Goal: Task Accomplishment & Management: Manage account settings

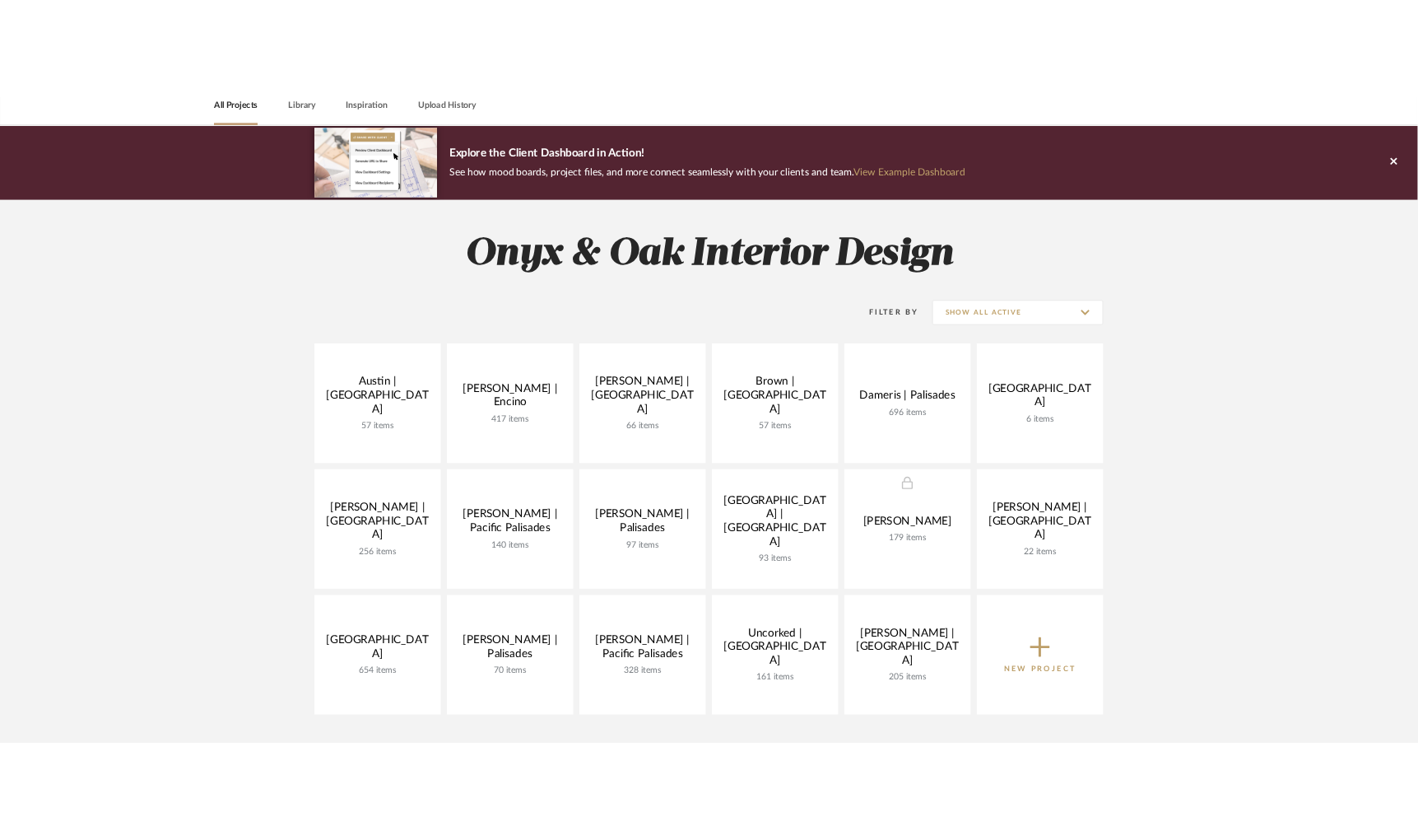
scroll to position [123, 0]
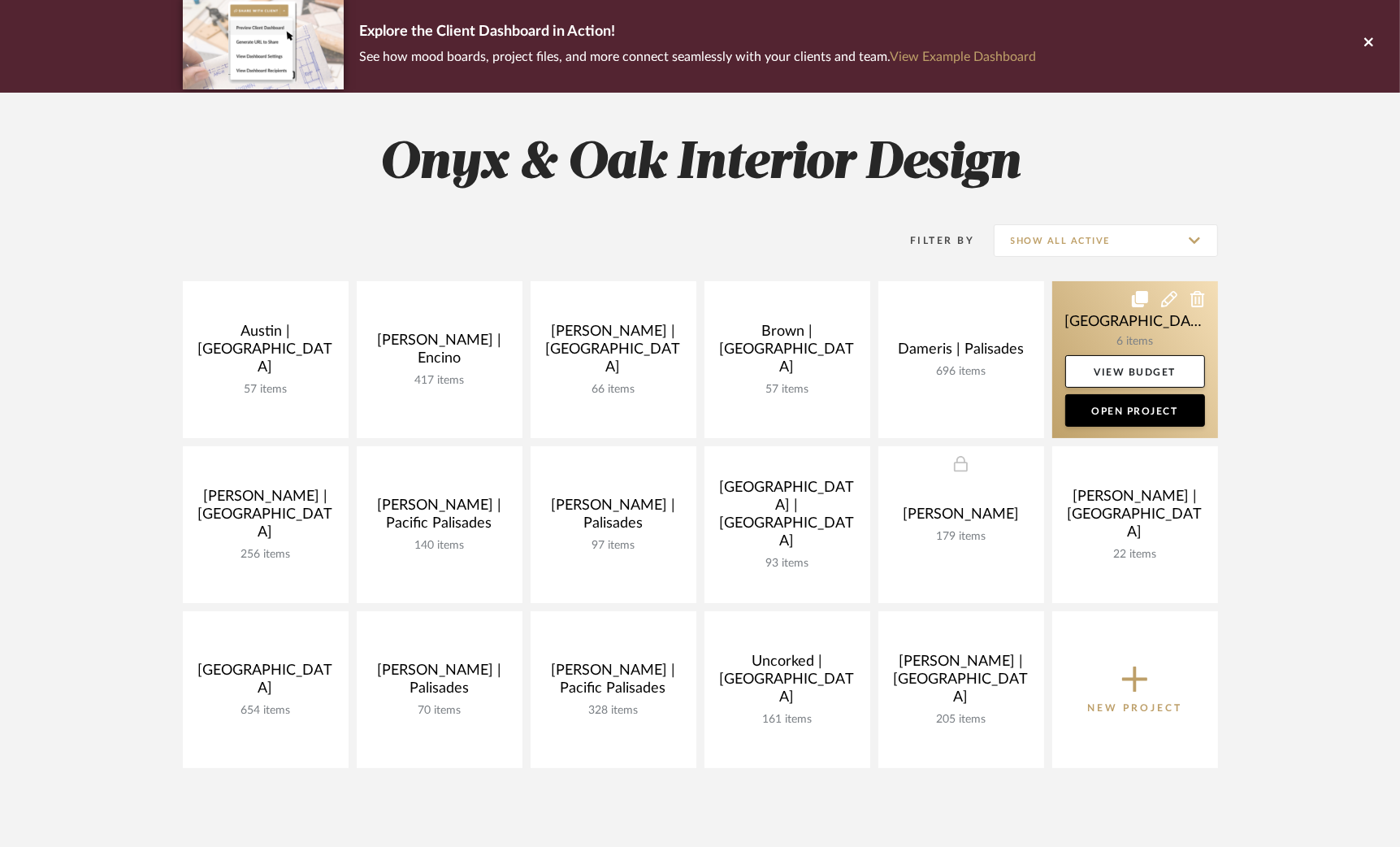
click at [1086, 315] on link at bounding box center [1135, 359] width 166 height 157
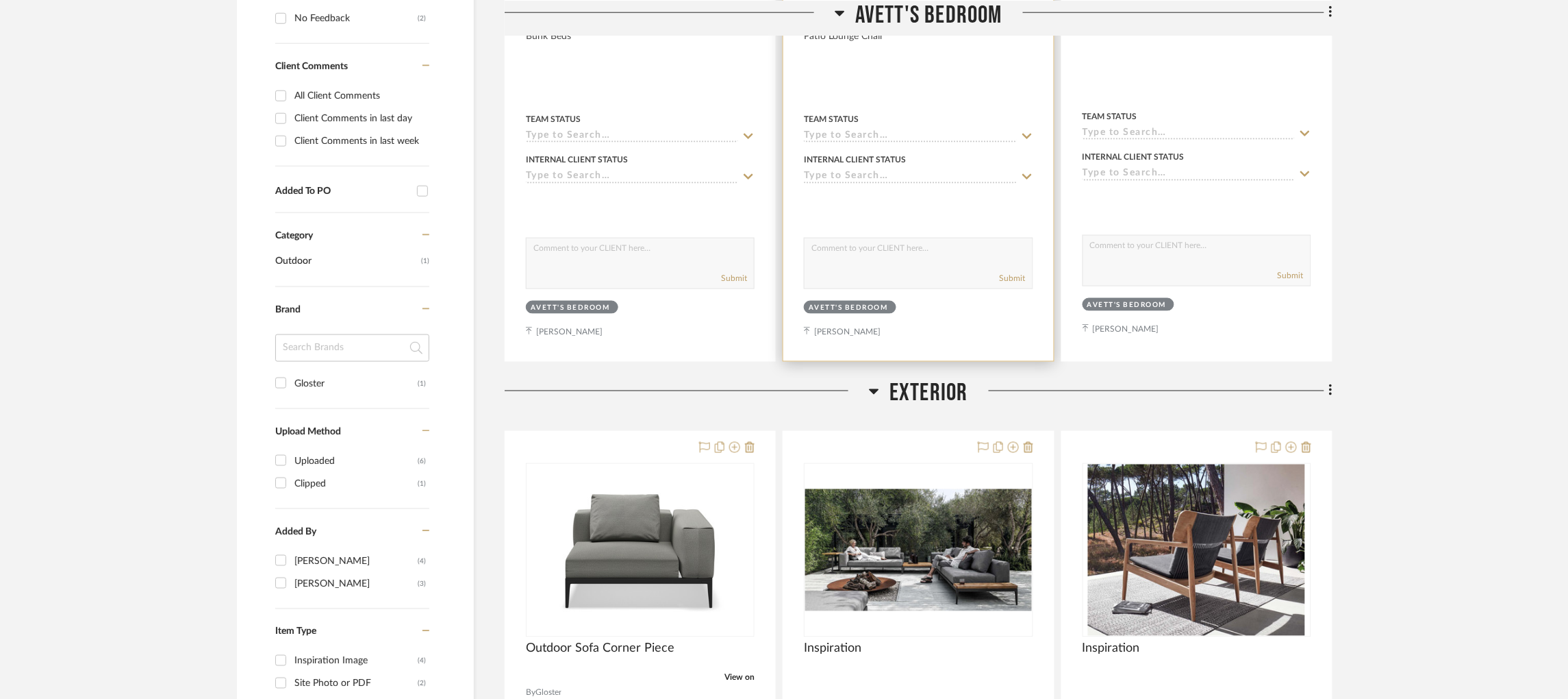
scroll to position [822, 0]
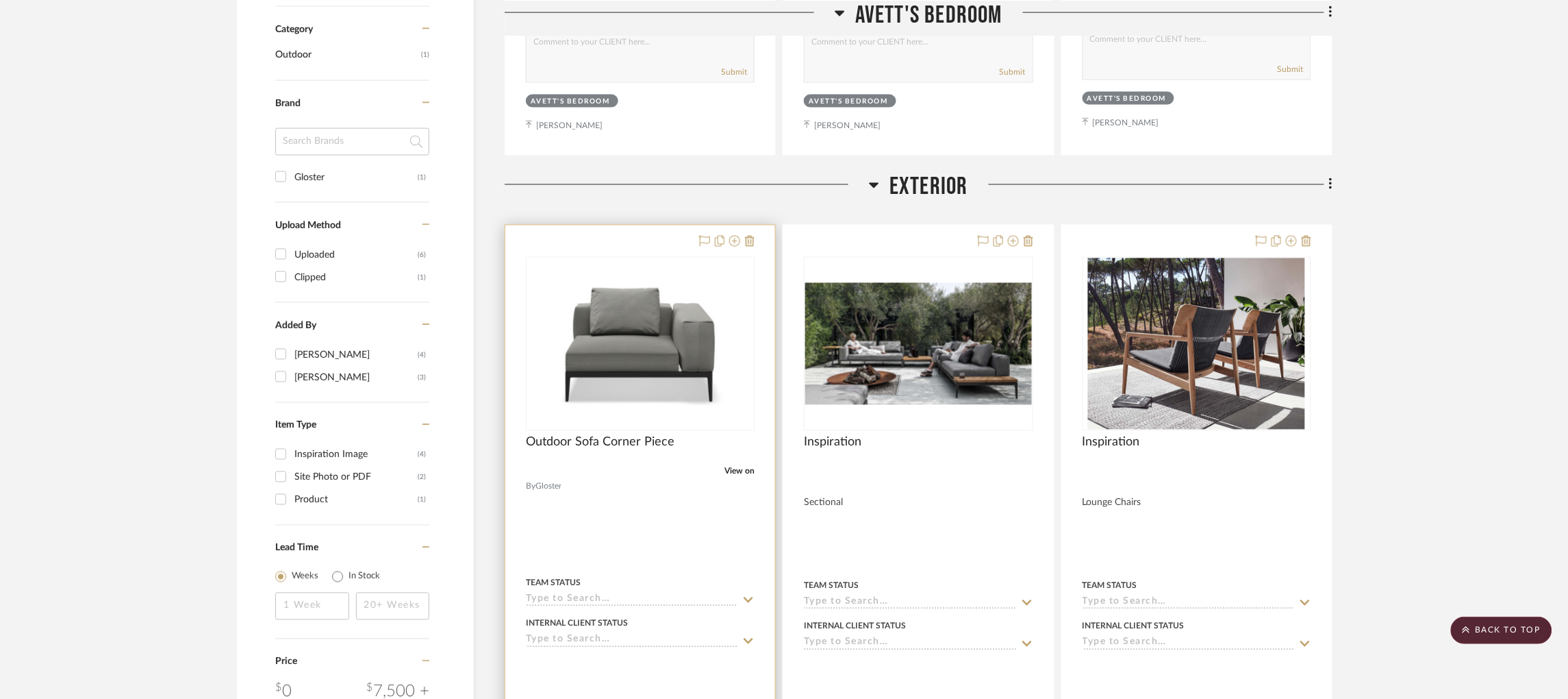
click at [680, 335] on div "0" at bounding box center [640, 344] width 227 height 172
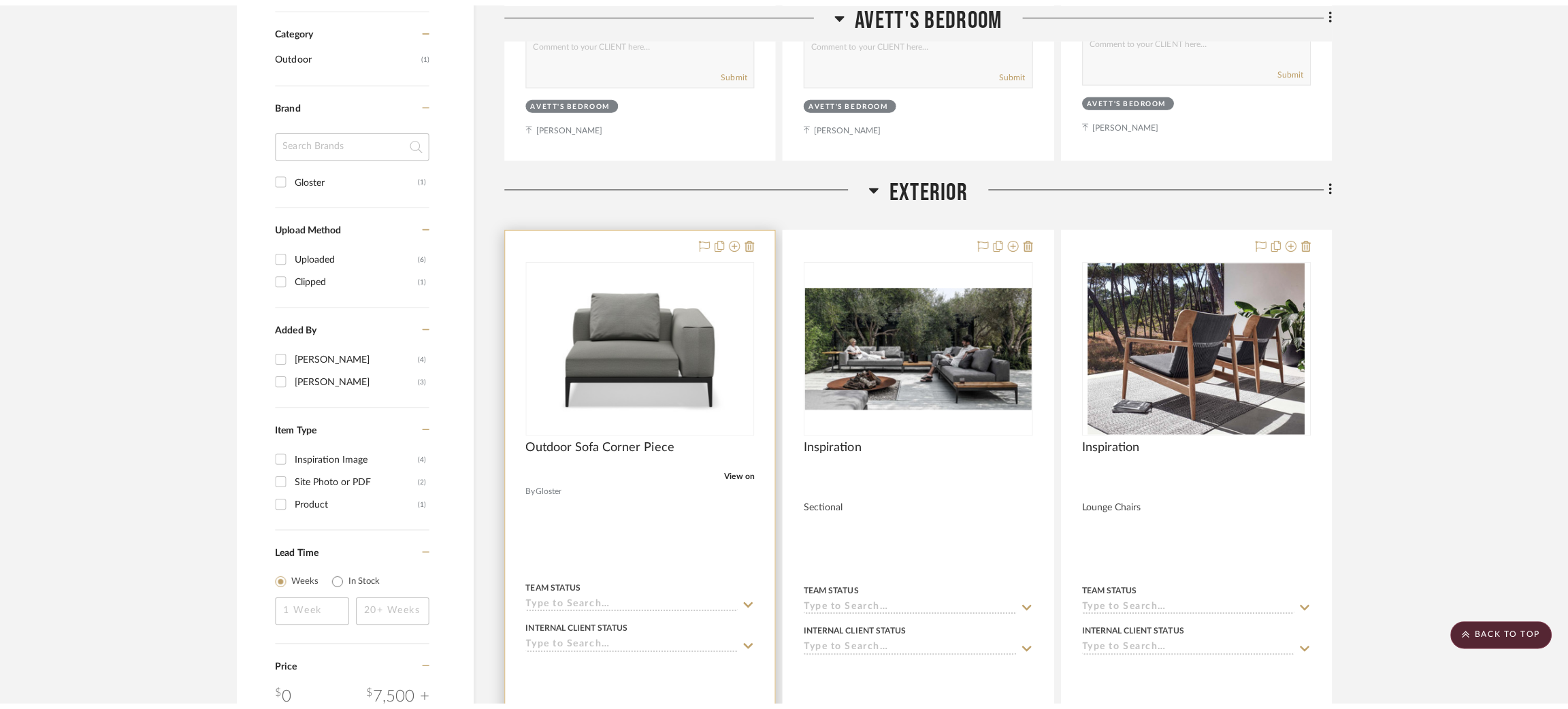
scroll to position [0, 0]
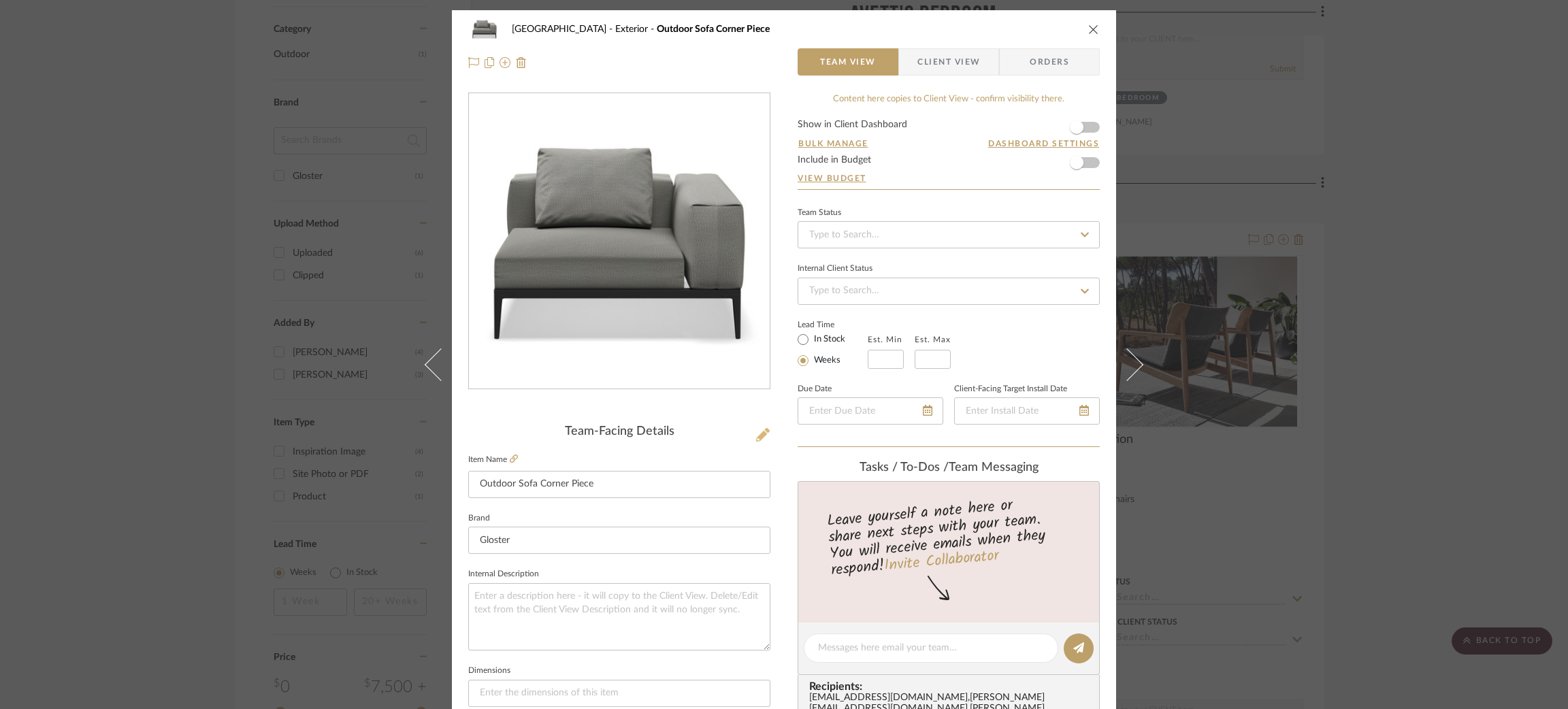
click at [756, 432] on icon at bounding box center [763, 435] width 13 height 13
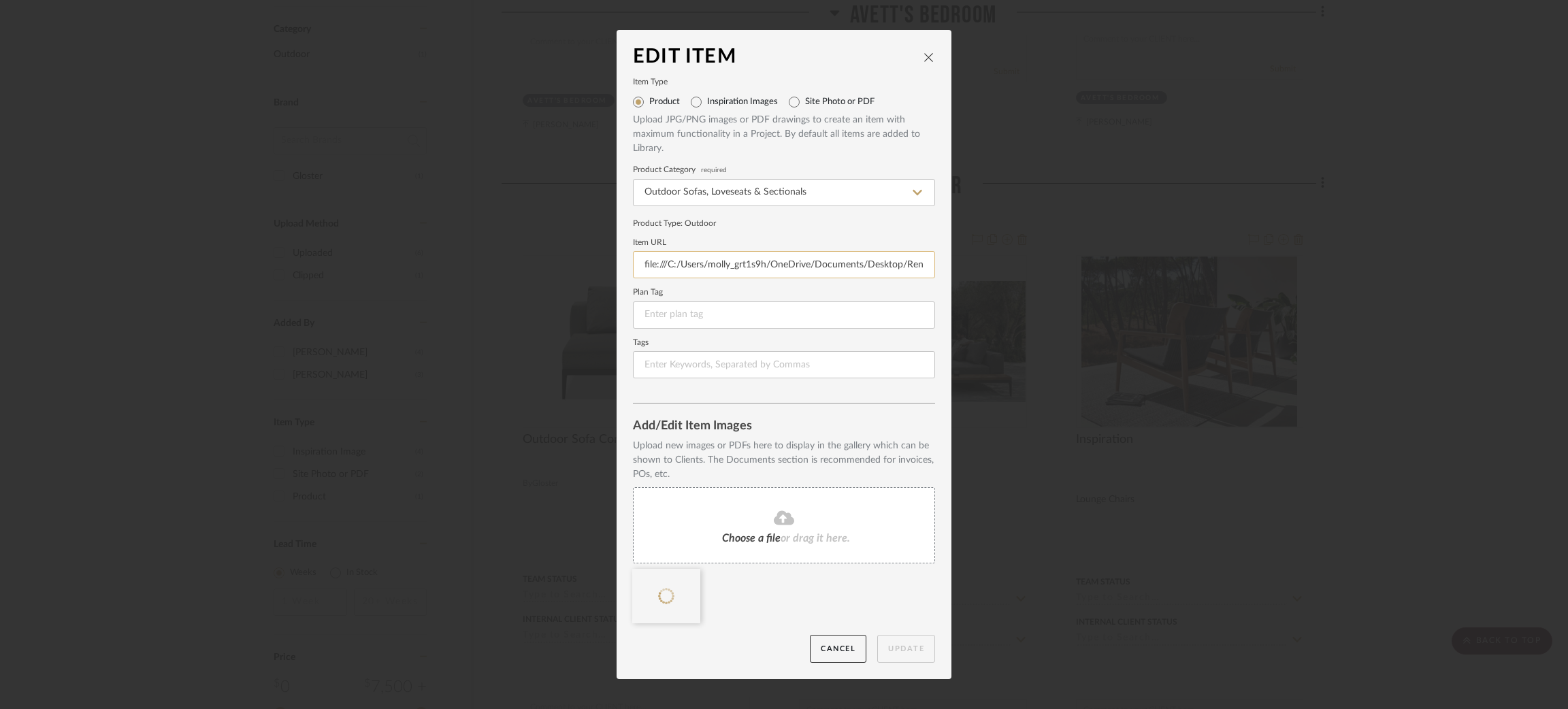
click at [733, 271] on input "file:///C:/Users/molly_grt1s9h/OneDrive/Documents/Desktop/Render.png" at bounding box center [784, 264] width 303 height 27
paste input "https://www.gloster.com/en-us/products/collections/grid/grid-small-corner-unit/…"
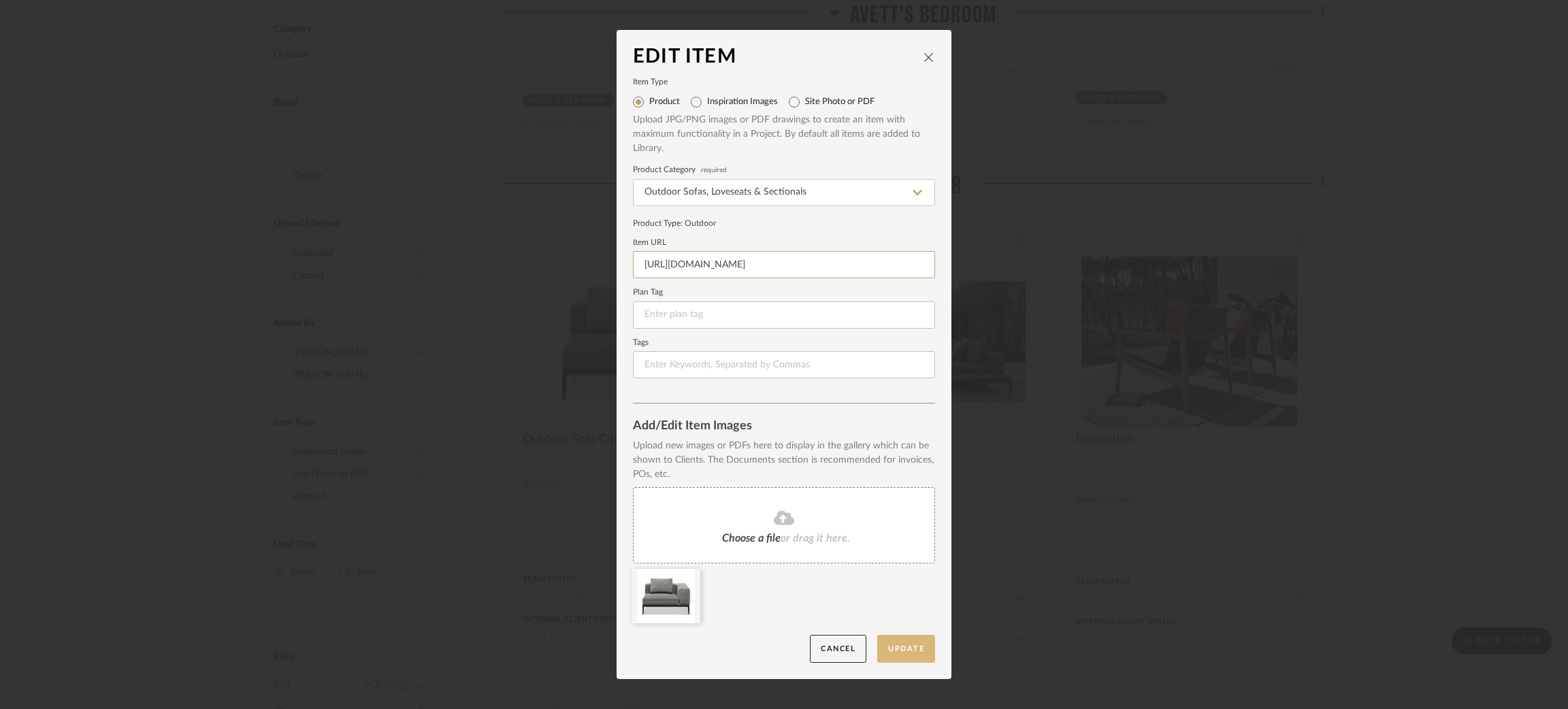
type input "https://www.gloster.com/en-us/products/collections/grid/grid-small-corner-unit/…"
click at [904, 656] on button "Update" at bounding box center [906, 649] width 58 height 28
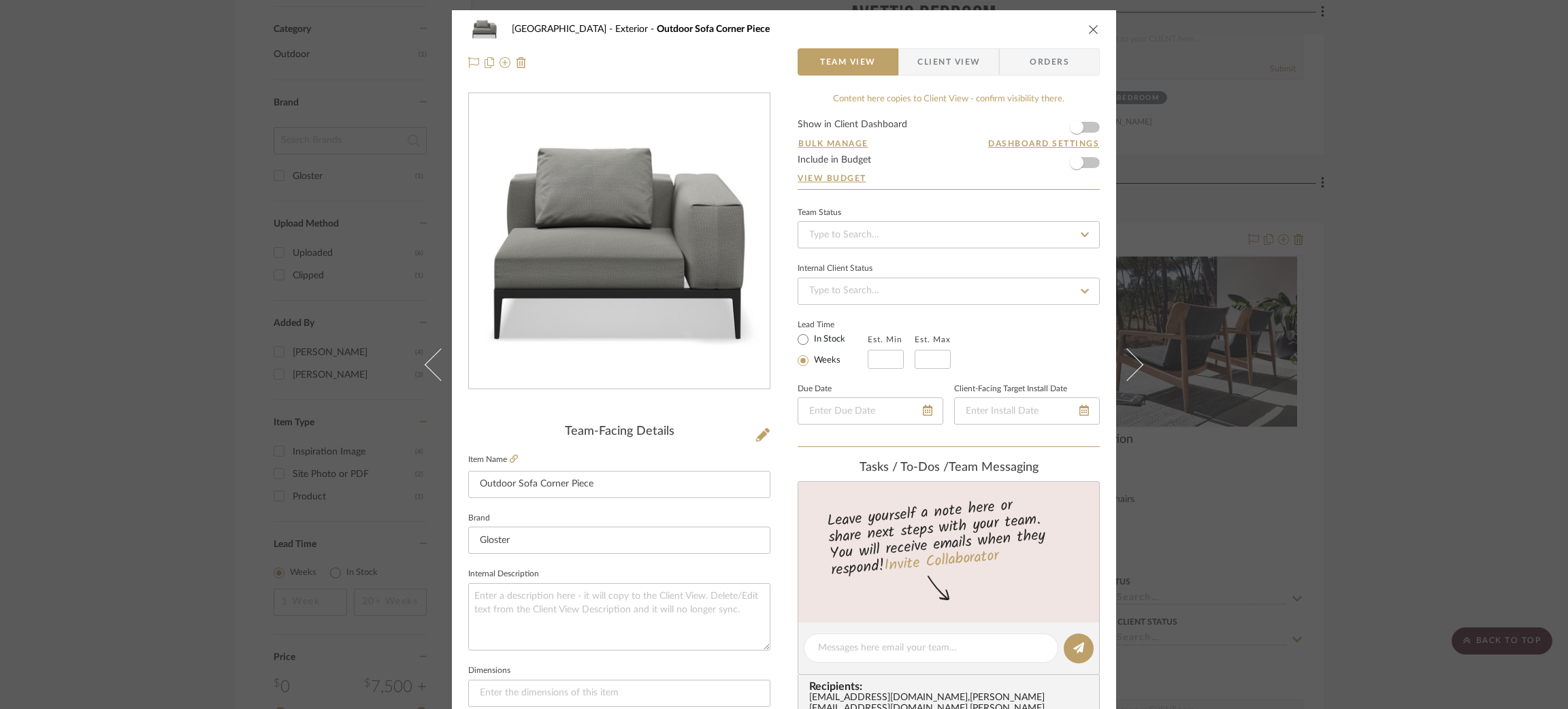
click at [1408, 260] on div "Fairway Drive Exterior Outdoor Sofa Corner Piece Team View Client View Orders T…" at bounding box center [784, 354] width 1568 height 709
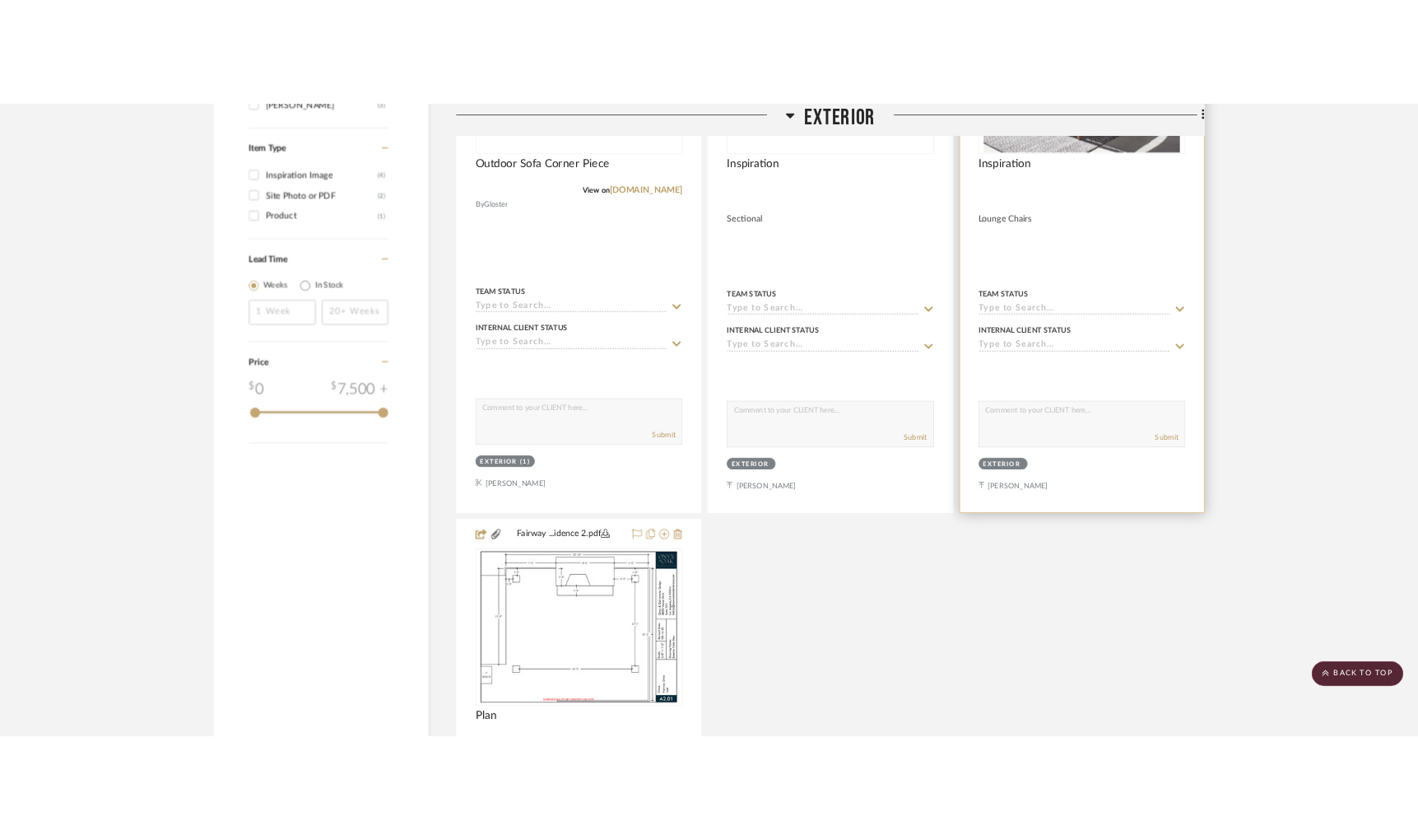
scroll to position [1481, 0]
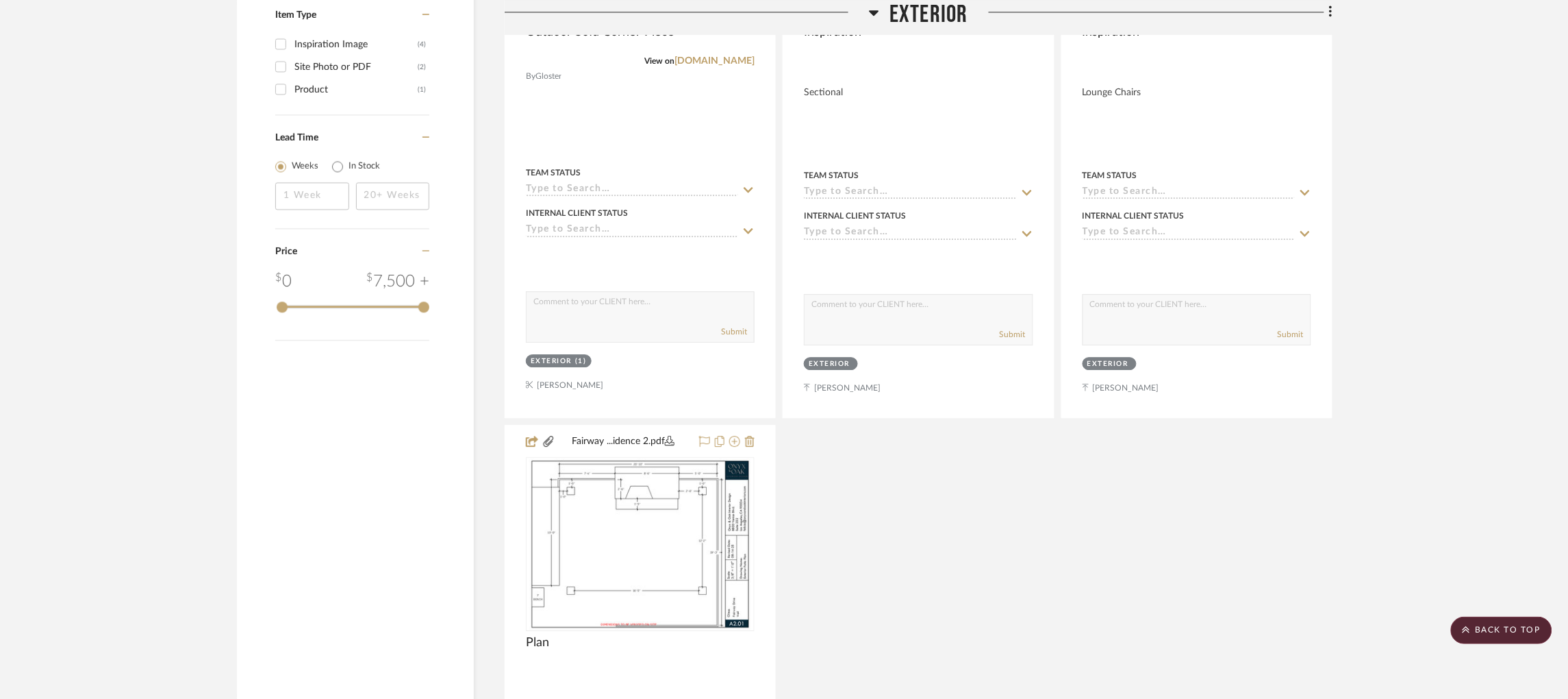
click at [979, 585] on div "Outdoor Sofa Corner Piece View on gloster.com By Gloster Team Status Internal C…" at bounding box center [918, 420] width 828 height 1212
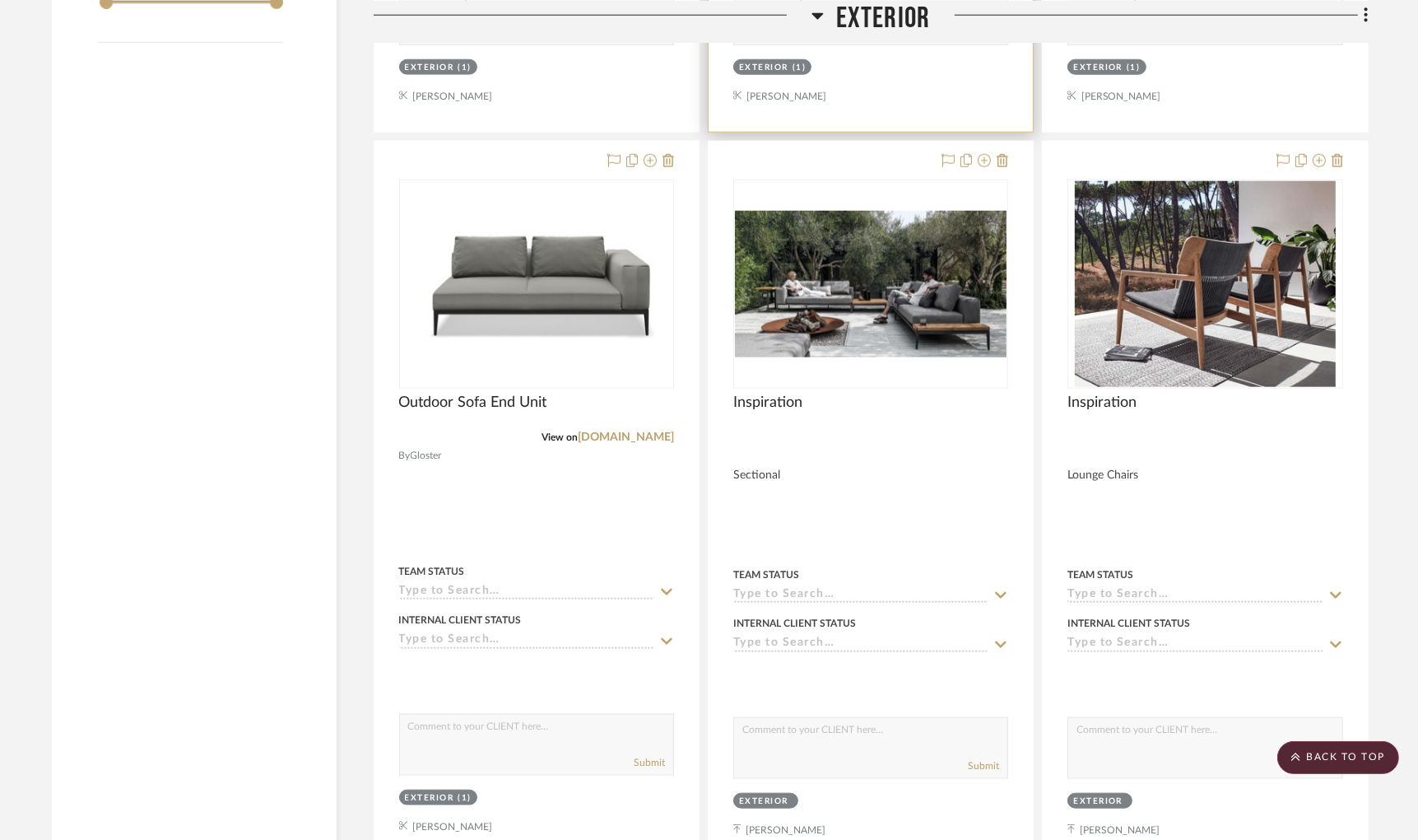
scroll to position [1358, 0]
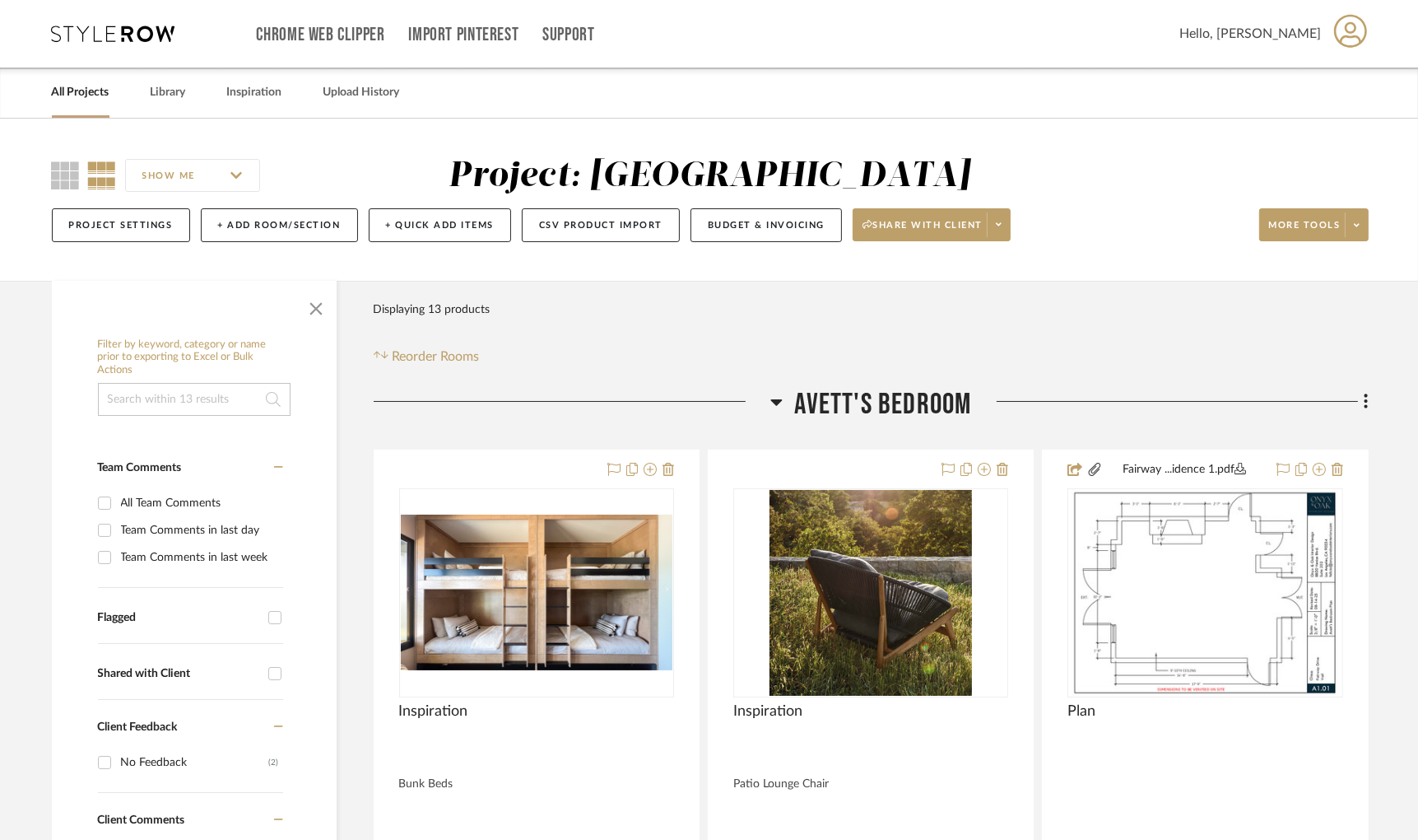
scroll to position [123, 0]
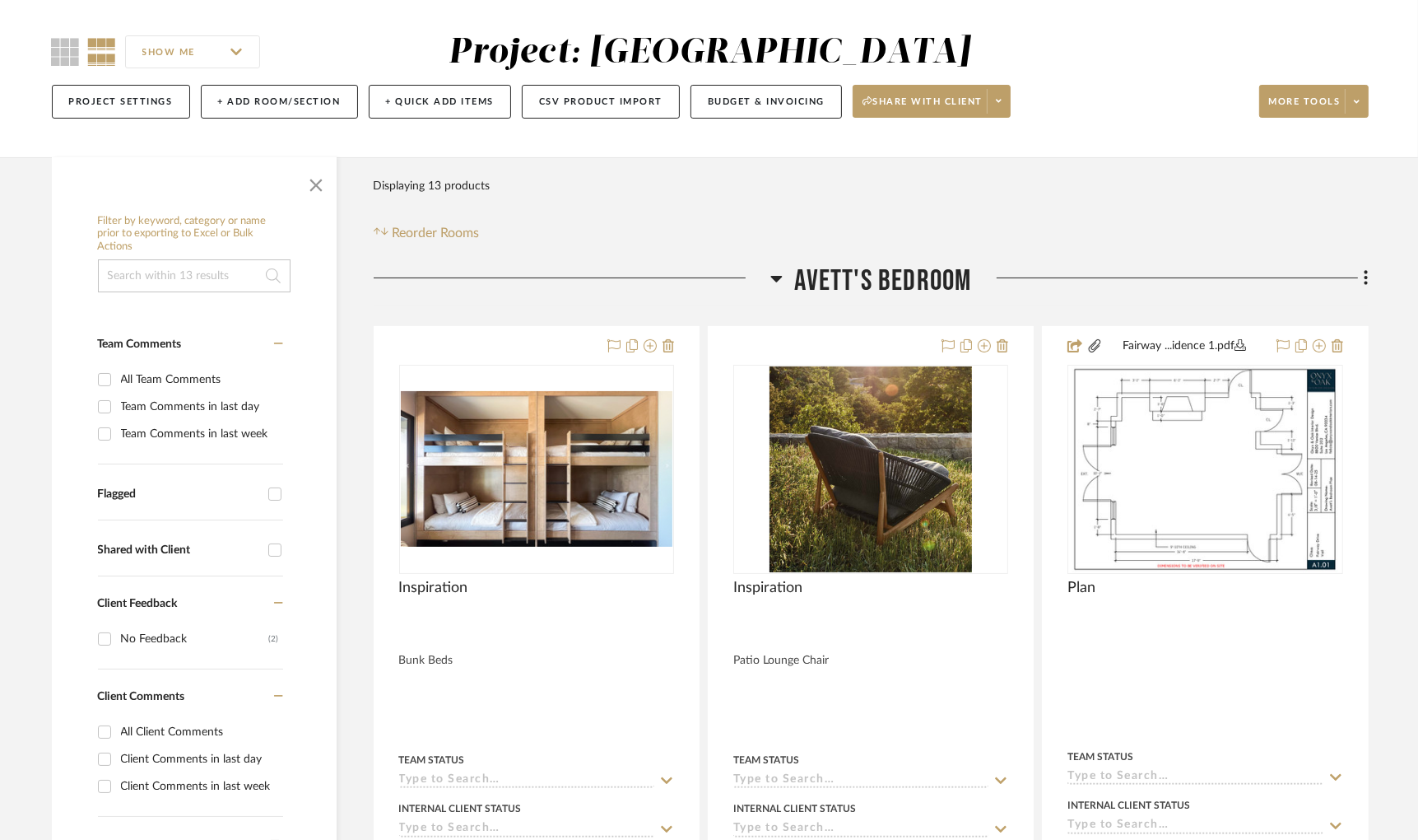
click at [766, 284] on div at bounding box center [572, 284] width 397 height 42
click at [776, 281] on icon at bounding box center [777, 279] width 12 height 7
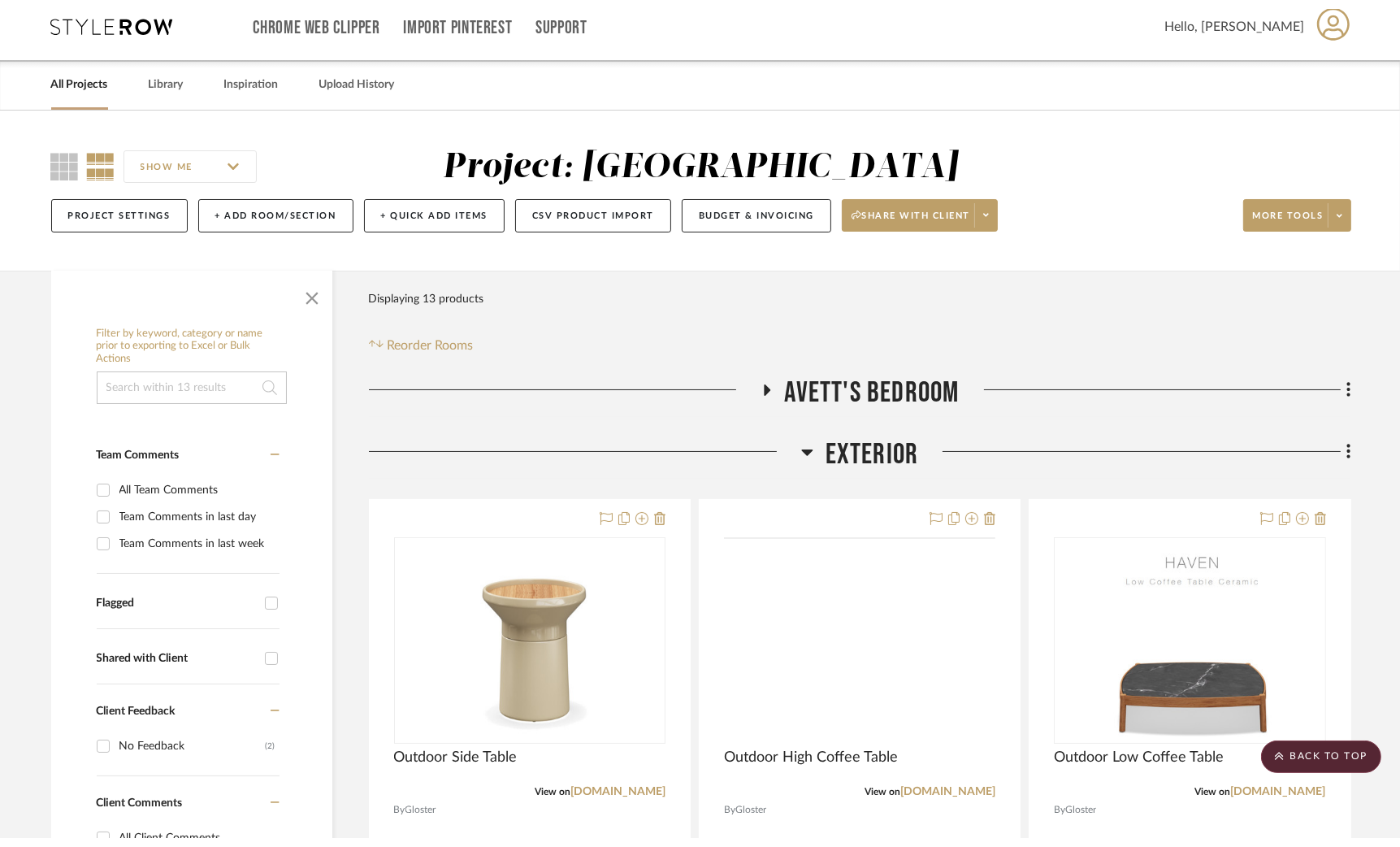
scroll to position [0, 0]
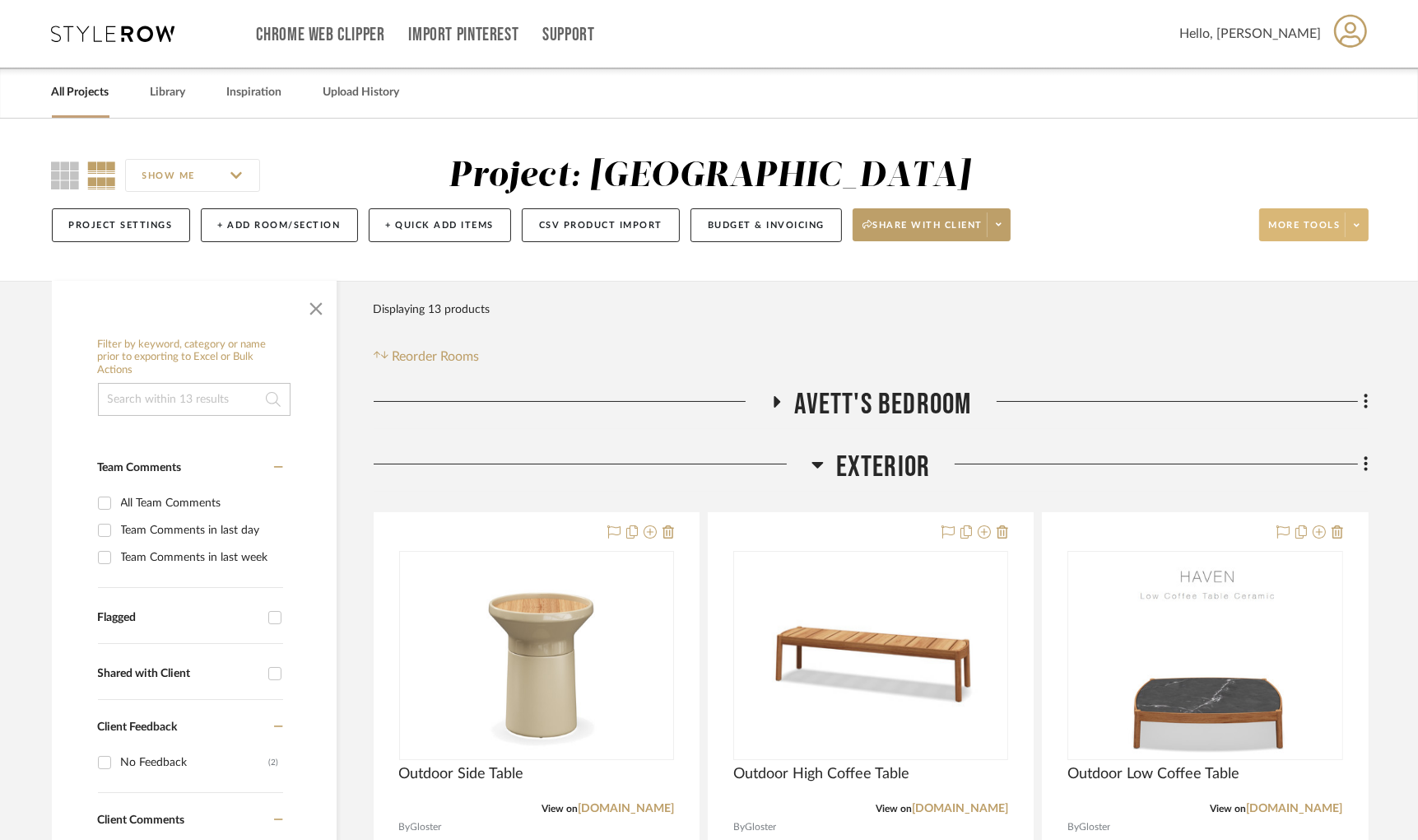
click at [1348, 222] on span at bounding box center [1356, 224] width 23 height 25
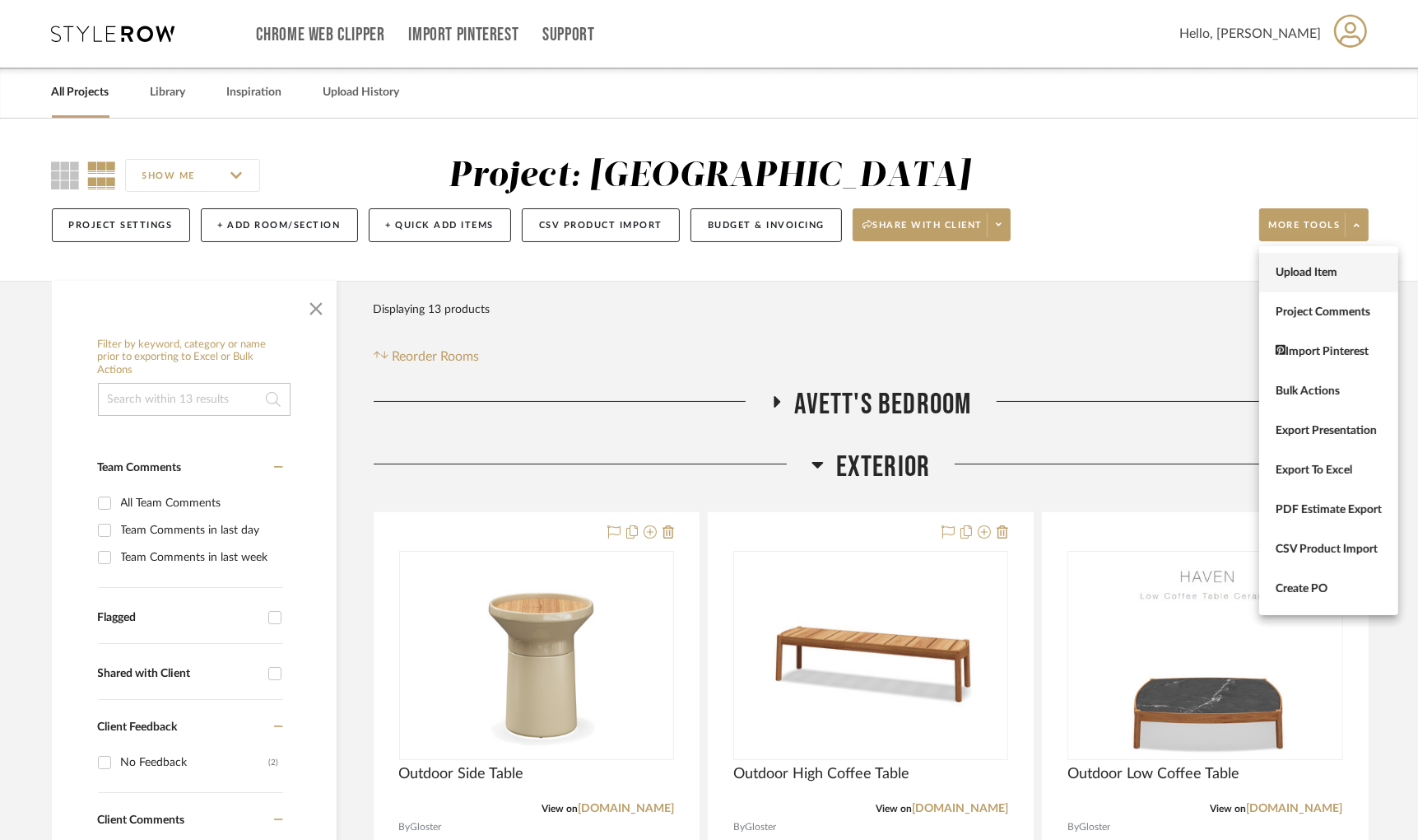
click at [1280, 273] on span "Upload Item" at bounding box center [1329, 273] width 106 height 14
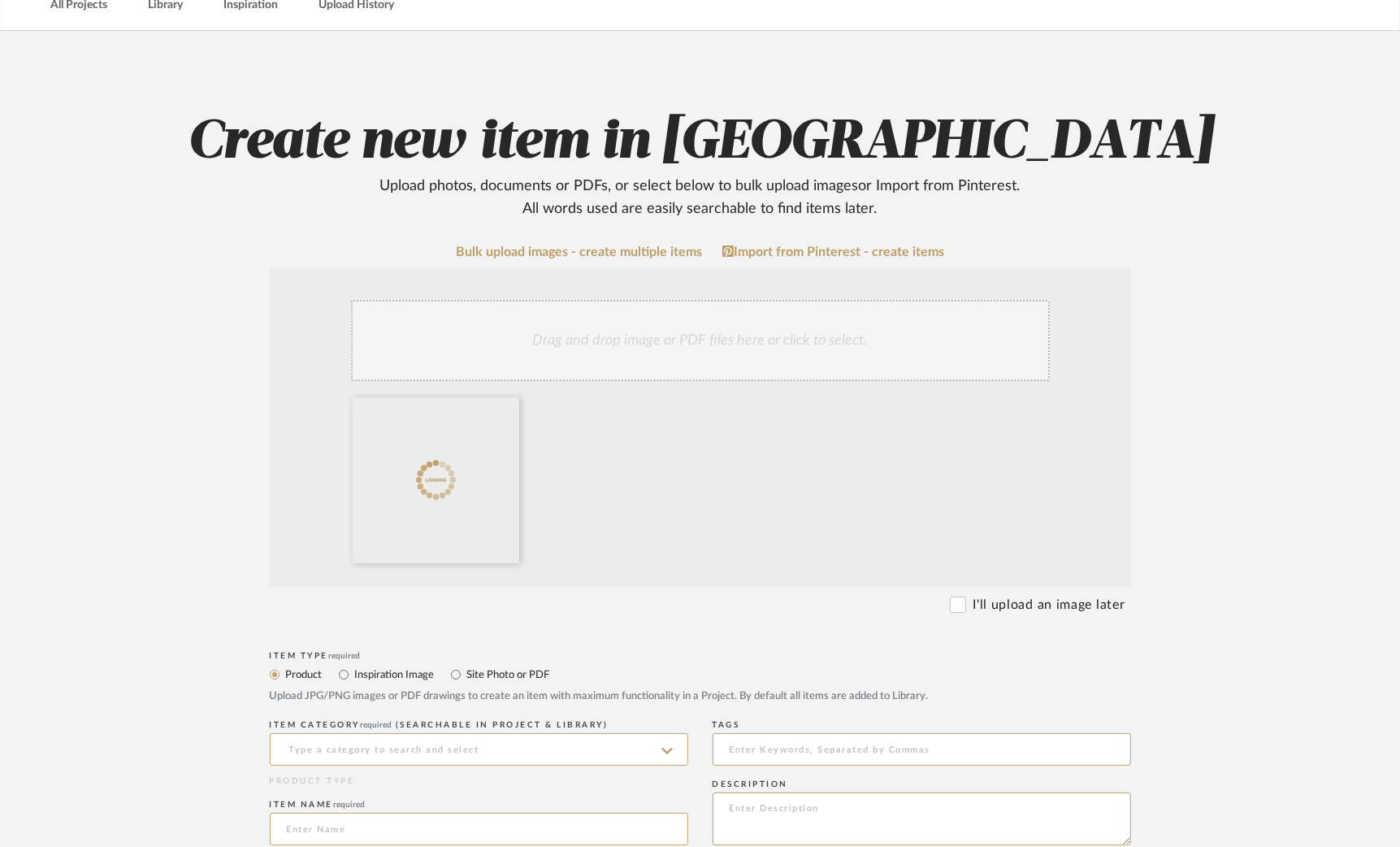
scroll to position [365, 0]
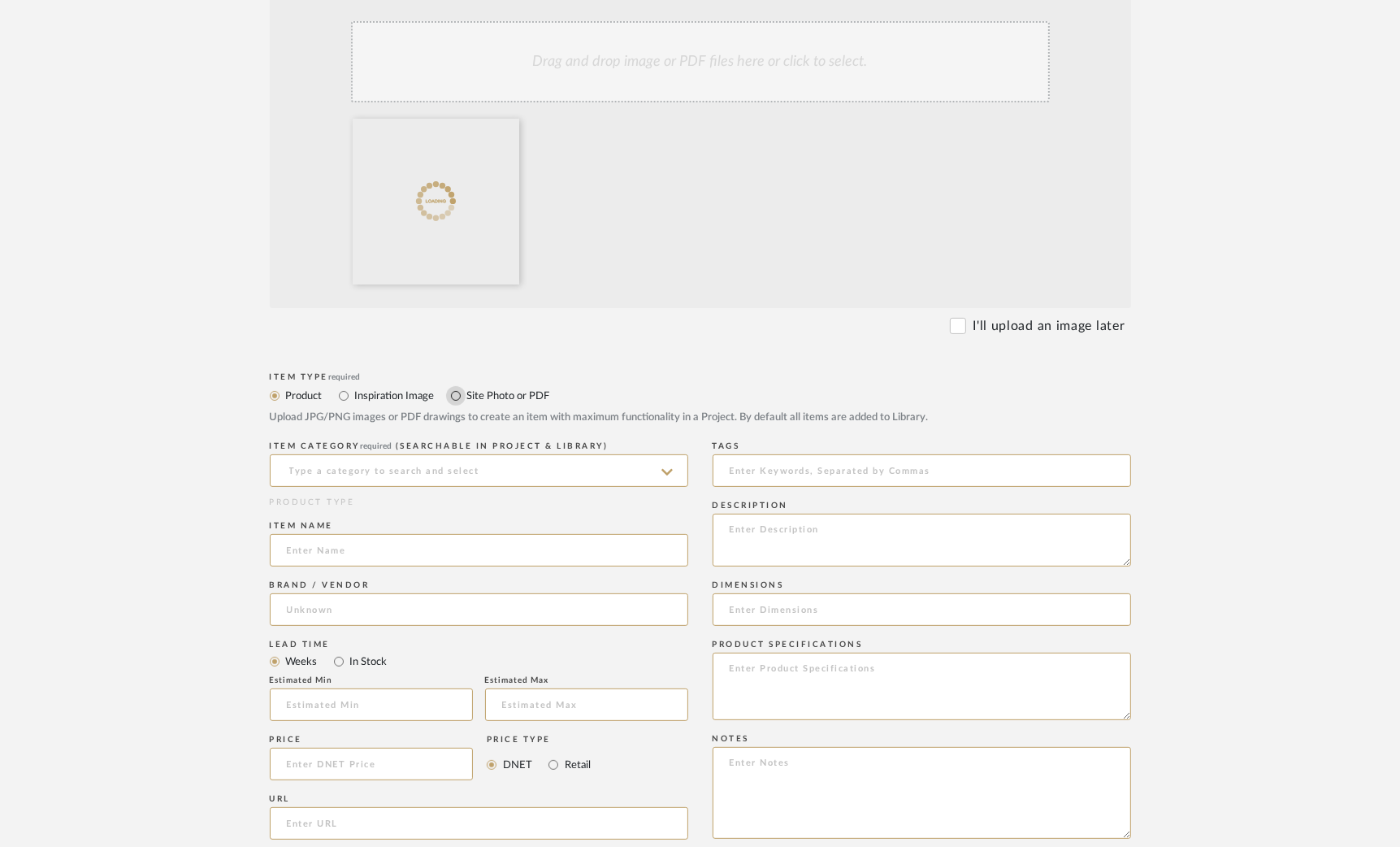
click at [456, 394] on input "Site Photo or PDF" at bounding box center [456, 396] width 20 height 20
radio input "true"
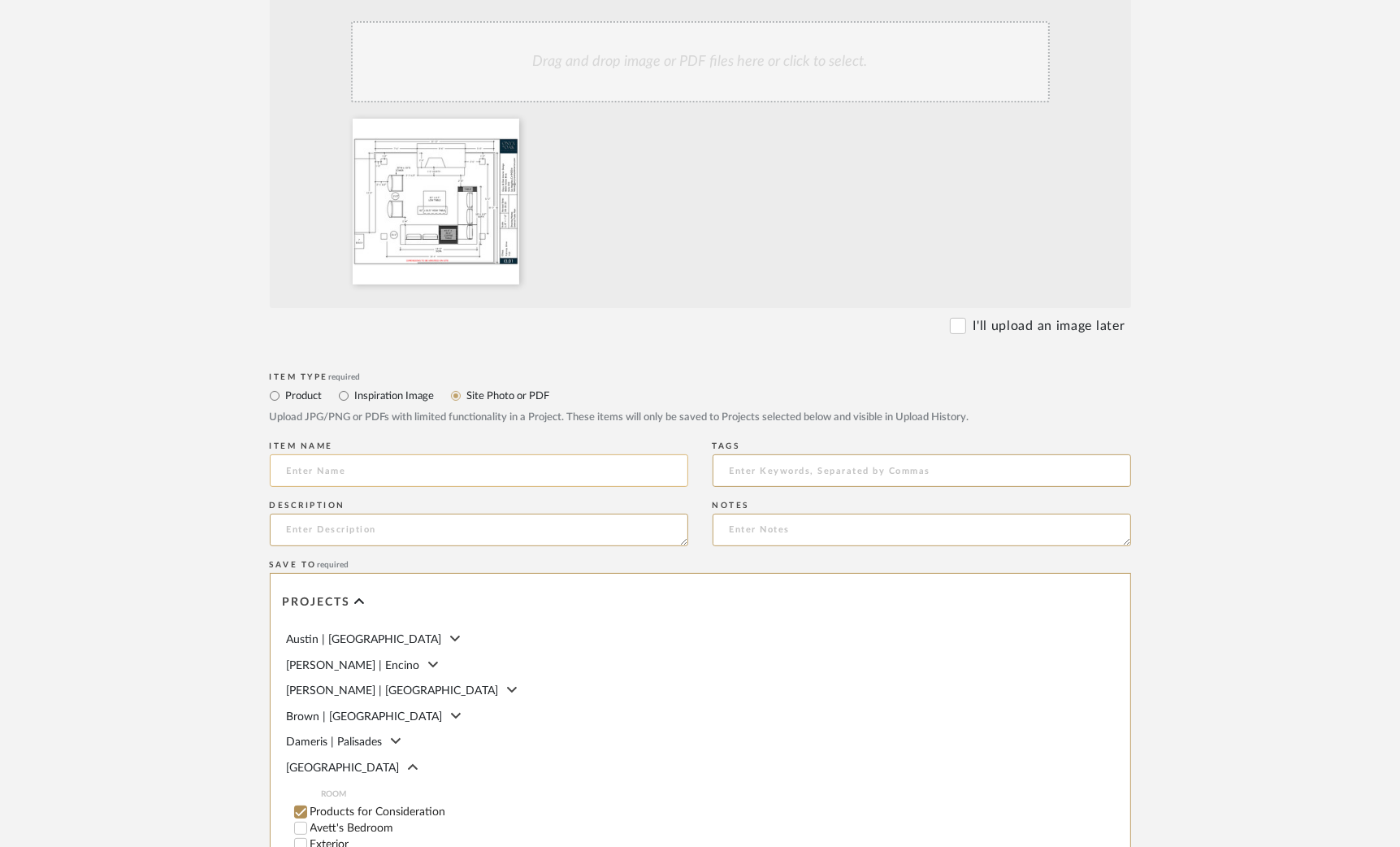
click at [353, 477] on input at bounding box center [479, 470] width 419 height 33
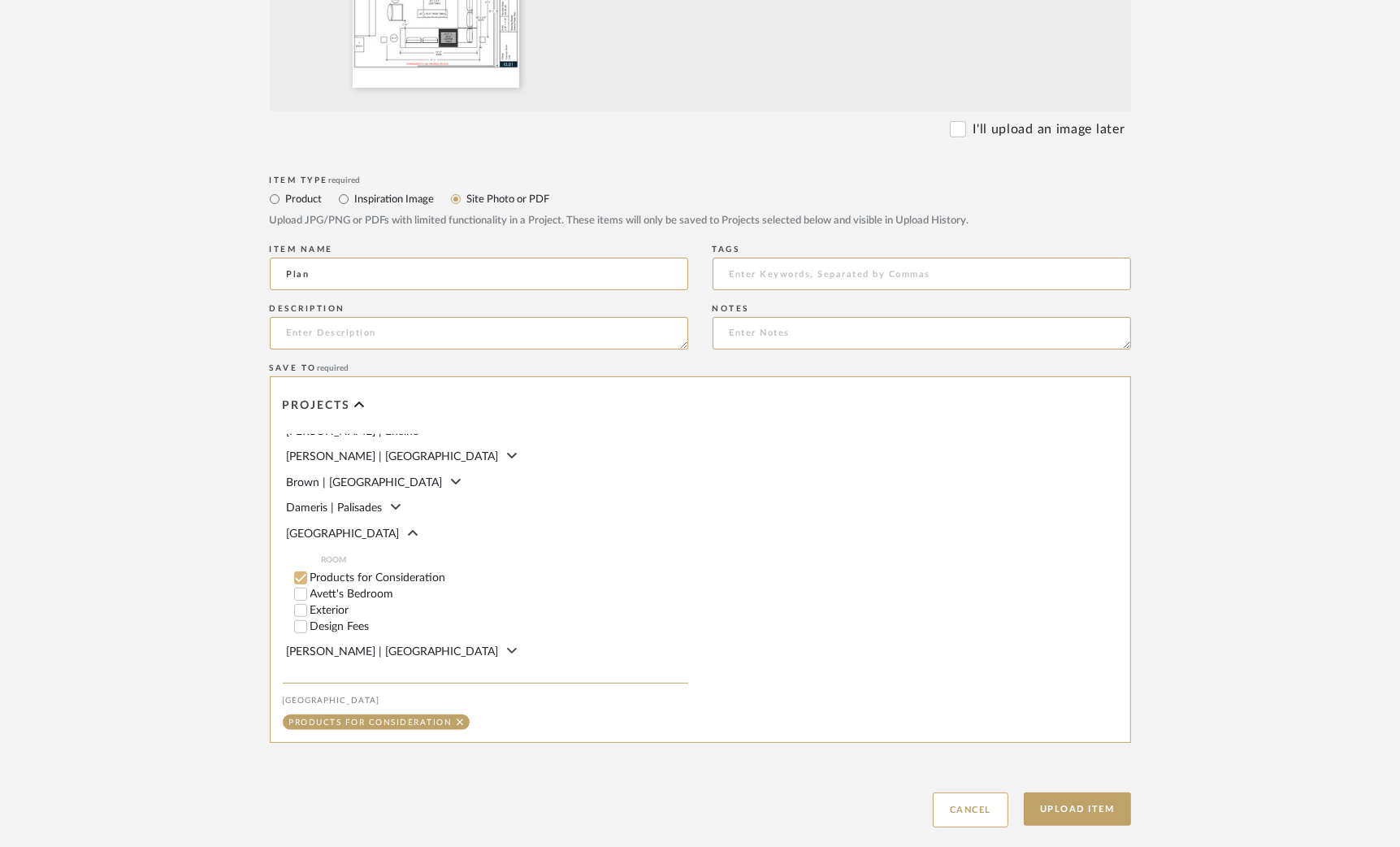
scroll to position [38, 0]
type input "Plan"
click at [301, 614] on input "Exterior" at bounding box center [300, 609] width 16 height 16
checkbox input "false"
click at [1050, 811] on button "Upload Item" at bounding box center [1077, 809] width 108 height 34
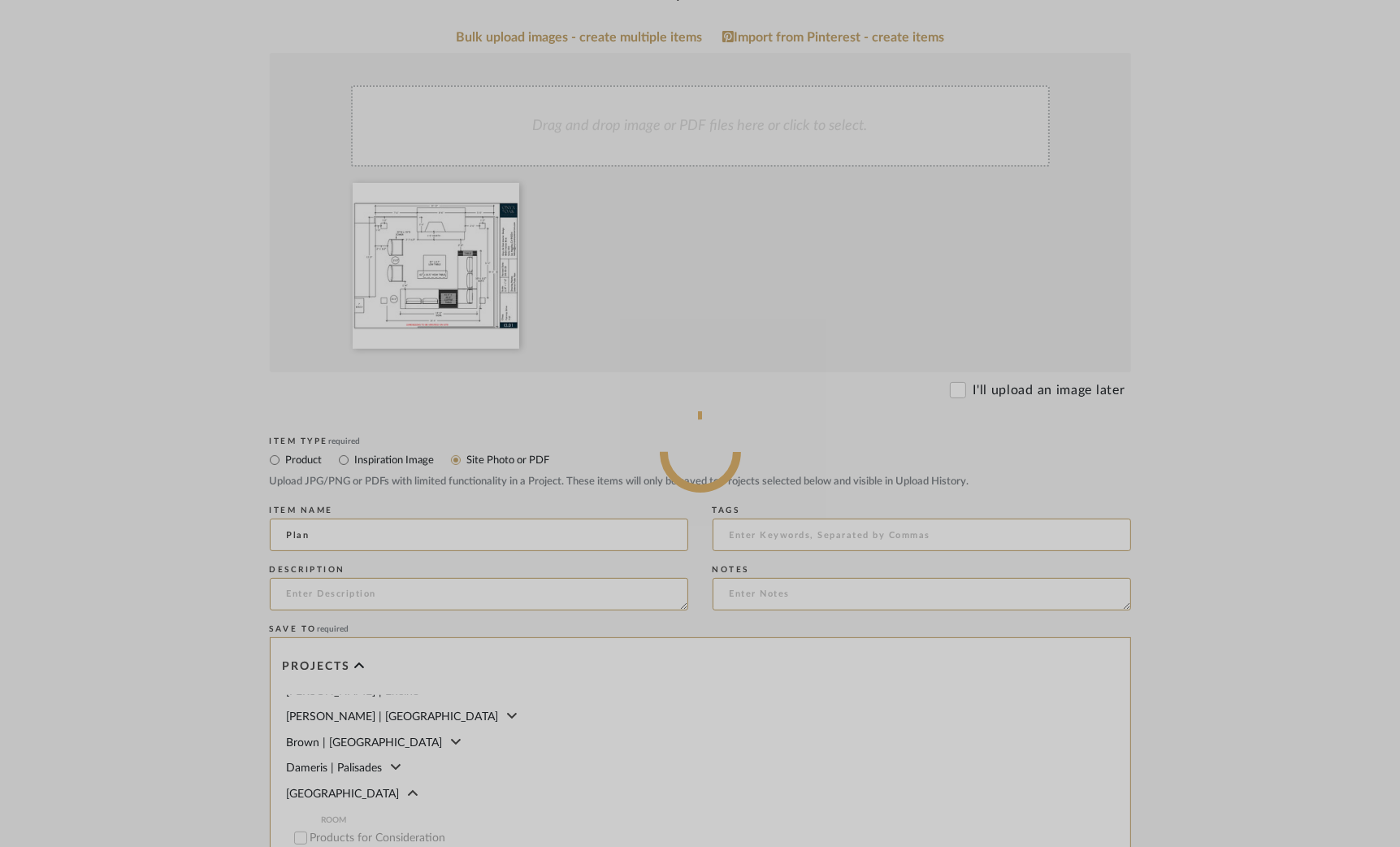
scroll to position [287, 0]
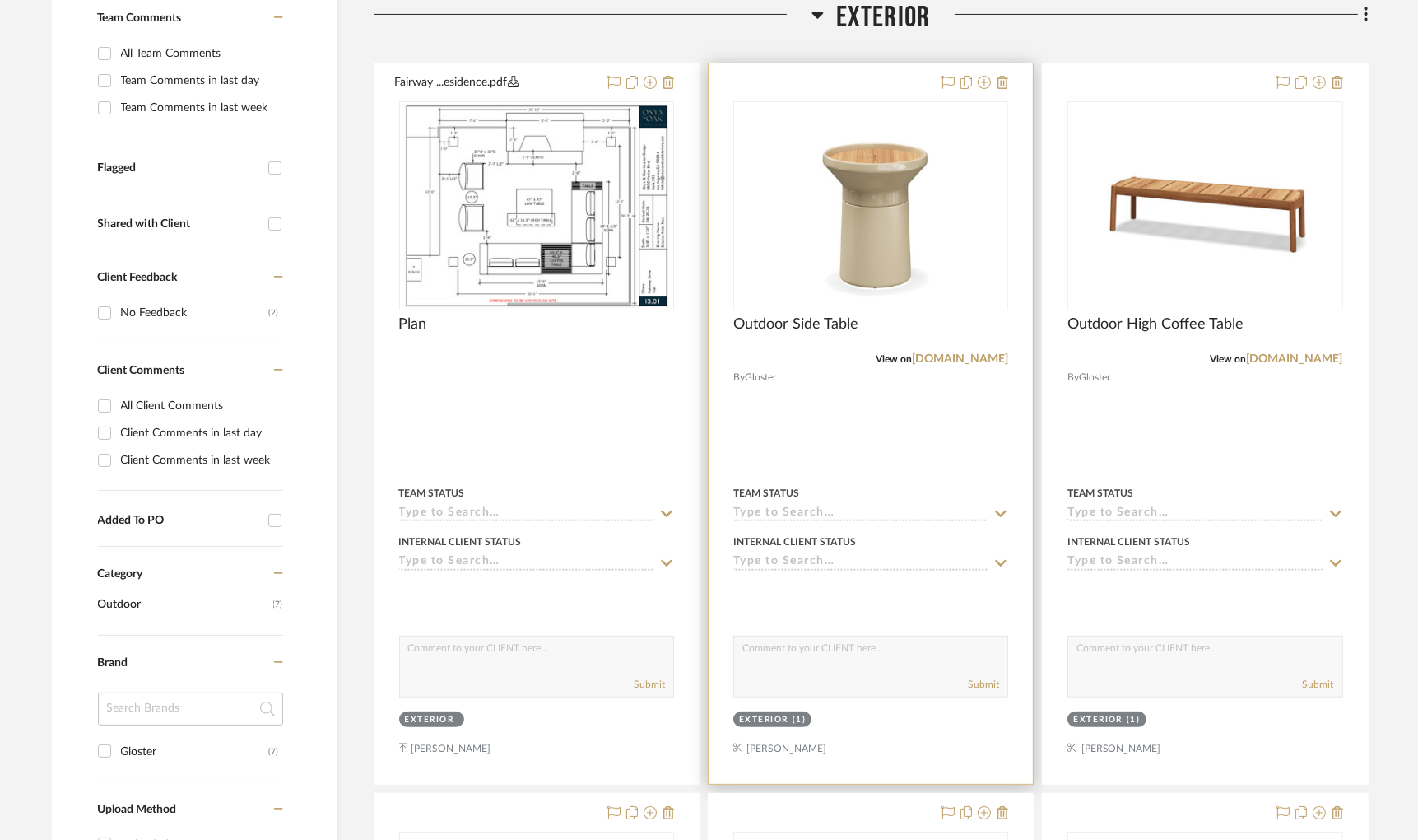
scroll to position [450, 0]
click at [885, 234] on img "0" at bounding box center [871, 205] width 194 height 206
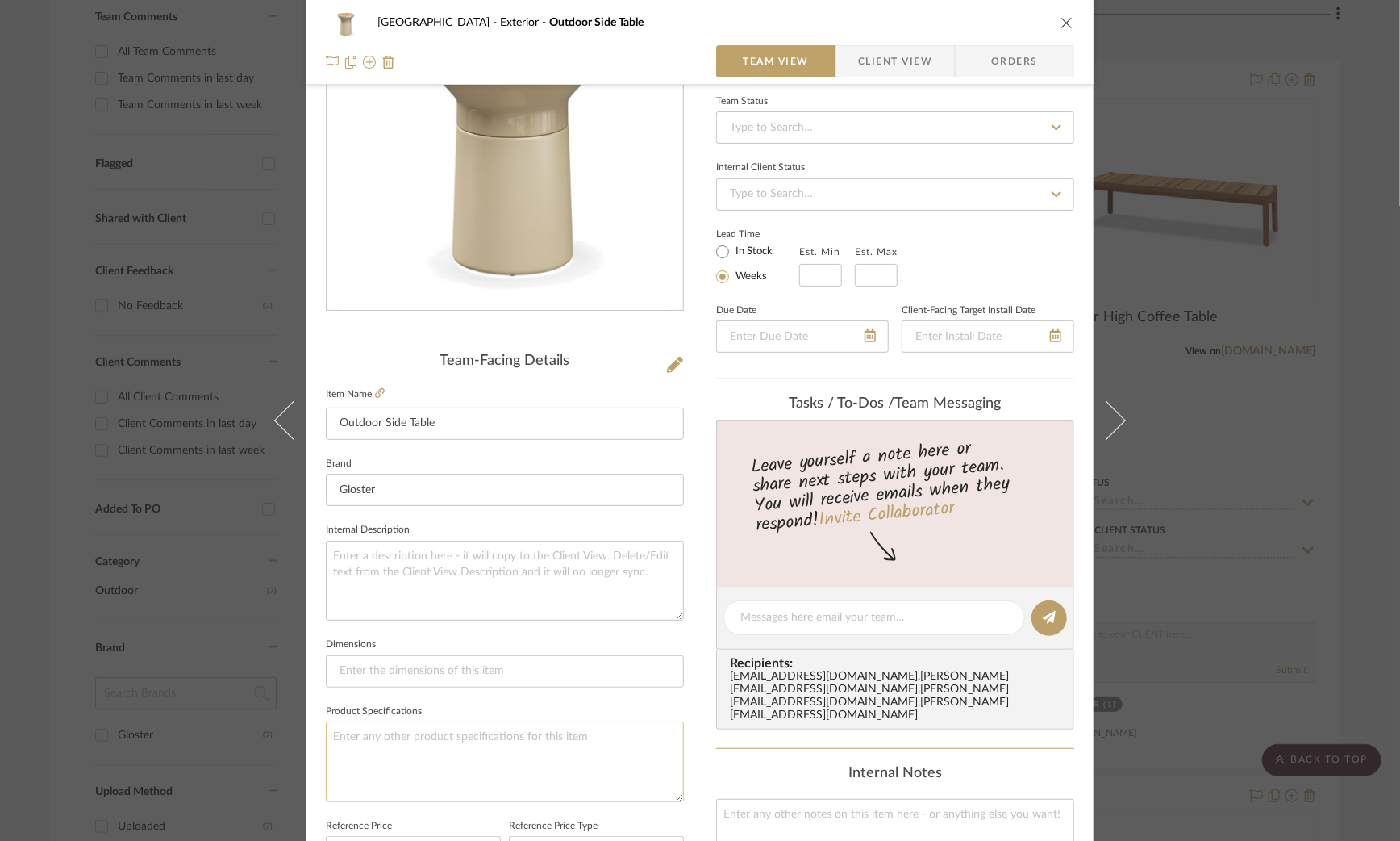
scroll to position [242, 0]
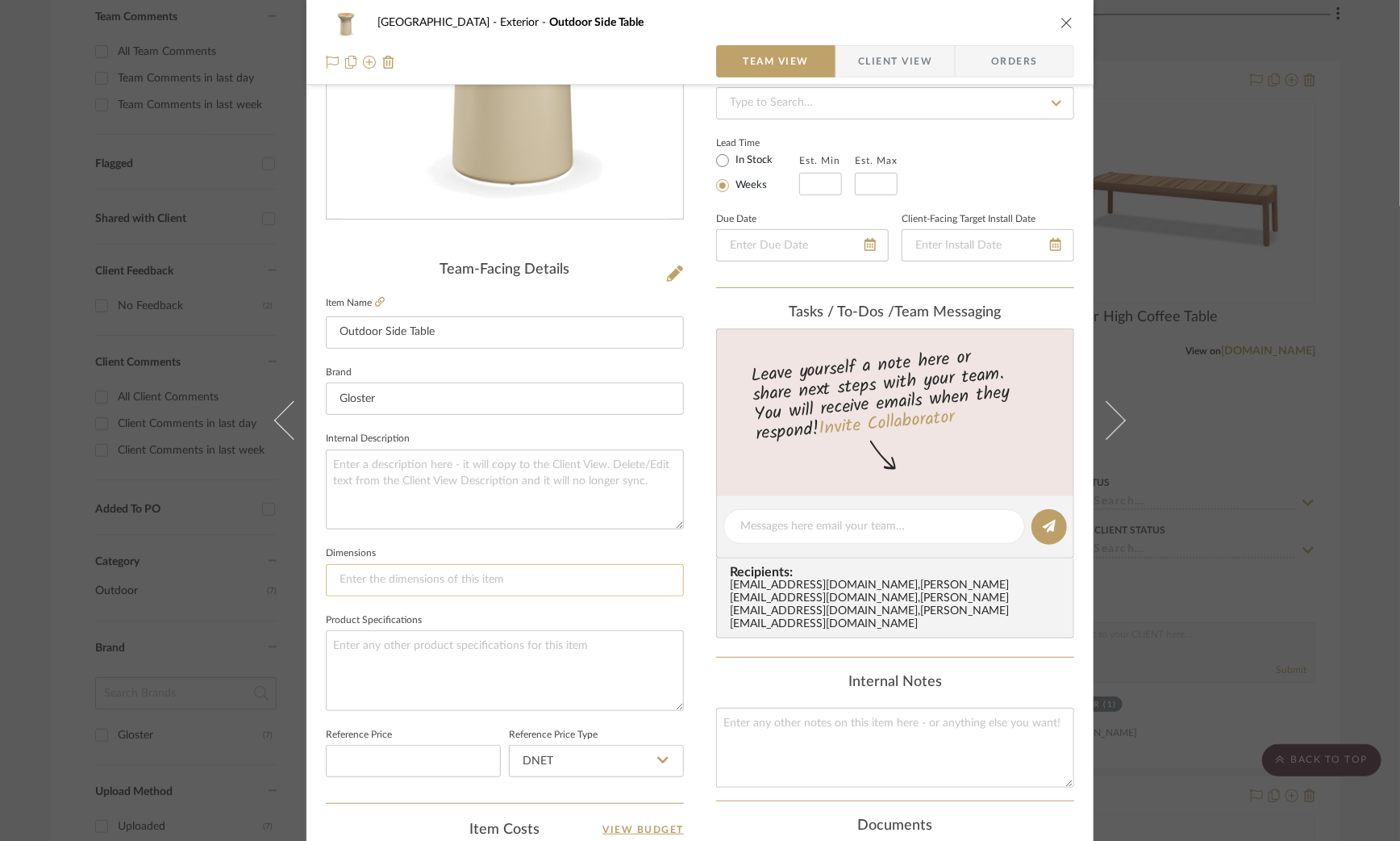
click at [418, 574] on input at bounding box center [506, 579] width 359 height 32
type input "15.5" dia."
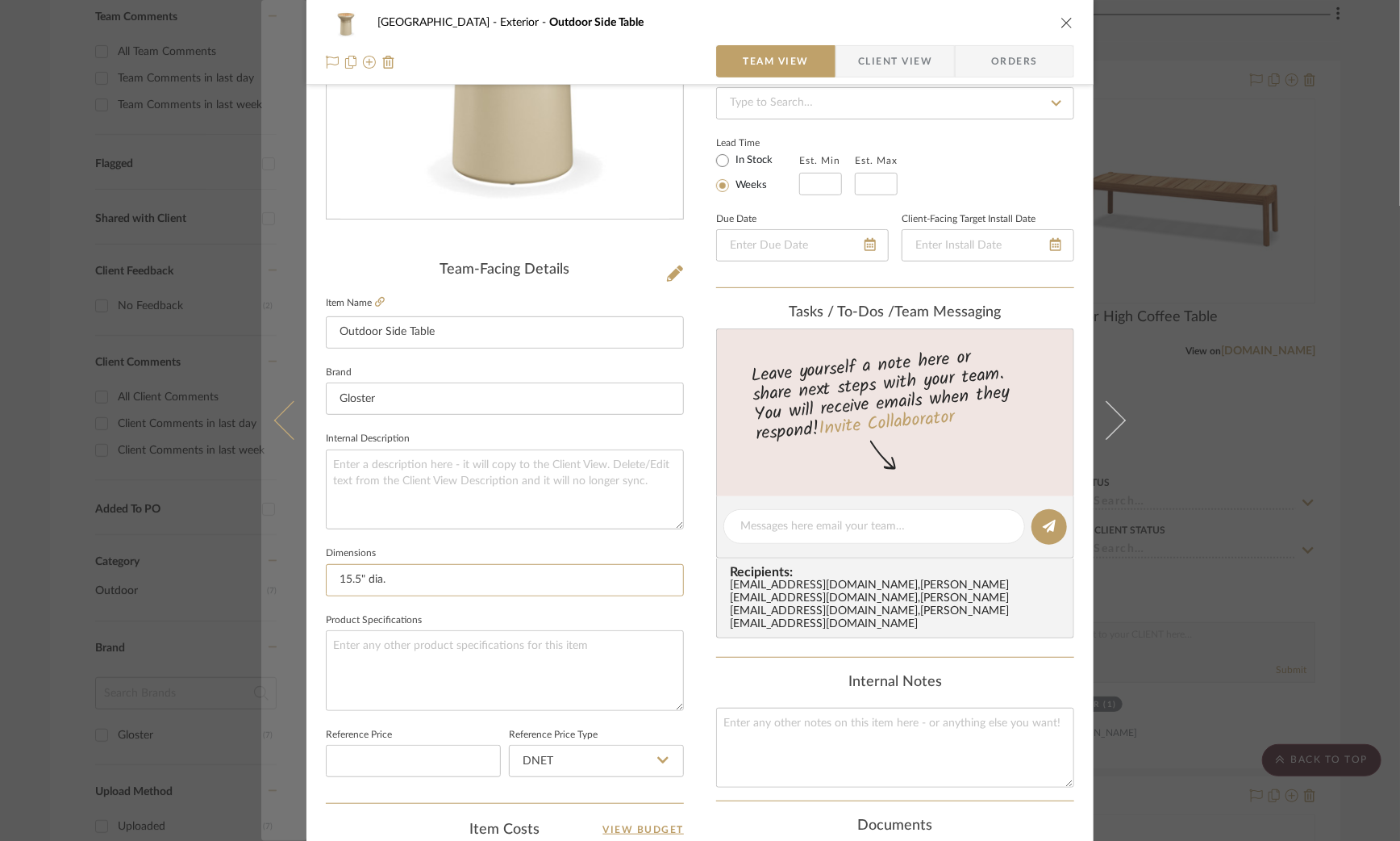
drag, startPoint x: 404, startPoint y: 569, endPoint x: 283, endPoint y: 552, distance: 122.2
click at [283, 552] on mat-dialog-content "Fairway Drive Exterior Outdoor Side Table Team View Client View Orders Team-Fac…" at bounding box center [700, 515] width 878 height 1491
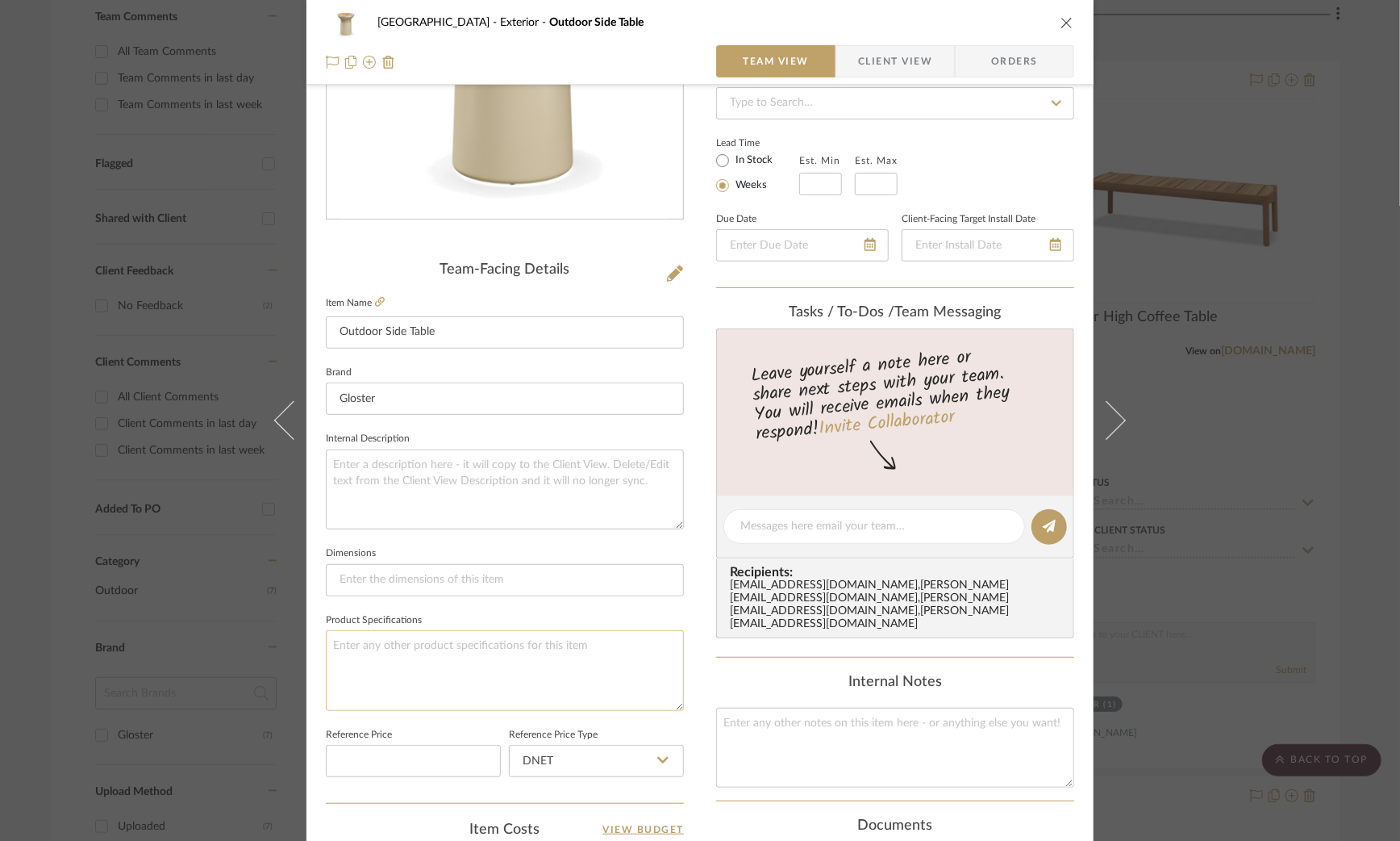
click at [433, 646] on textarea at bounding box center [506, 670] width 359 height 80
paste textarea "15.5" dia."
type textarea "15.5" dia."
click at [501, 486] on textarea at bounding box center [506, 490] width 359 height 80
click at [1269, 390] on div "Fairway Drive Exterior Outdoor Side Table Team View Client View Orders Team-Fac…" at bounding box center [700, 420] width 1400 height 841
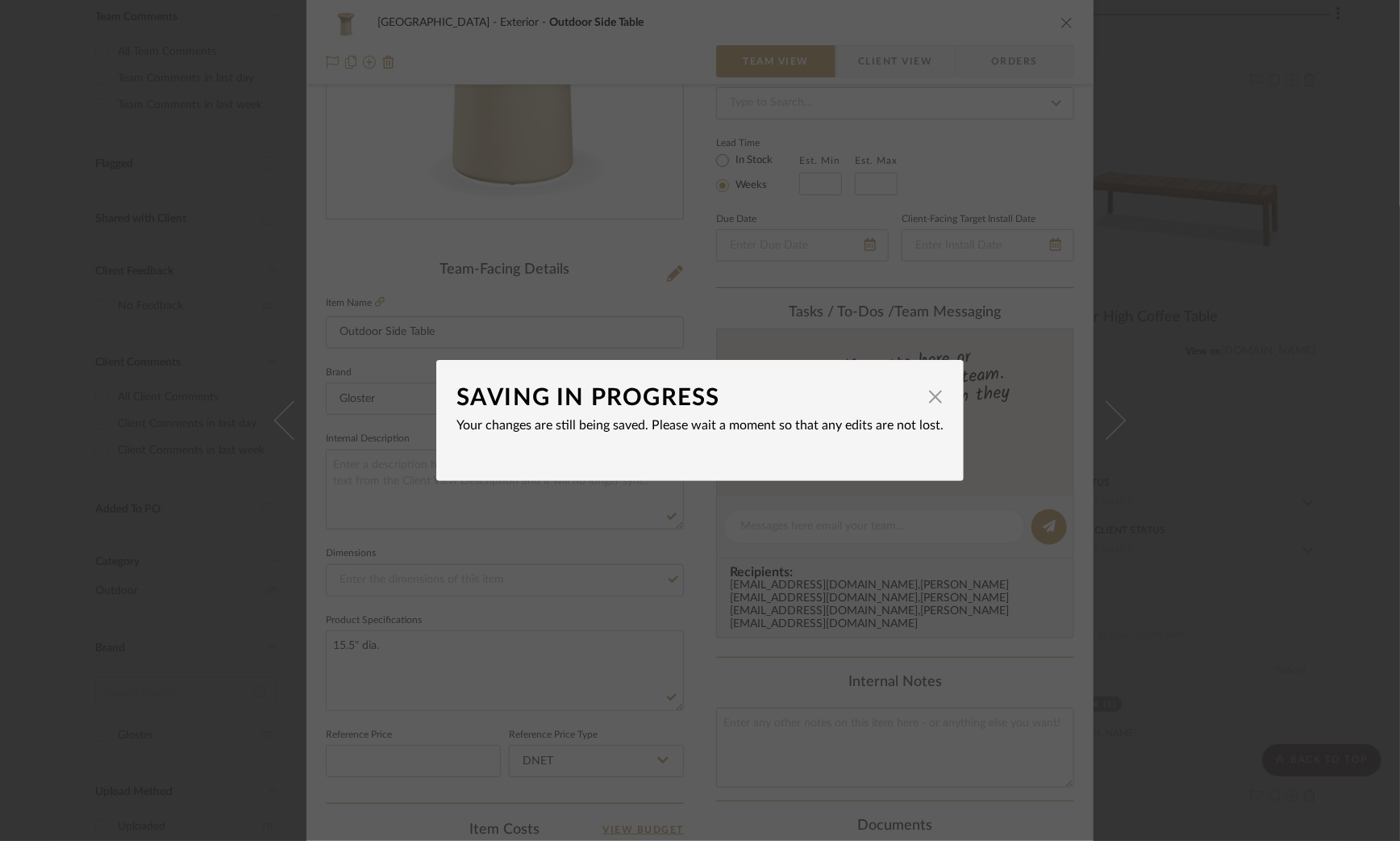
click at [1266, 390] on div "SAVING IN PROGRESS × Your changes are still being saved. Please wait a moment s…" at bounding box center [700, 420] width 1400 height 841
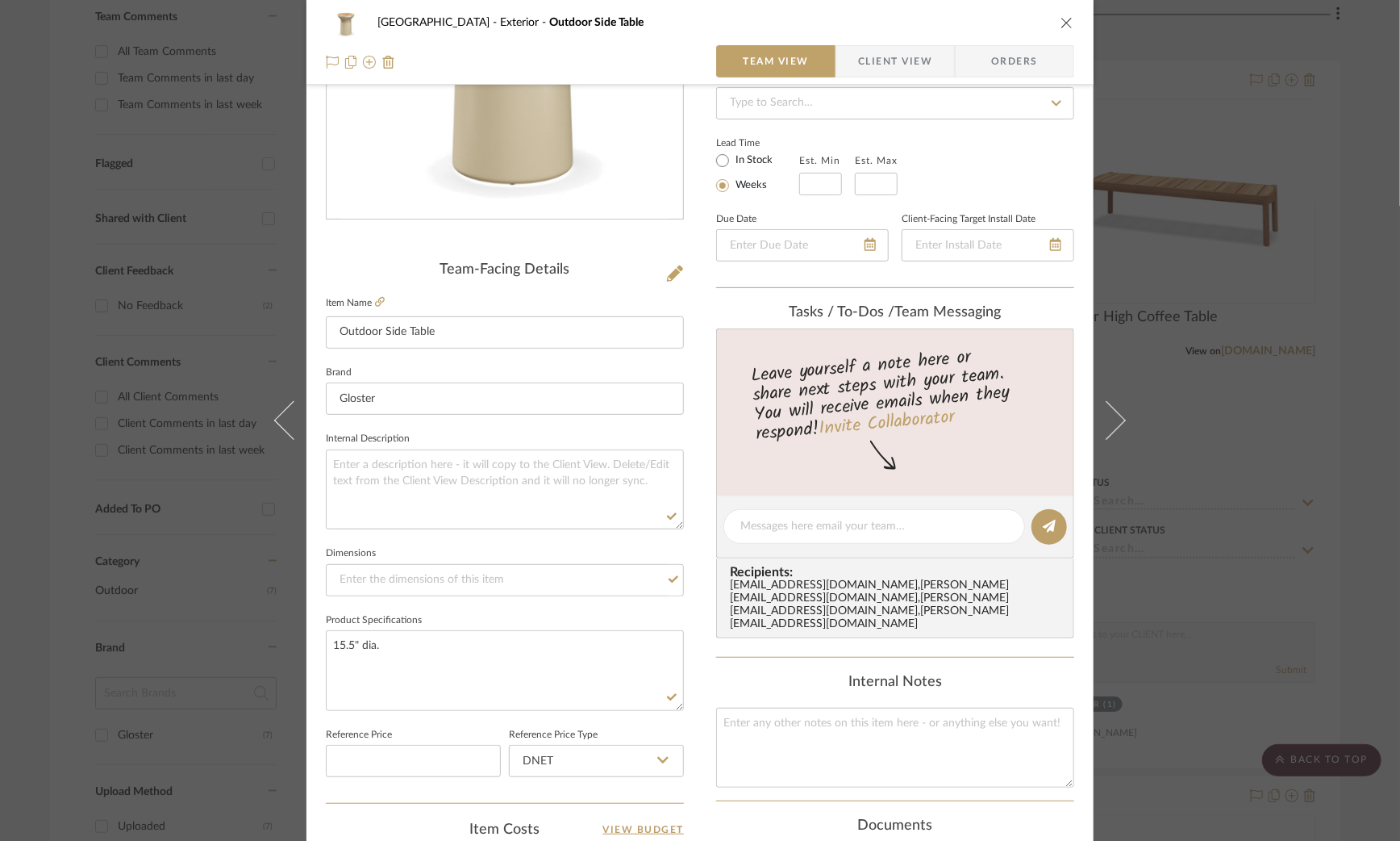
click at [1276, 387] on div "Fairway Drive Exterior Outdoor Side Table Team View Client View Orders Team-Fac…" at bounding box center [700, 420] width 1400 height 841
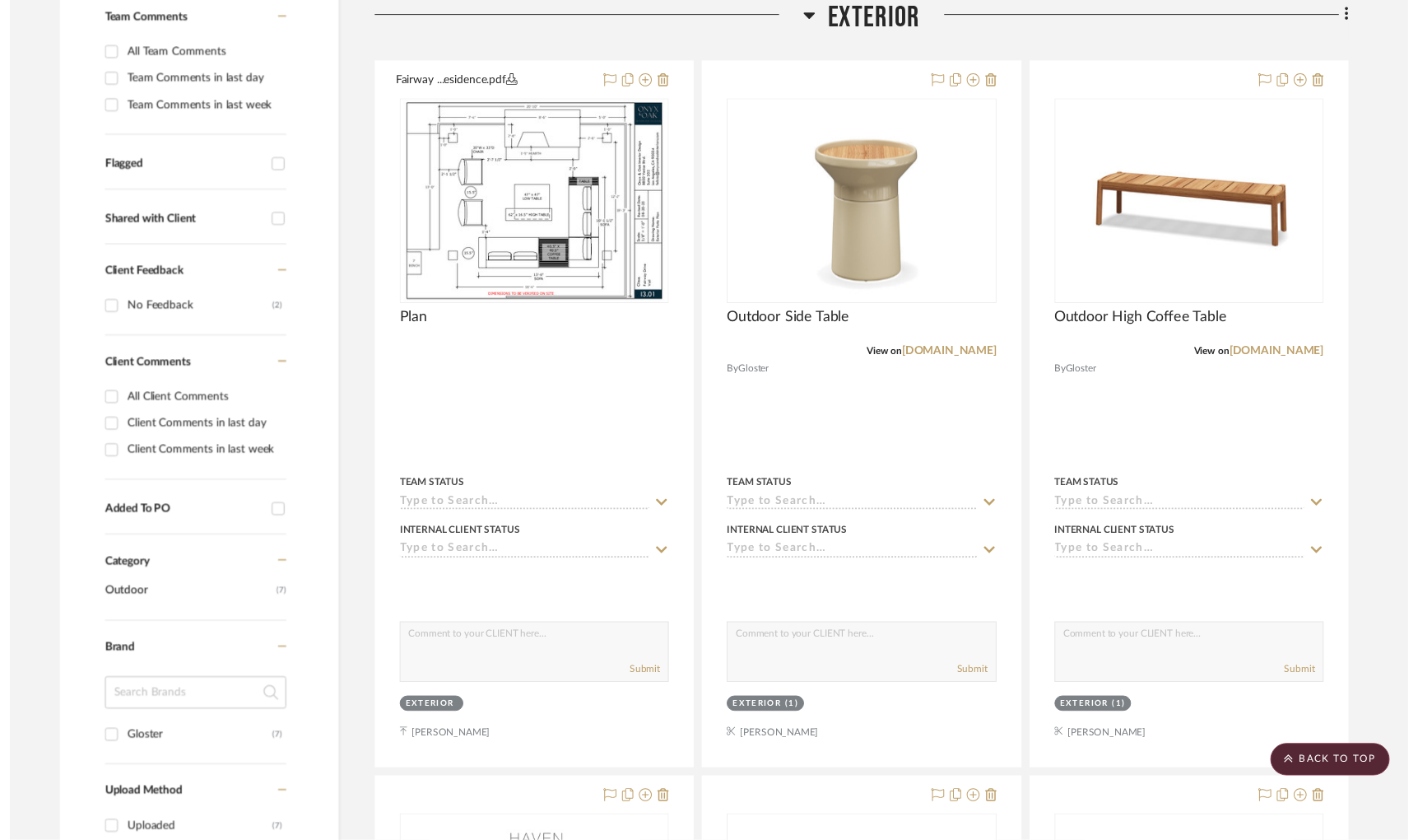
scroll to position [450, 0]
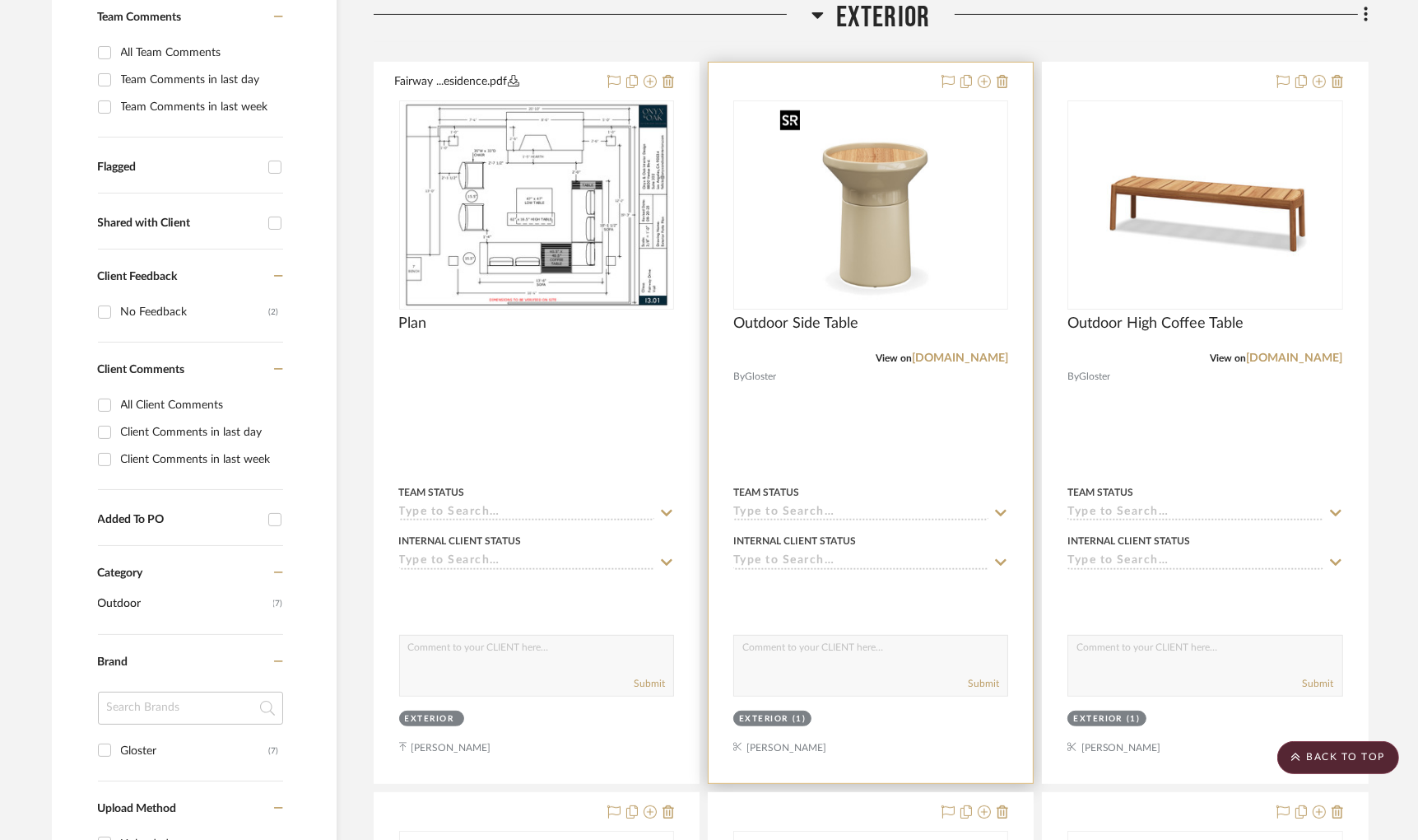
click at [915, 239] on img "0" at bounding box center [871, 205] width 194 height 206
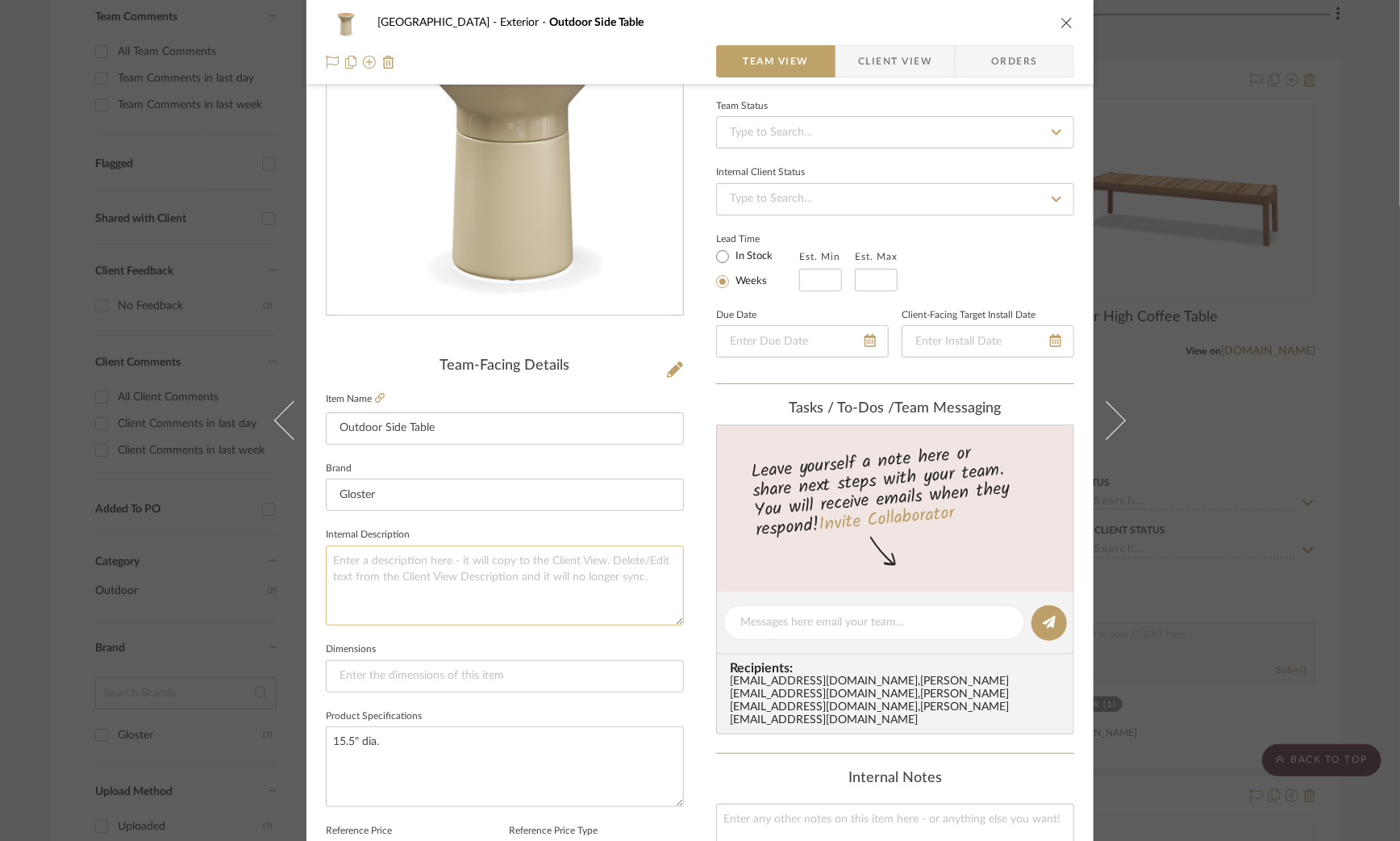
scroll to position [148, 0]
drag, startPoint x: 259, startPoint y: 706, endPoint x: 169, endPoint y: 700, distance: 90.2
click at [169, 700] on div "Fairway Drive Exterior Outdoor Side Table Team View Client View Orders Team-Fac…" at bounding box center [700, 420] width 1400 height 841
click at [381, 557] on textarea at bounding box center [506, 583] width 359 height 80
paste textarea "15.5" dia."
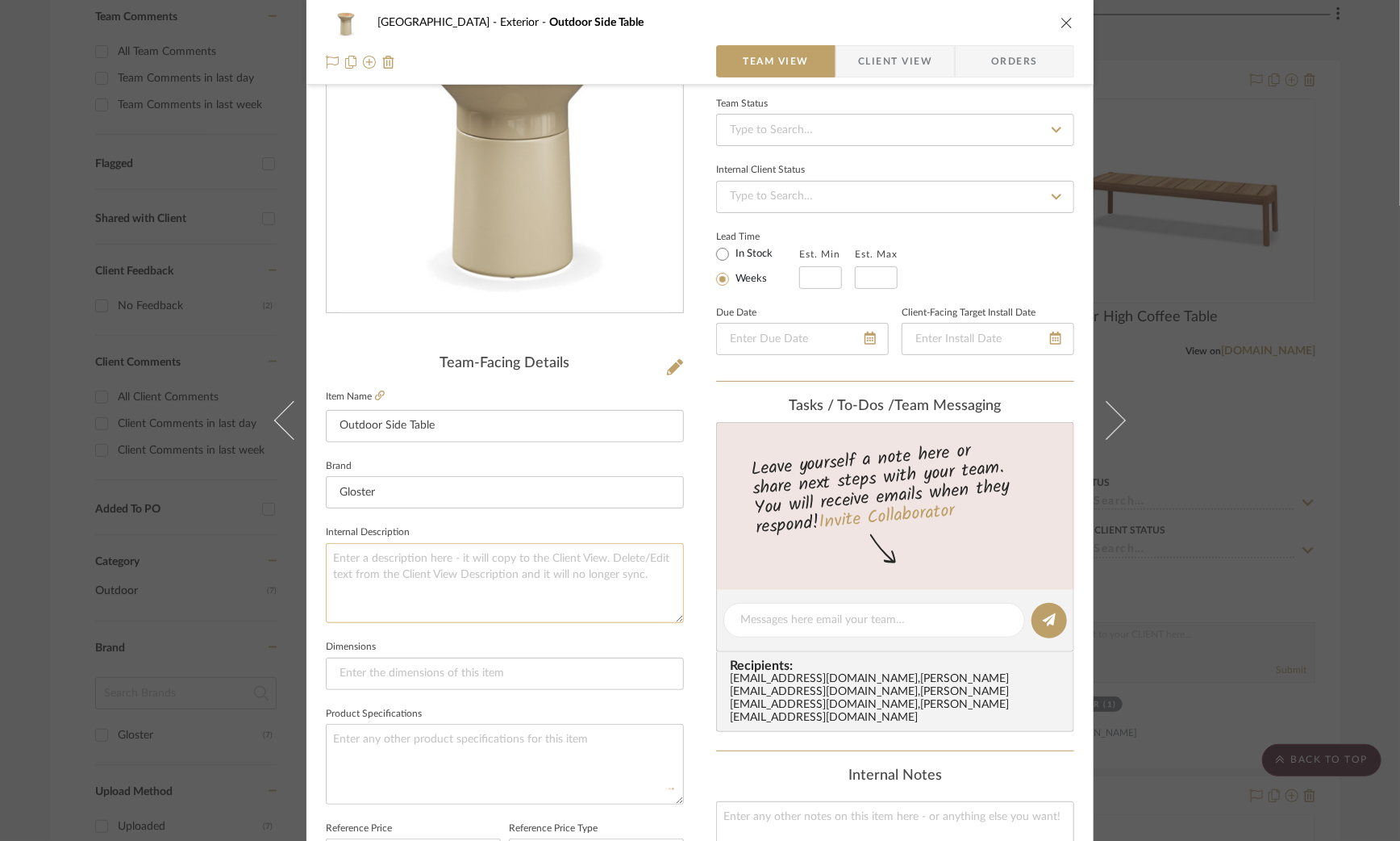
type textarea "15.5" dia."
click at [534, 733] on textarea at bounding box center [506, 764] width 359 height 80
click at [394, 575] on textarea at bounding box center [506, 583] width 359 height 80
paste textarea "15.5" dia."
type textarea "15.5" dia."
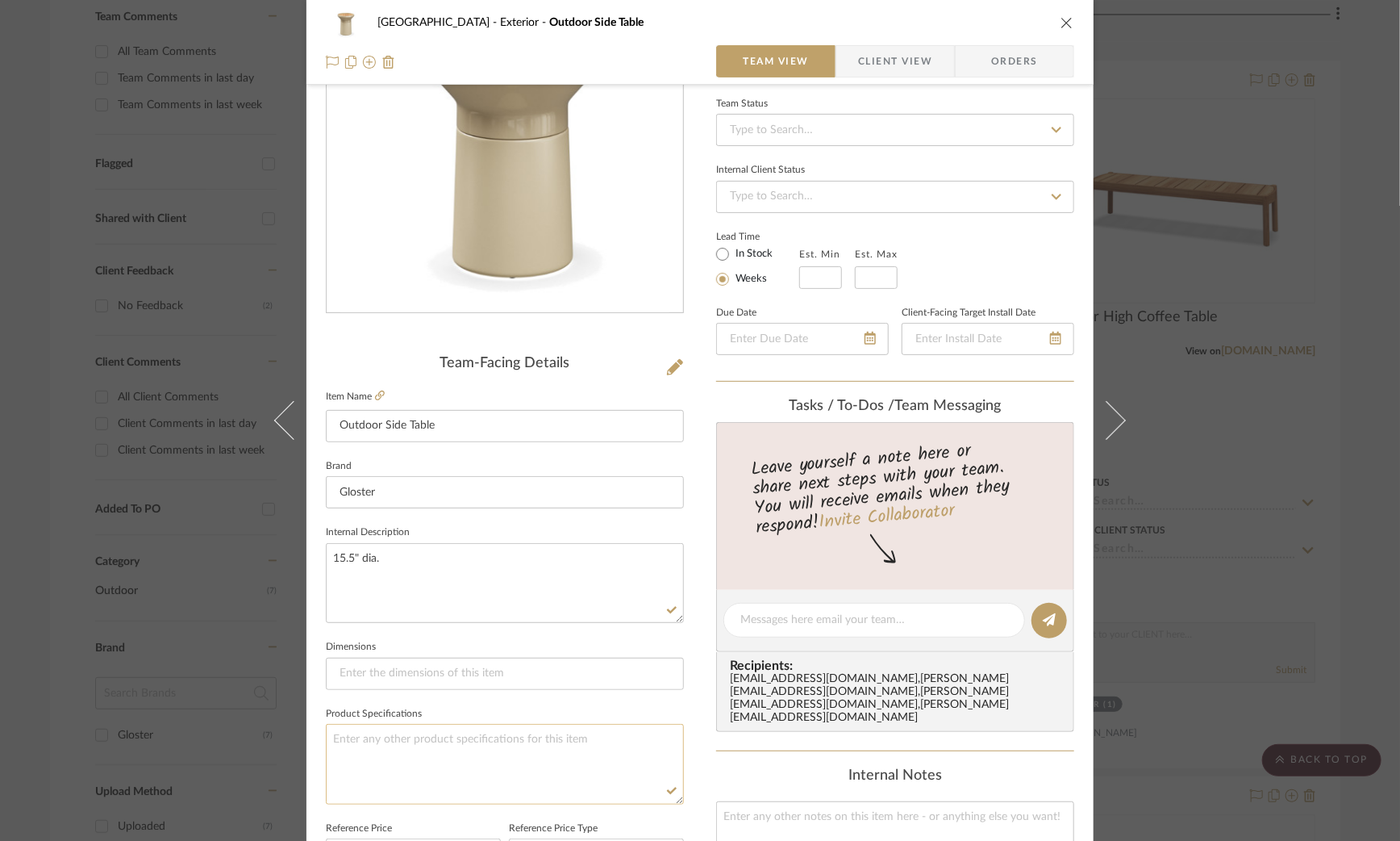
click at [431, 754] on textarea at bounding box center [506, 764] width 359 height 80
click at [1216, 353] on div "Fairway Drive Exterior Outdoor Side Table Team View Client View Orders Team-Fac…" at bounding box center [700, 420] width 1400 height 841
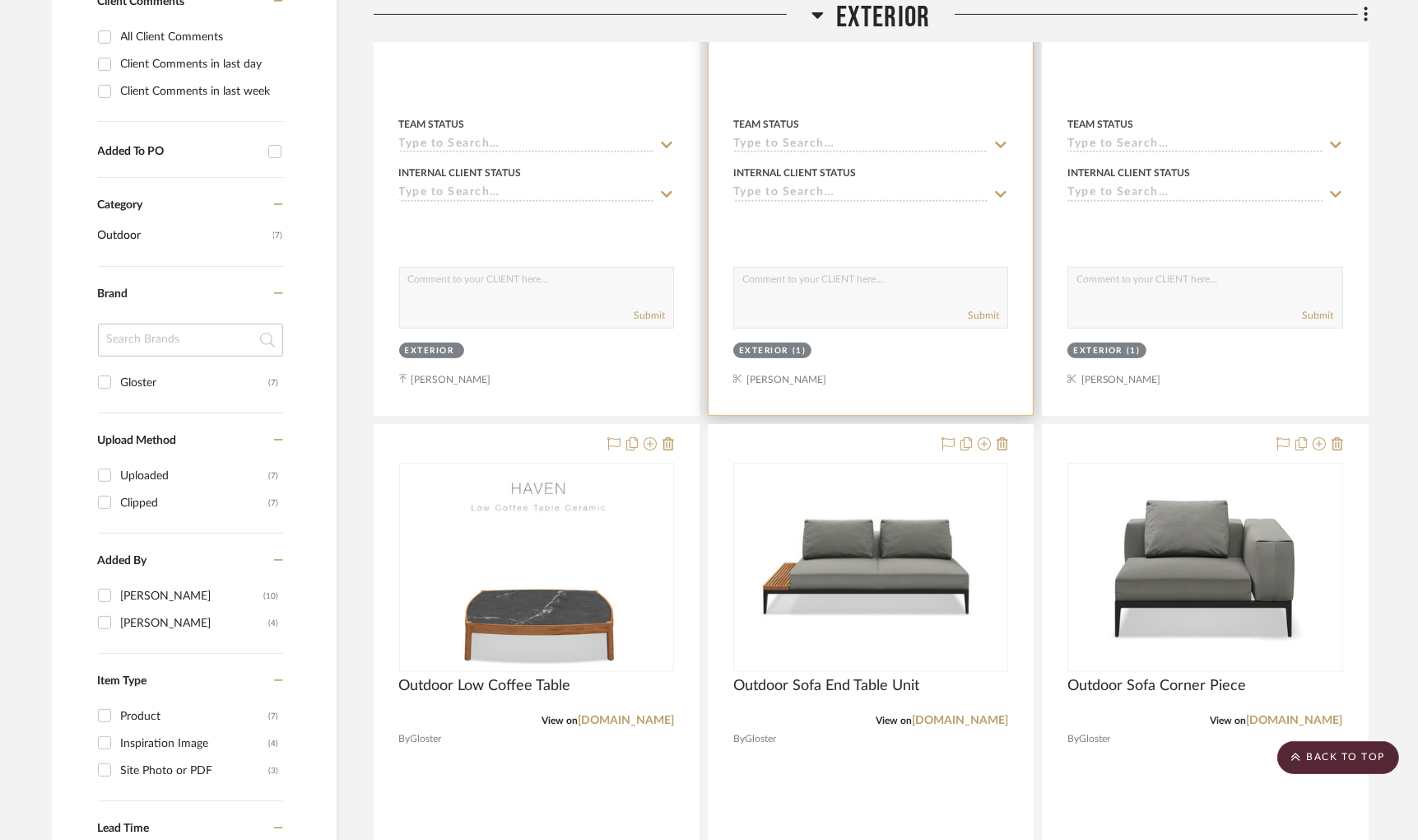
scroll to position [821, 0]
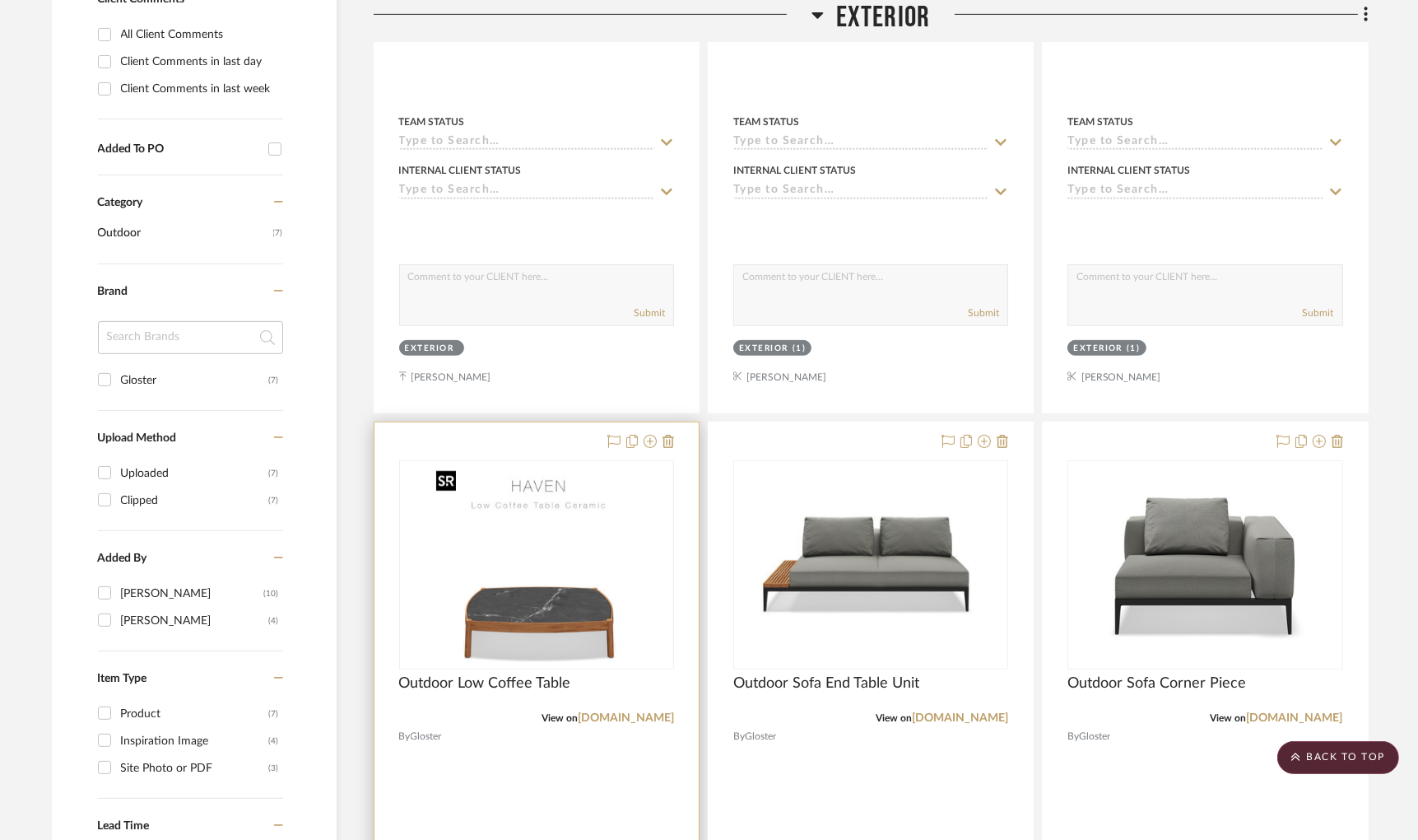
click at [626, 587] on img "0" at bounding box center [537, 565] width 214 height 206
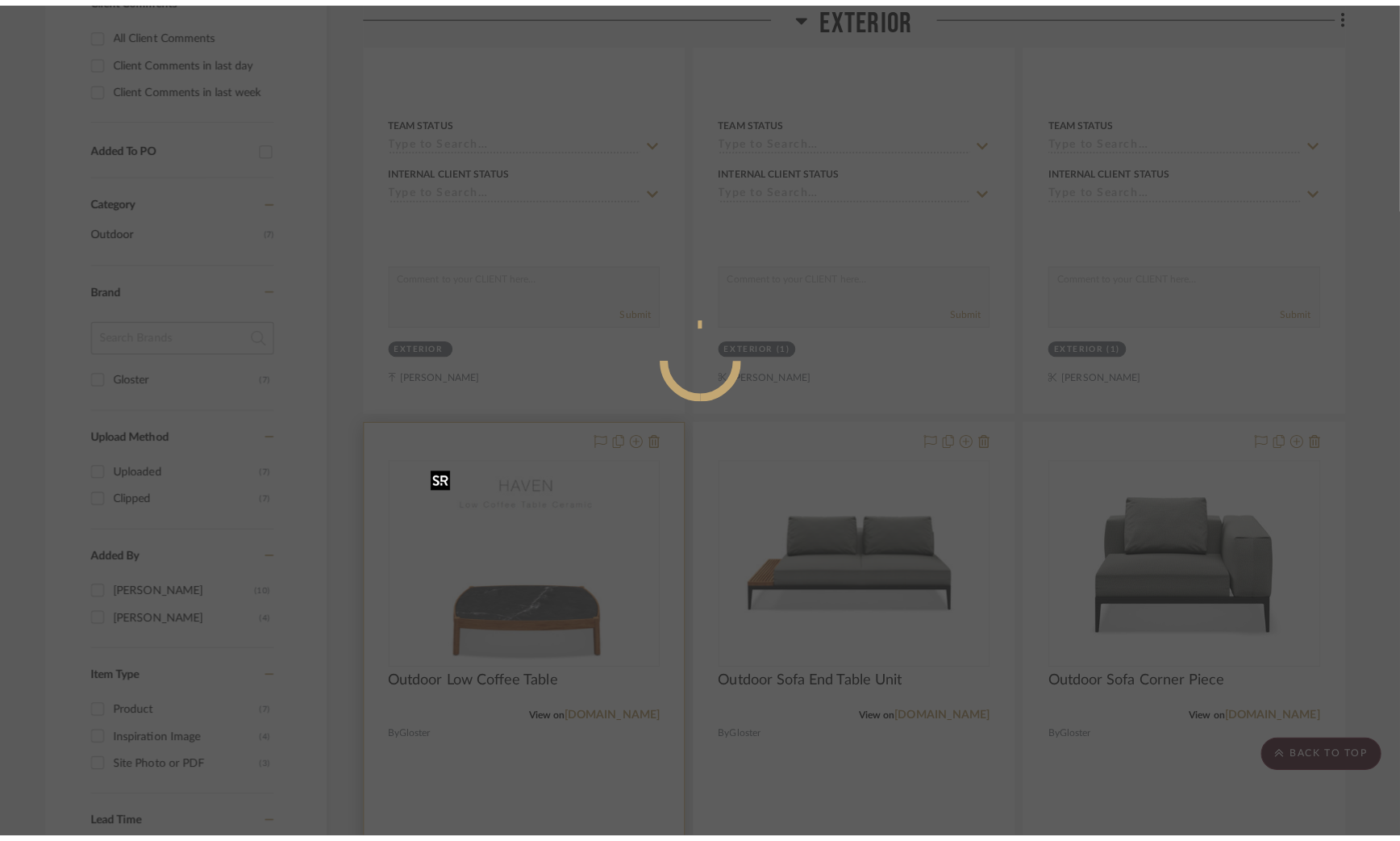
scroll to position [0, 0]
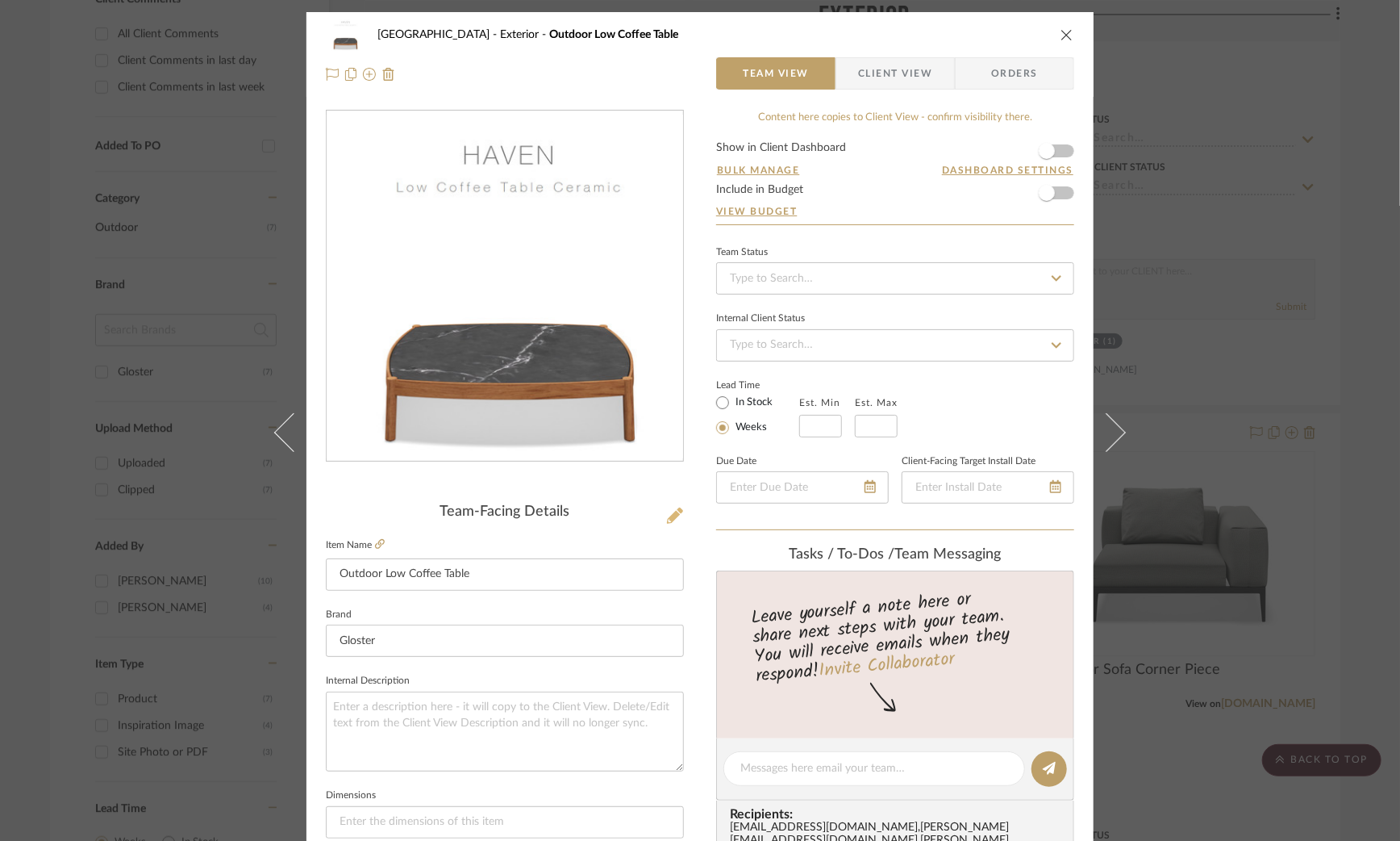
click at [667, 508] on icon at bounding box center [675, 516] width 16 height 16
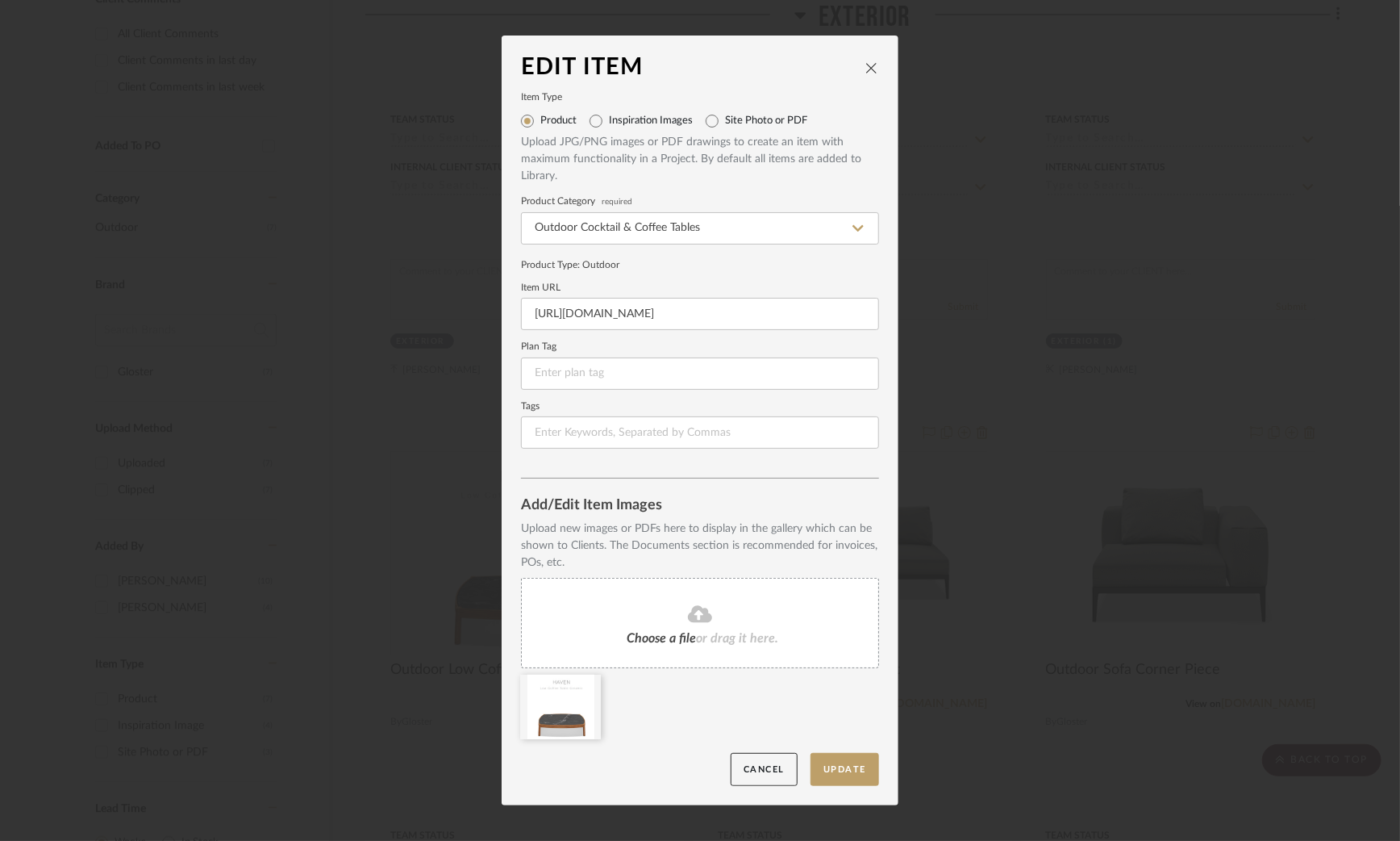
click at [656, 615] on fa-icon at bounding box center [700, 615] width 147 height 21
click at [583, 680] on icon at bounding box center [589, 684] width 12 height 13
click at [822, 769] on button "Update" at bounding box center [845, 769] width 69 height 33
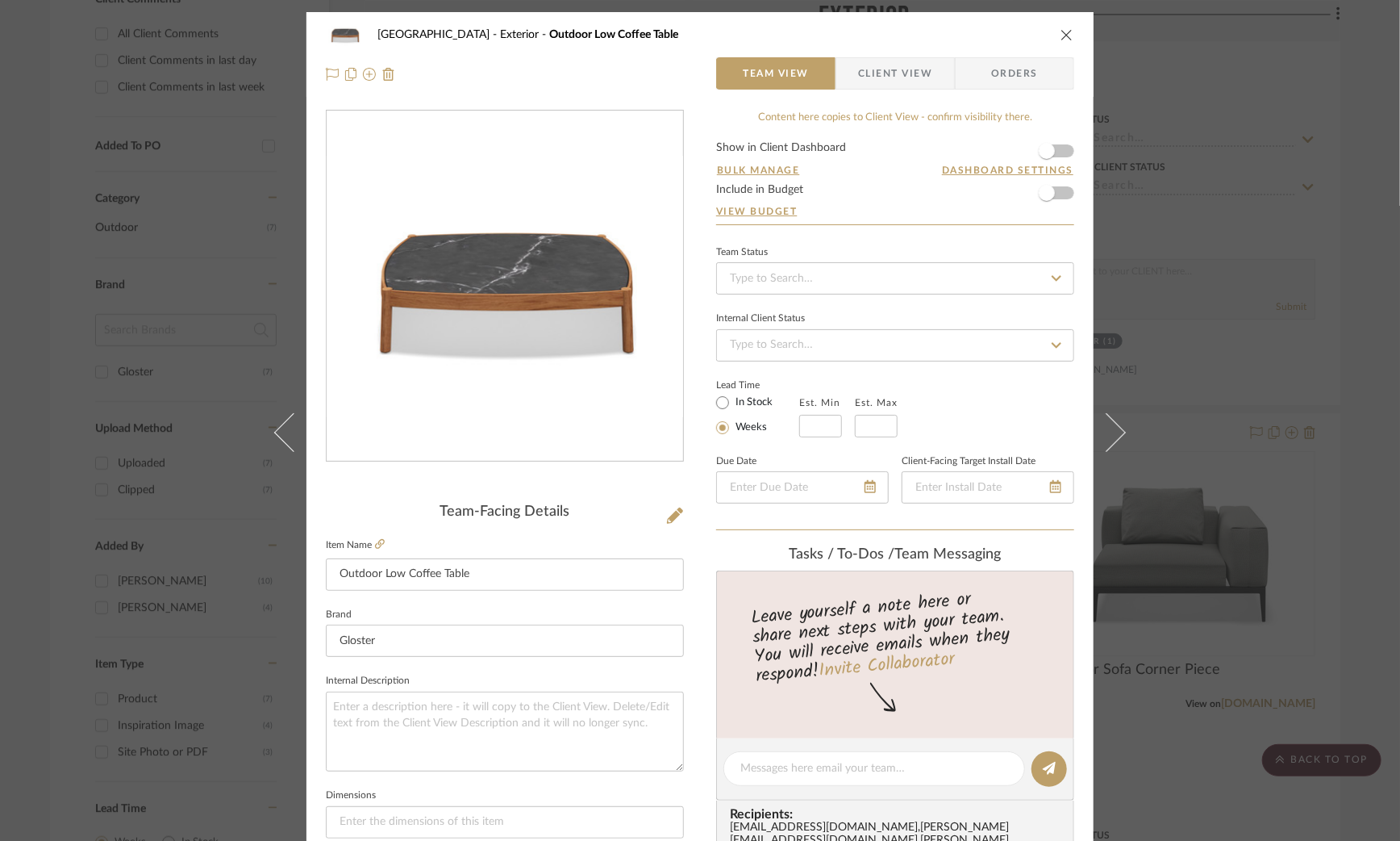
click at [1242, 278] on div "Fairway Drive Exterior Outdoor Low Coffee Table Team View Client View Orders Te…" at bounding box center [700, 420] width 1400 height 841
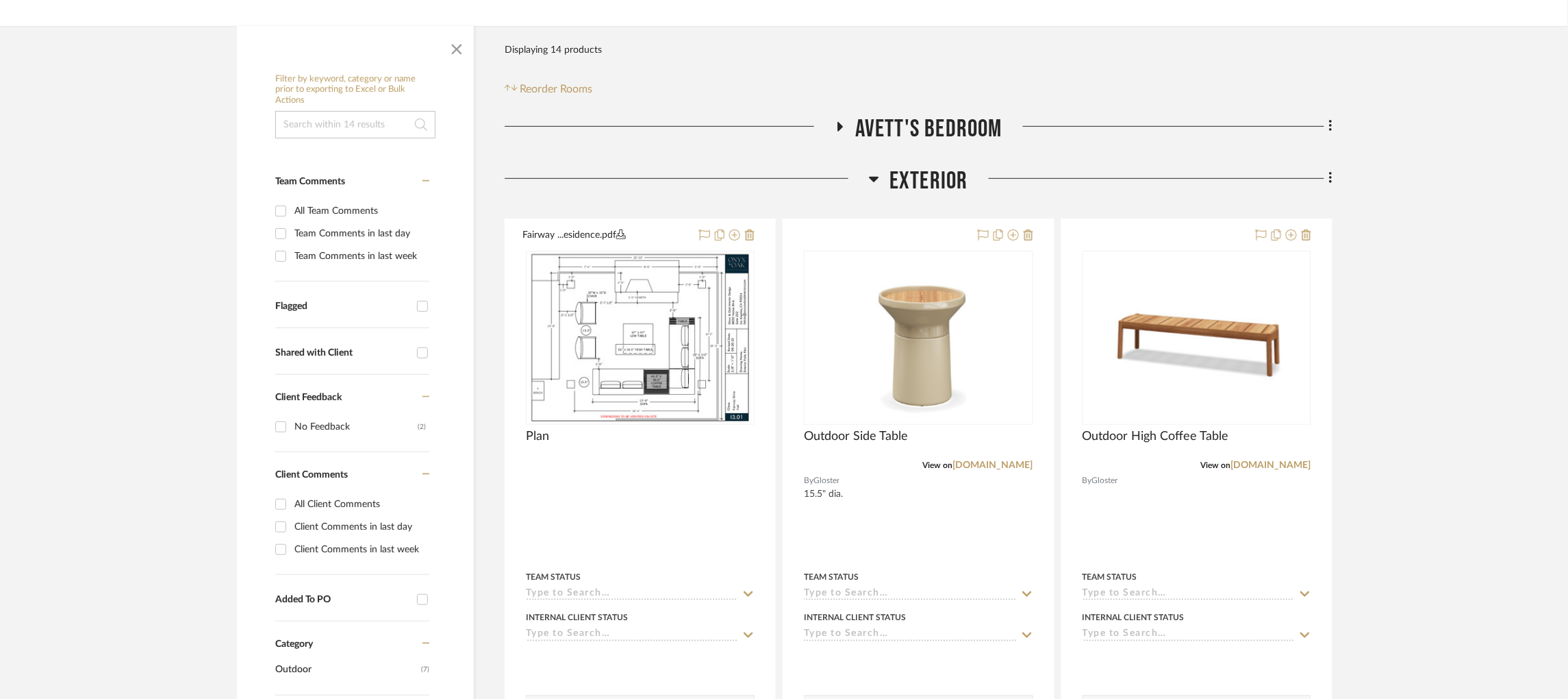
scroll to position [211, 0]
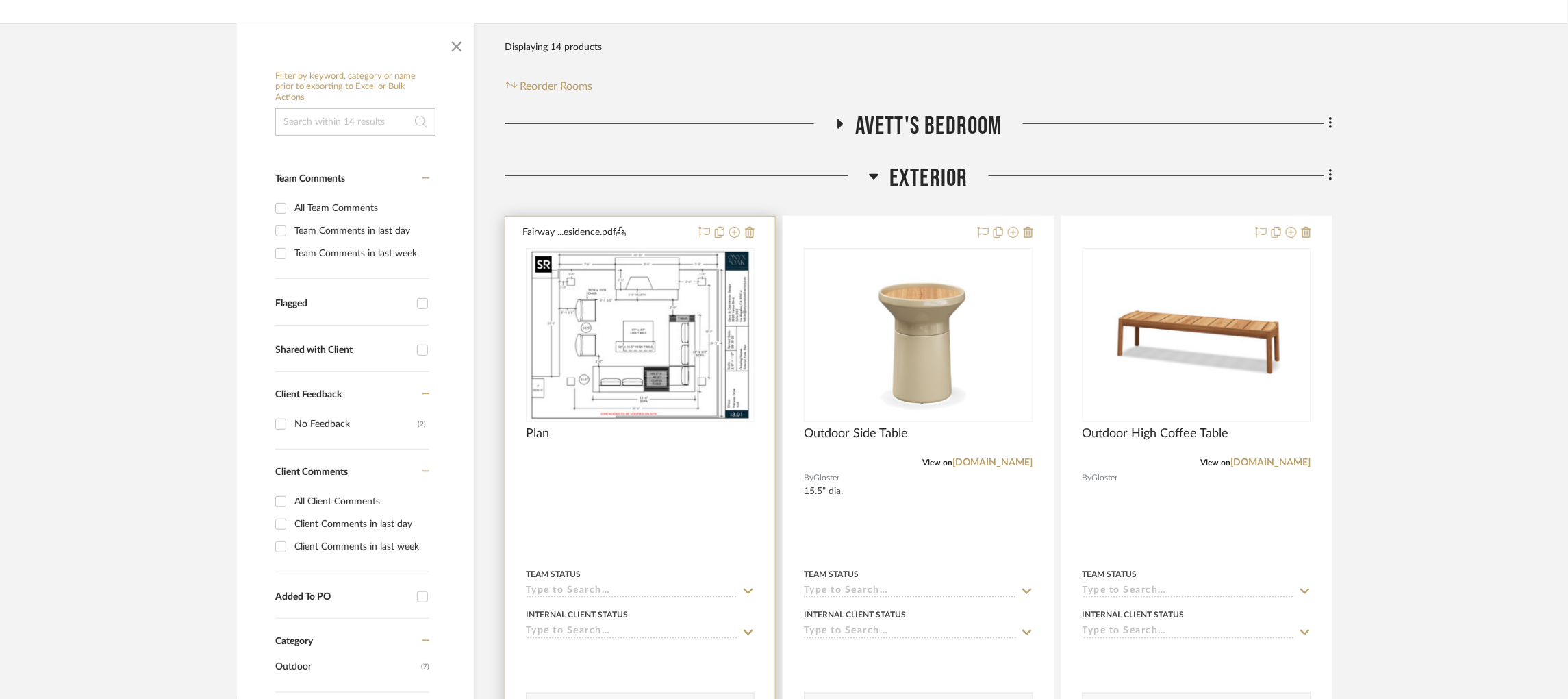
click at [0, 0] on img at bounding box center [0, 0] width 0 height 0
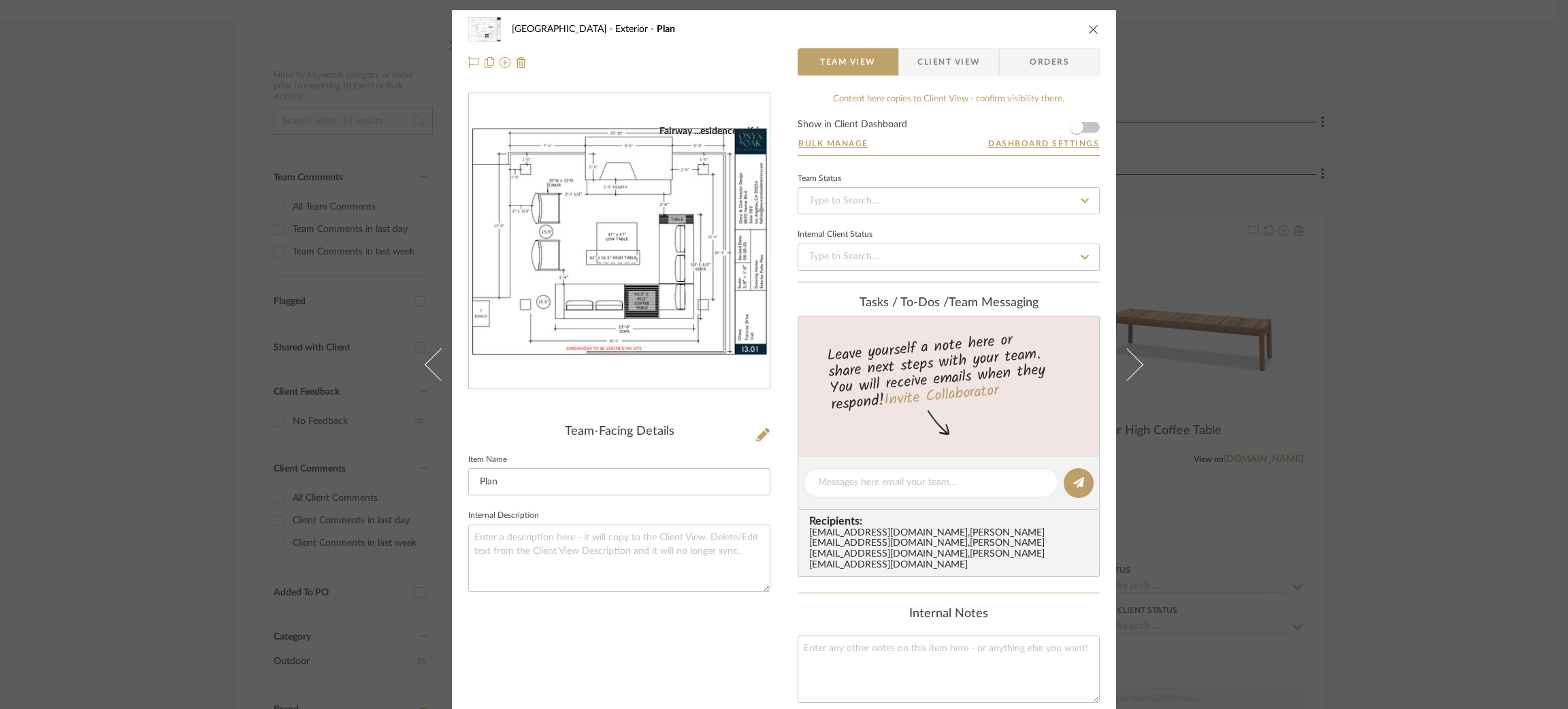
click at [1180, 256] on div "Fairway Drive Exterior Plan Team View Client View Orders Fairway ...esidence.pd…" at bounding box center [784, 354] width 1568 height 709
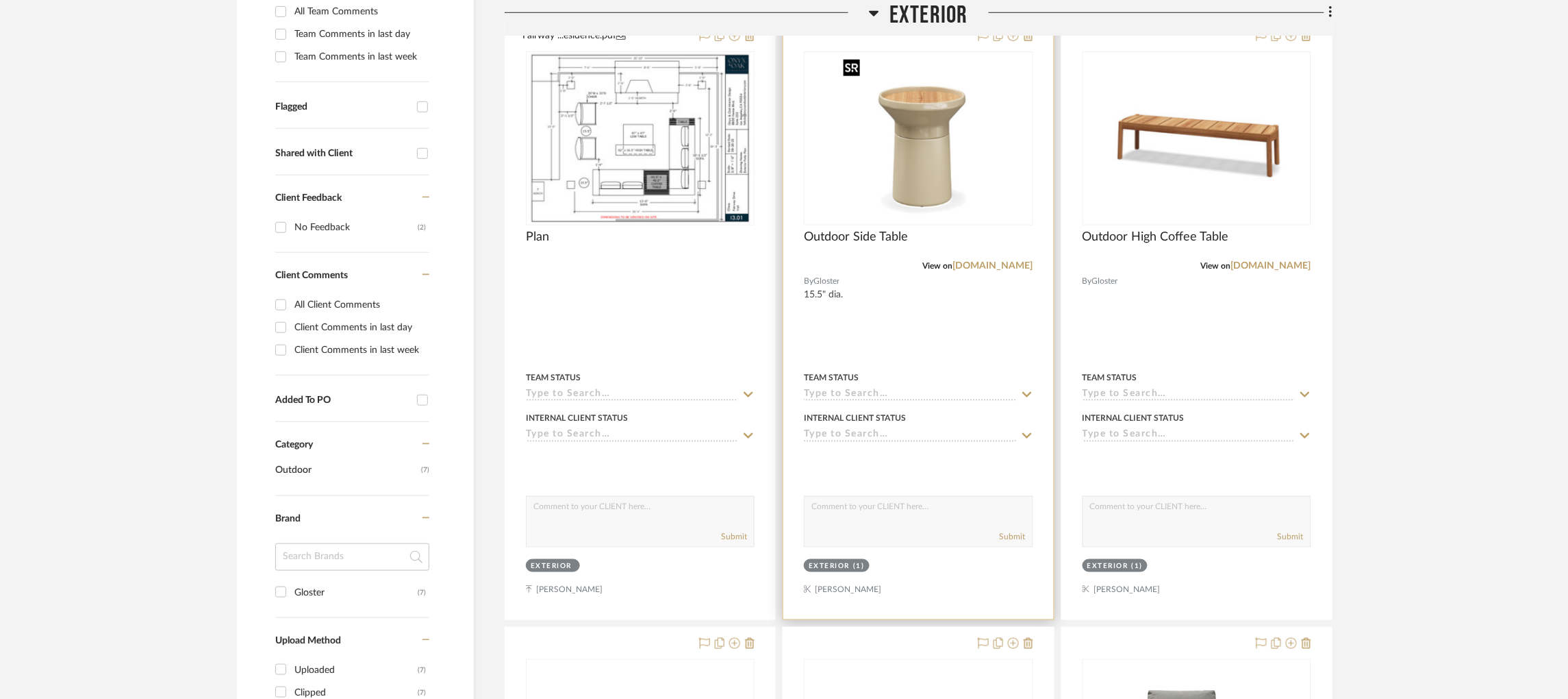
scroll to position [413, 0]
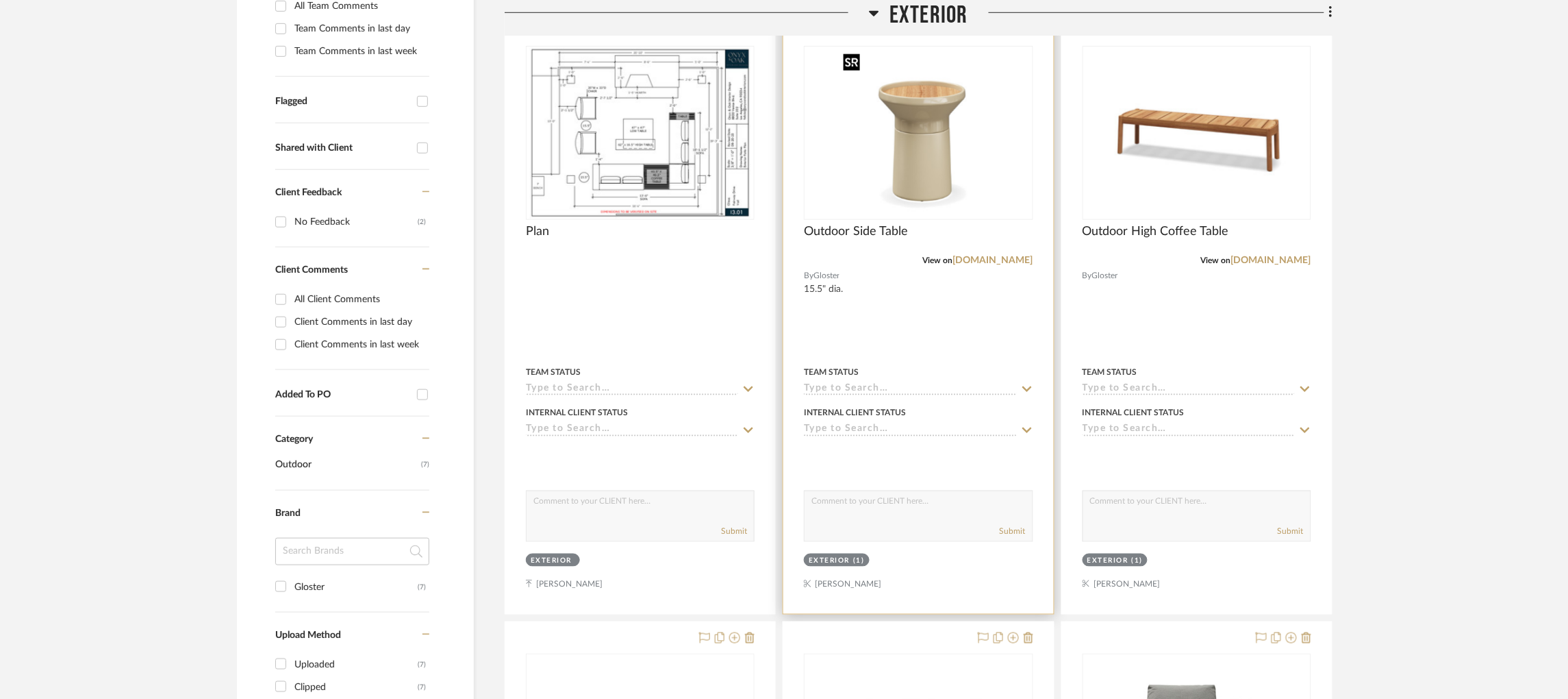
click at [943, 112] on img "0" at bounding box center [919, 133] width 161 height 171
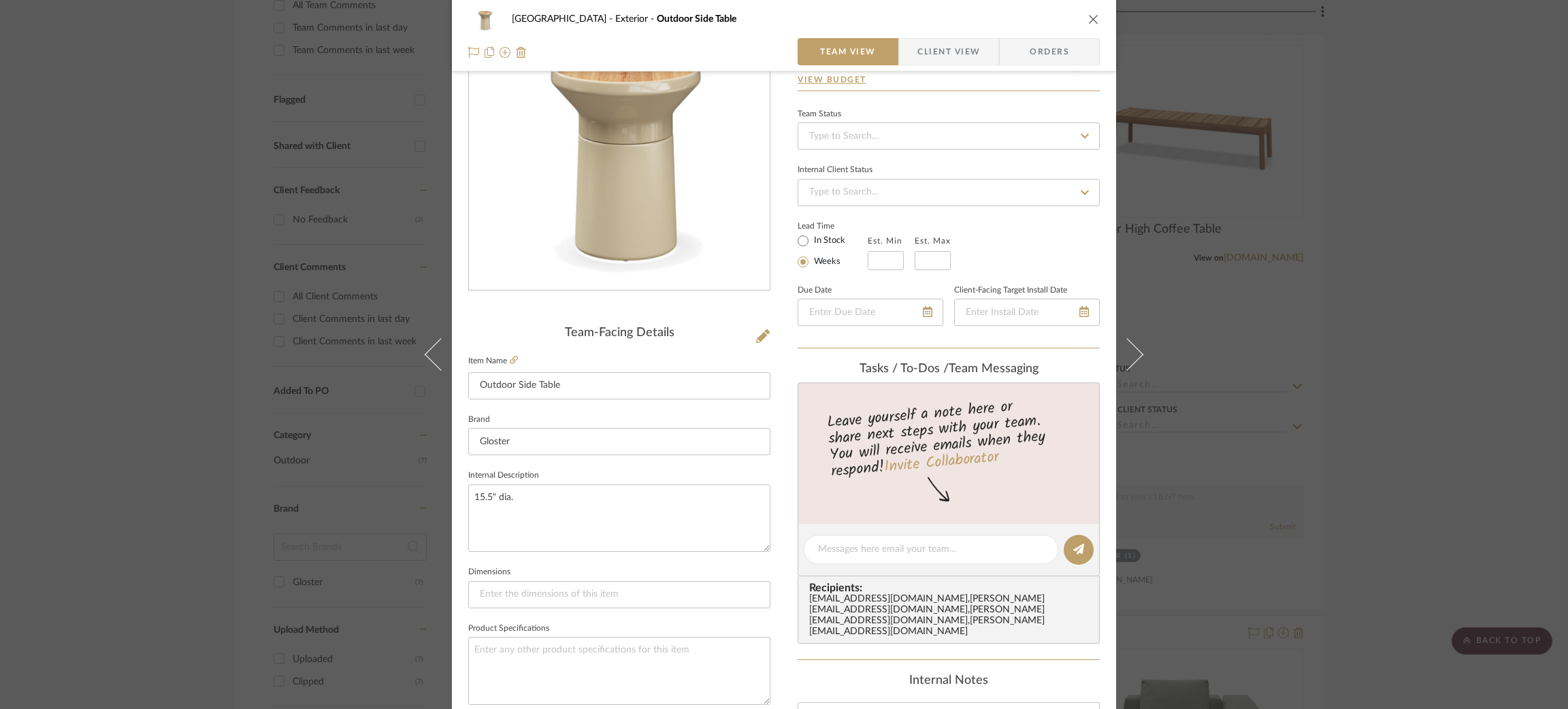
scroll to position [102, 0]
click at [872, 542] on textarea at bounding box center [931, 545] width 226 height 14
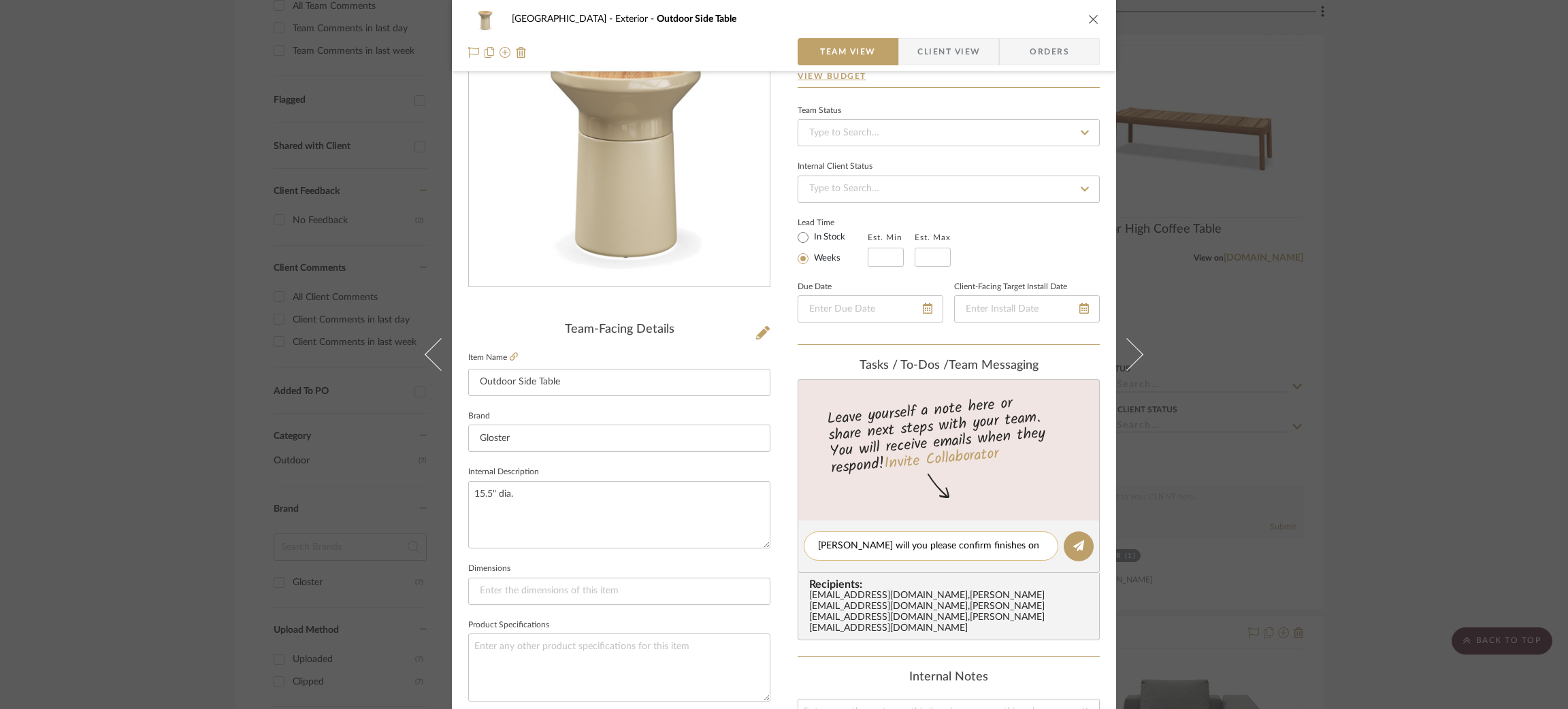
scroll to position [0, 0]
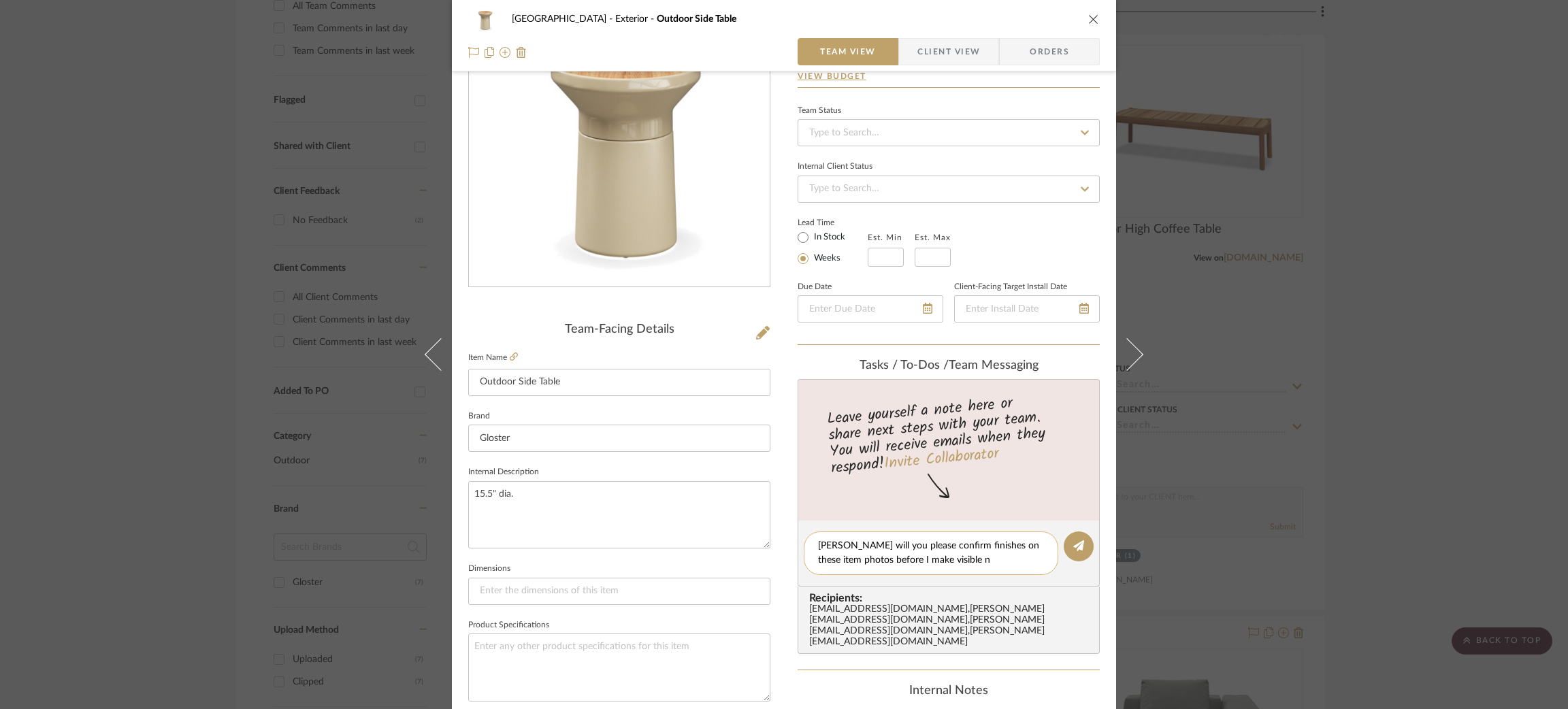
click at [960, 553] on textarea "Felicia will you please confirm finishes on these item photos before I make vis…" at bounding box center [931, 553] width 226 height 29
drag, startPoint x: 848, startPoint y: 539, endPoint x: 777, endPoint y: 535, distance: 71.1
click at [777, 535] on div "Fairway Drive Exterior Outdoor Side Table Team View Client View Orders Team-Fac…" at bounding box center [784, 536] width 664 height 1257
click at [875, 556] on textarea "Will you please confirm finishes on these item photos before I make visible on …" at bounding box center [931, 553] width 226 height 29
type textarea "Will you please confirm finishes on these item photos before I make them visibl…"
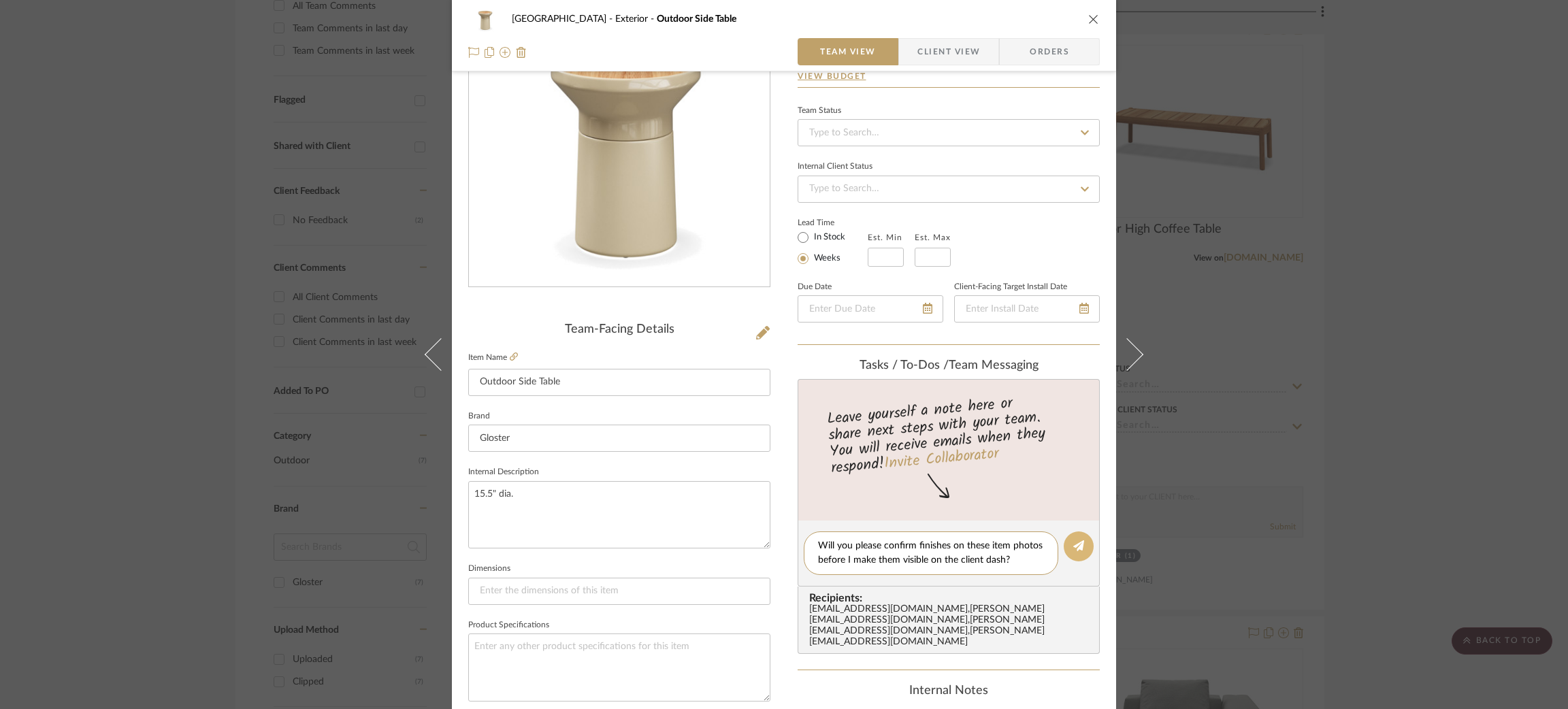
click at [1073, 540] on icon at bounding box center [1078, 545] width 11 height 11
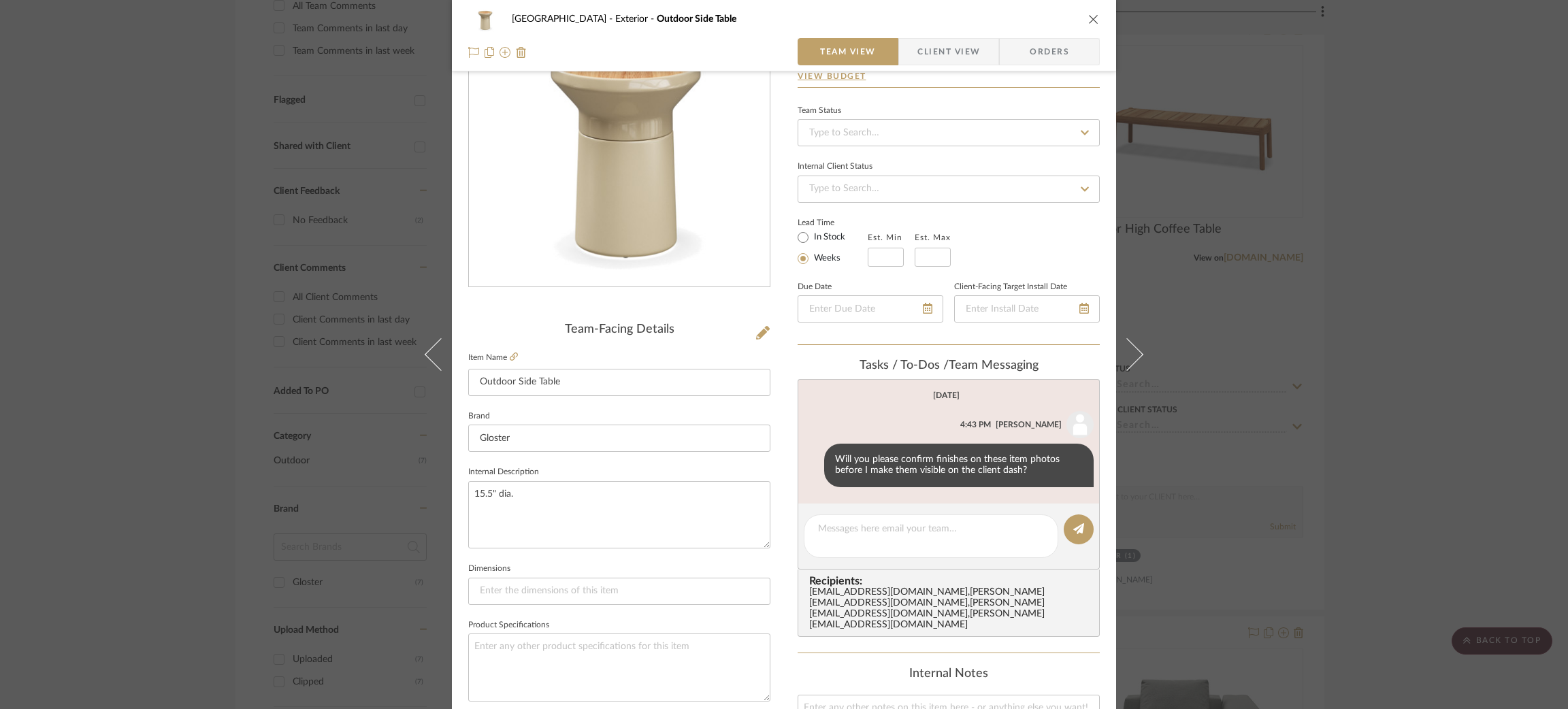
click at [1180, 251] on div "Fairway Drive Exterior Outdoor Side Table Team View Client View Orders Team-Fac…" at bounding box center [784, 354] width 1568 height 709
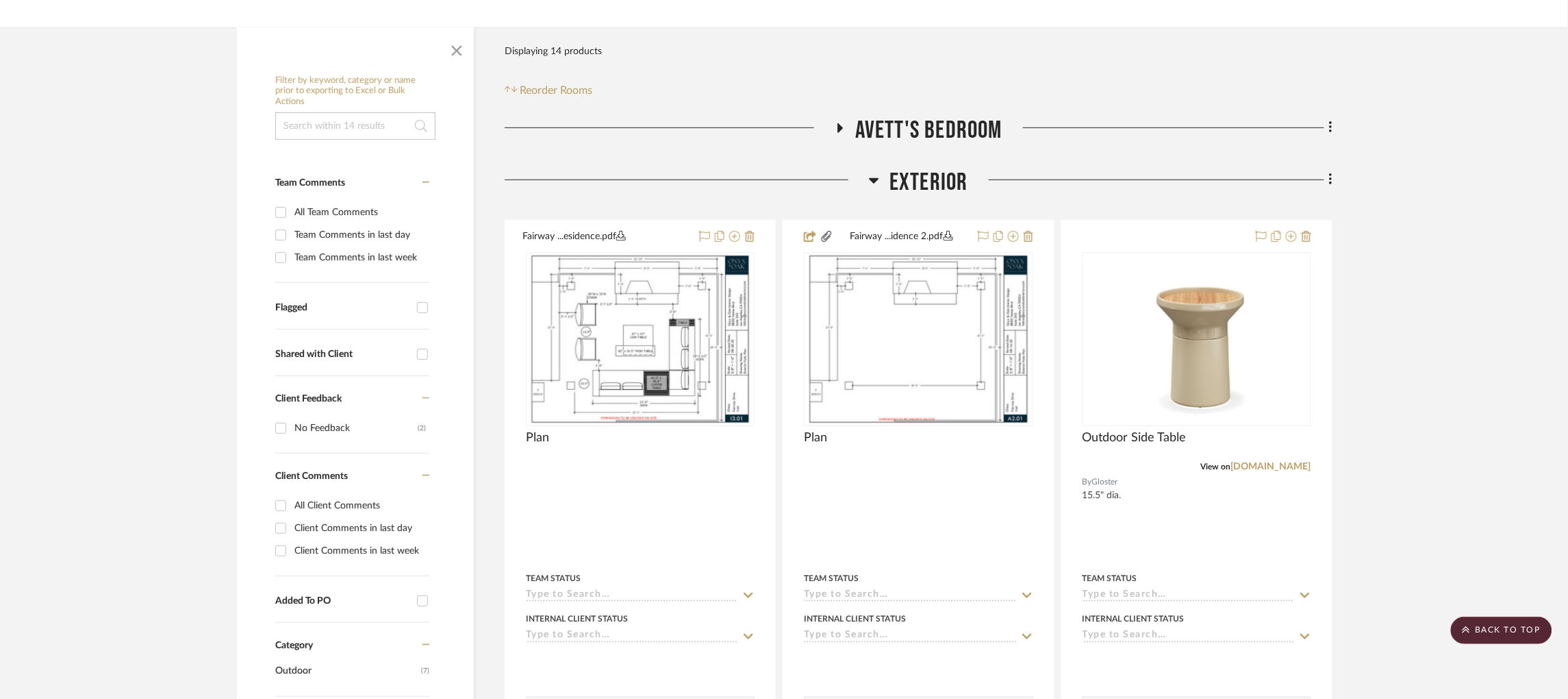
scroll to position [200, 0]
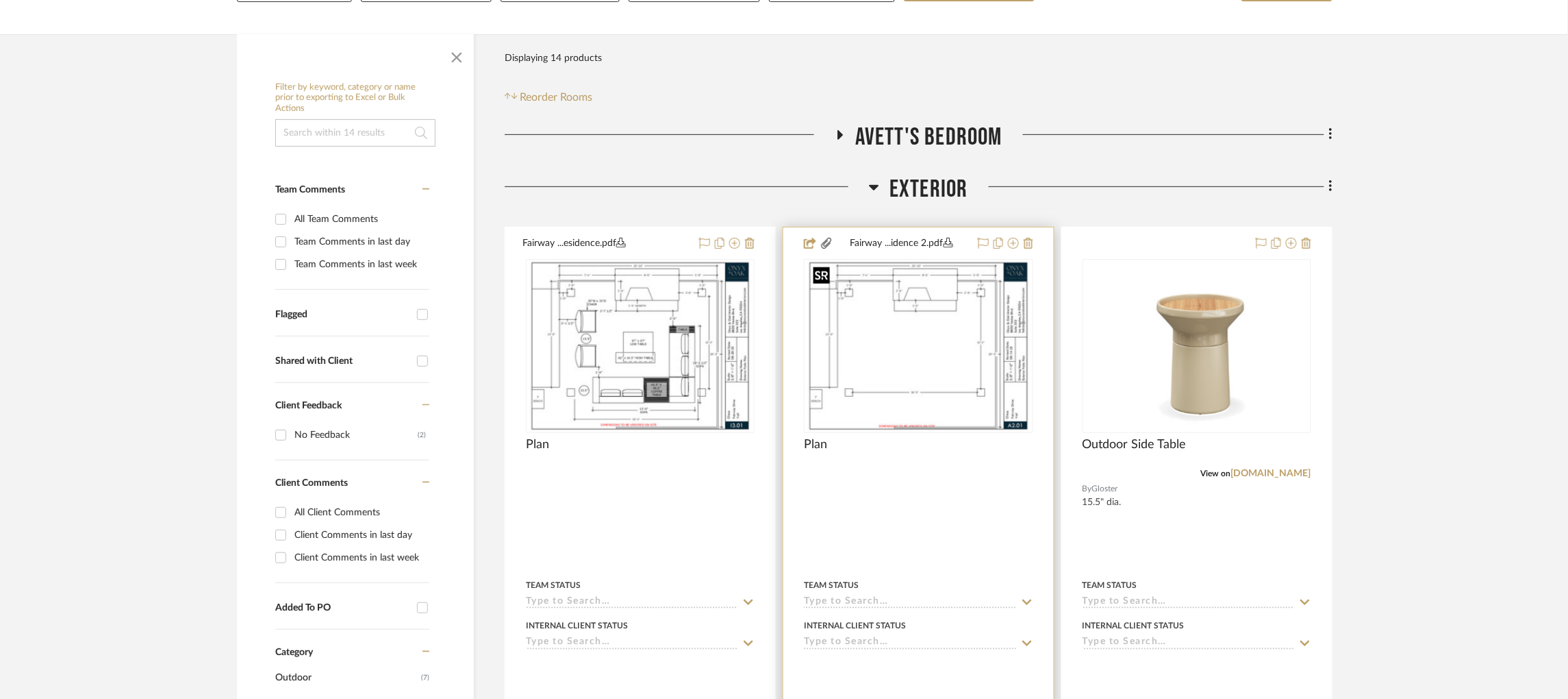
click at [952, 318] on img "0" at bounding box center [918, 346] width 222 height 171
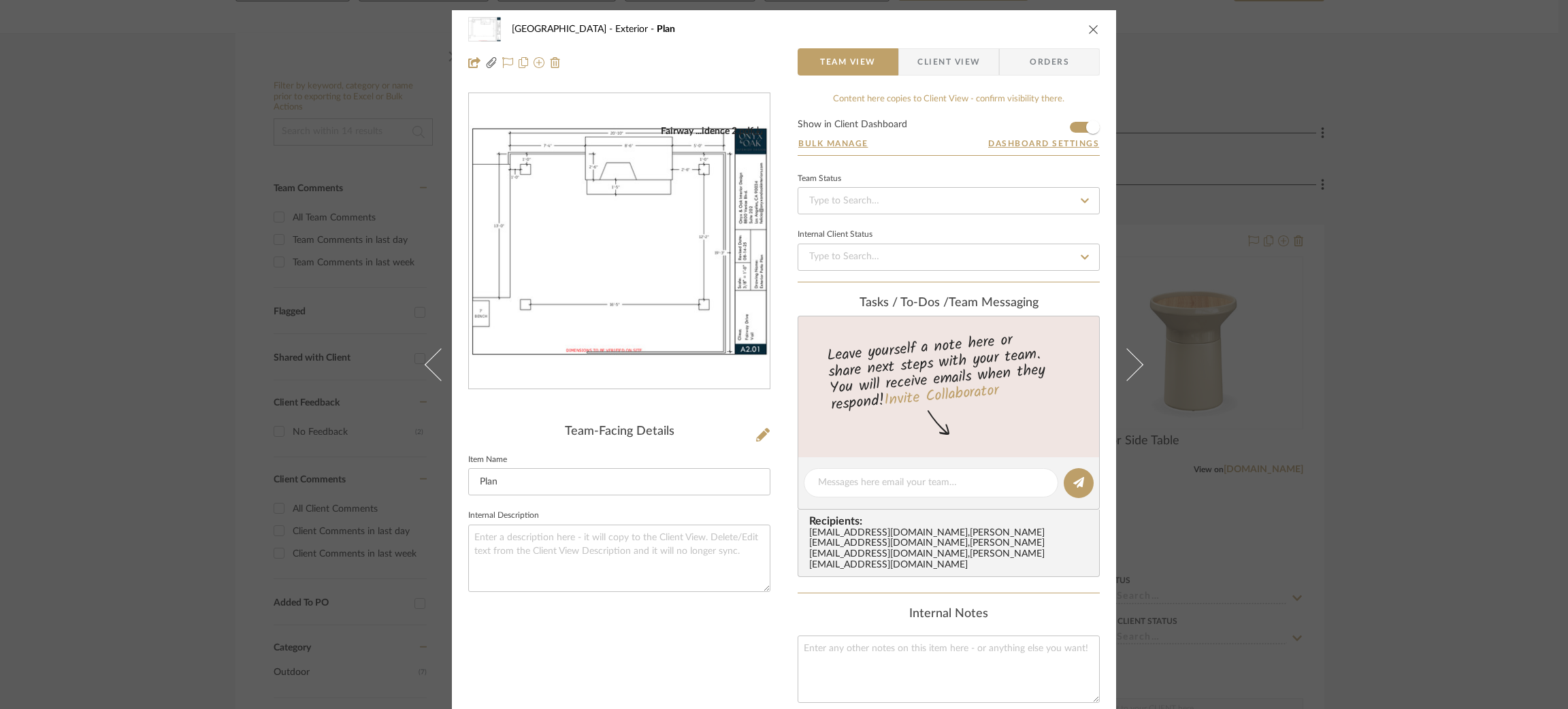
click at [1180, 135] on div "Fairway Drive Exterior Plan Team View Client View Orders Fairway ...idence 2.pd…" at bounding box center [784, 354] width 1568 height 709
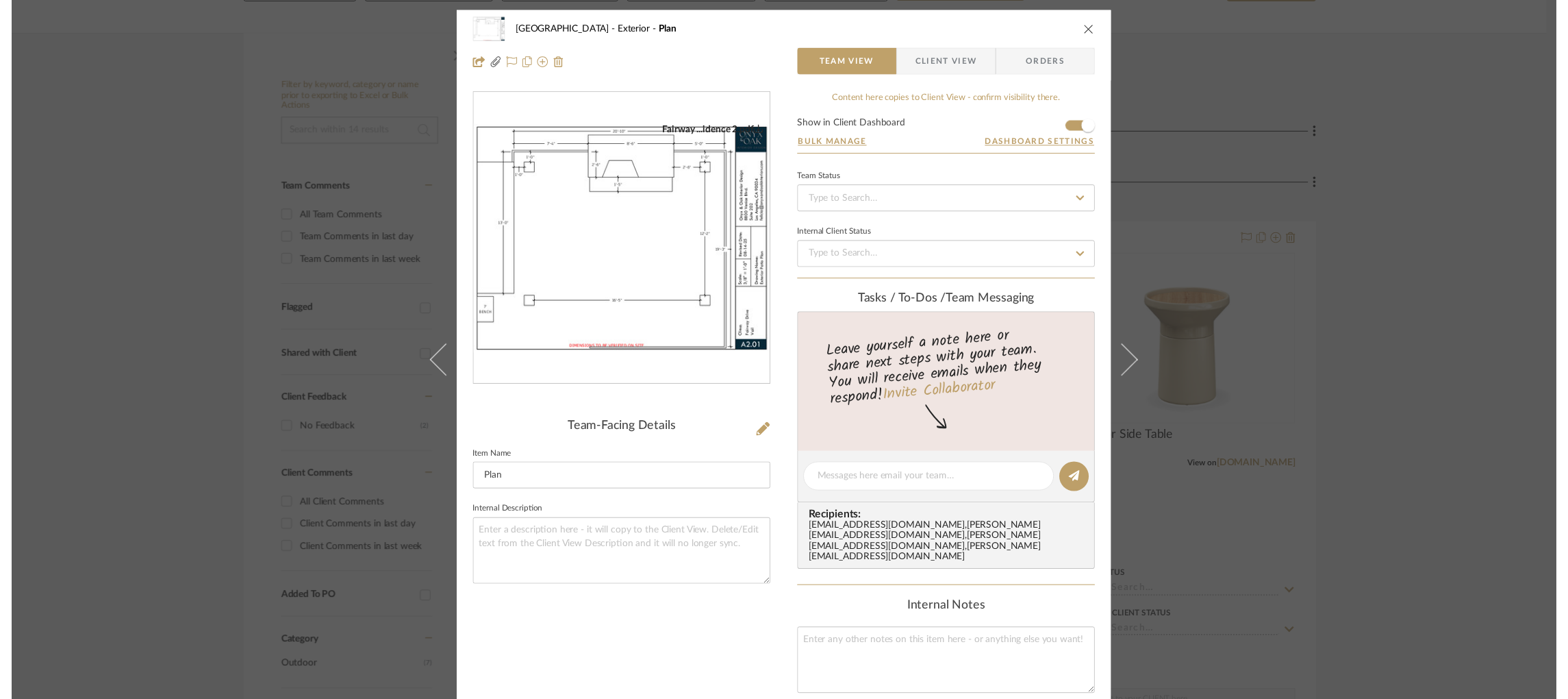
scroll to position [200, 0]
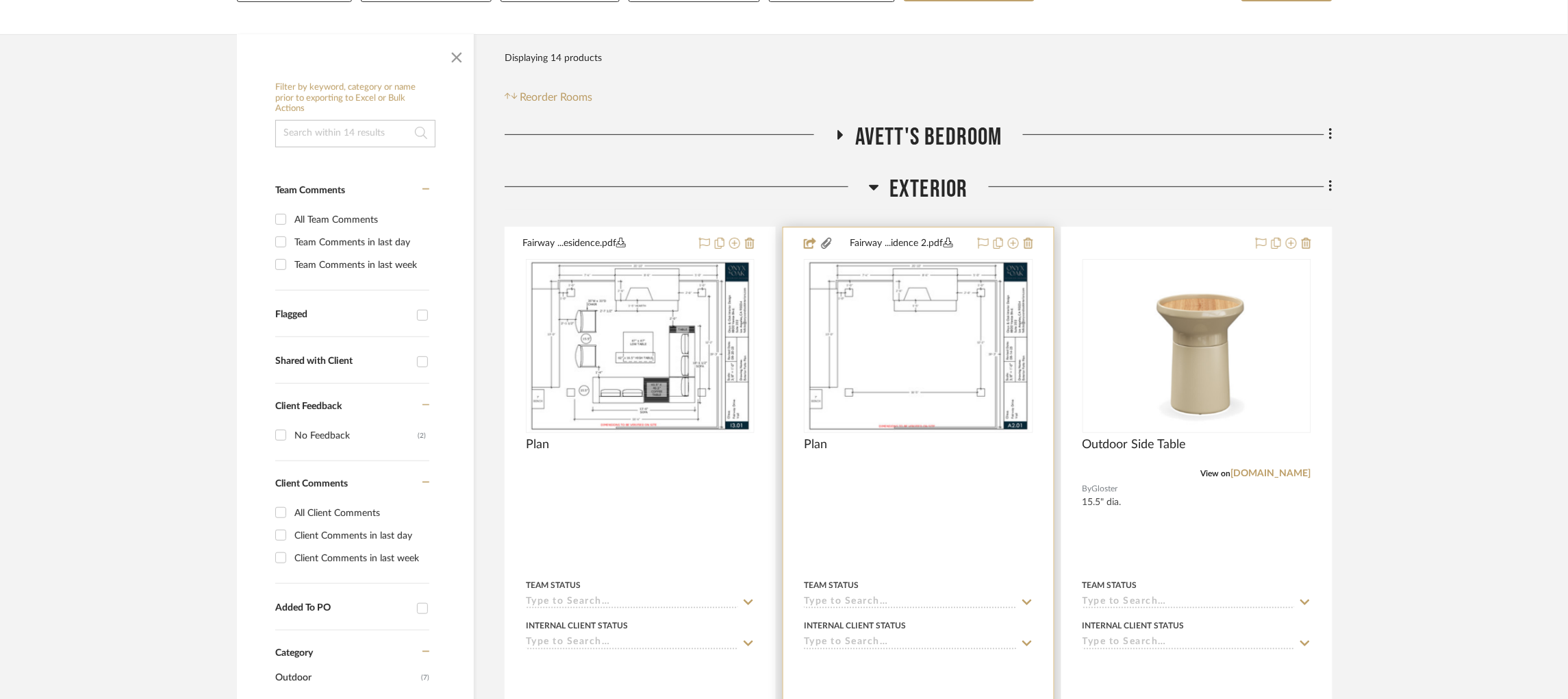
click at [1034, 241] on div at bounding box center [918, 527] width 270 height 599
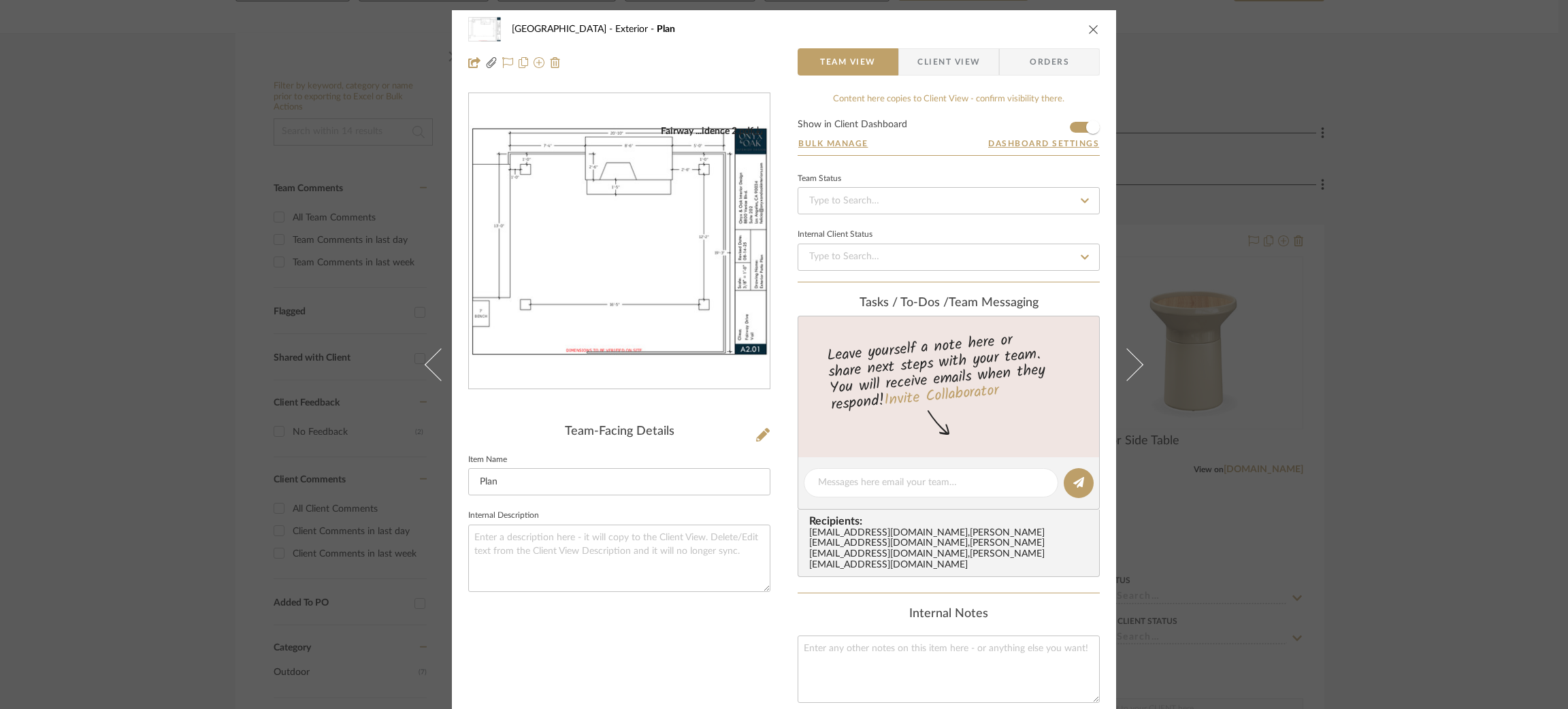
click at [1180, 229] on div "Fairway Drive Exterior Plan Team View Client View Orders Fairway ...idence 2.pd…" at bounding box center [784, 354] width 1568 height 709
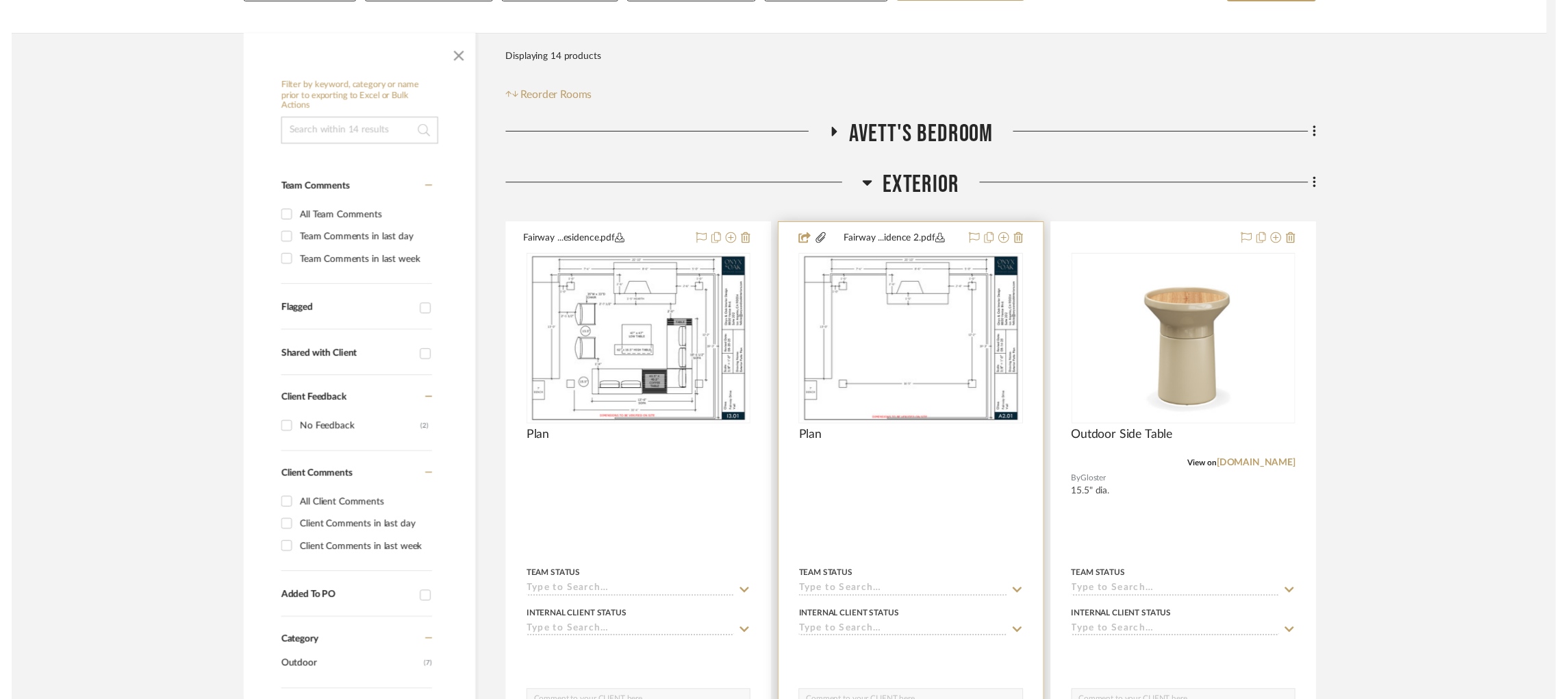
scroll to position [200, 0]
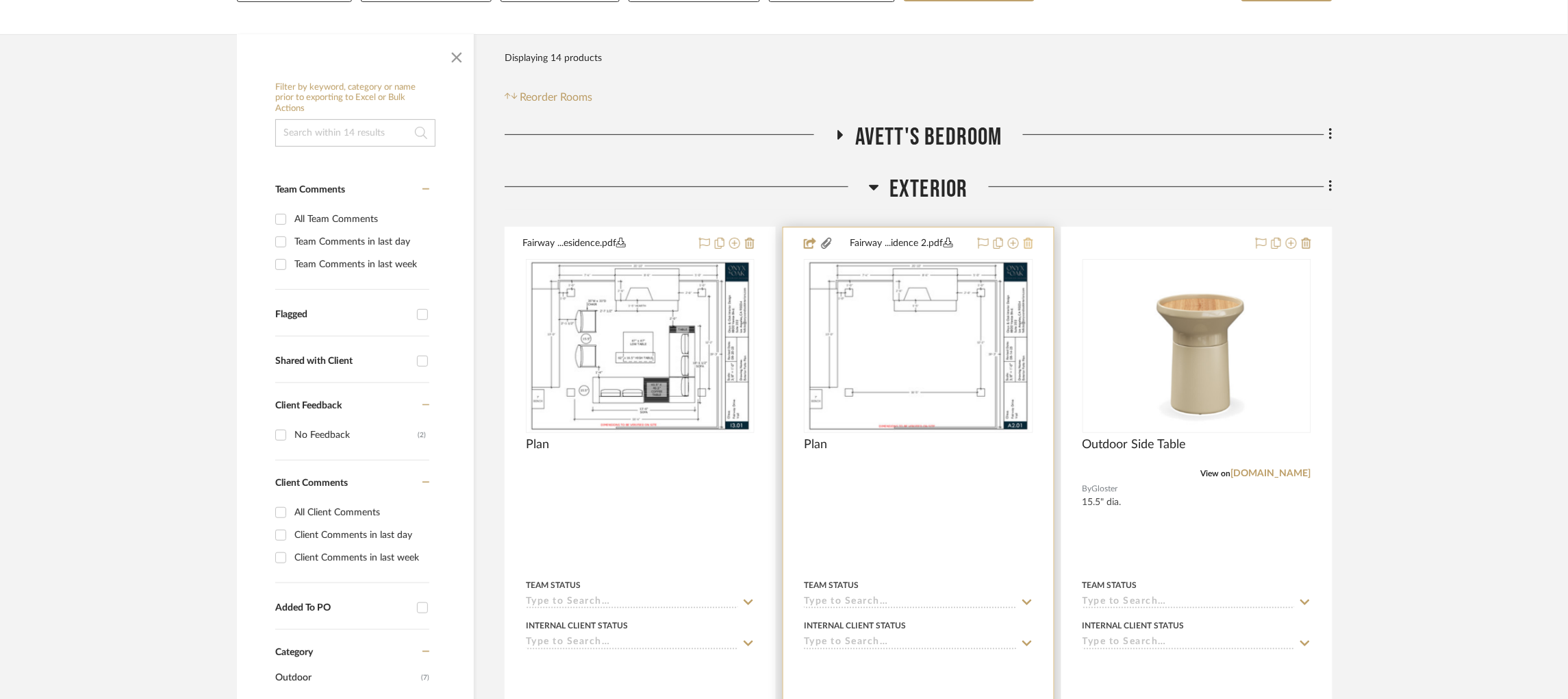
click at [1032, 240] on icon at bounding box center [1029, 243] width 10 height 11
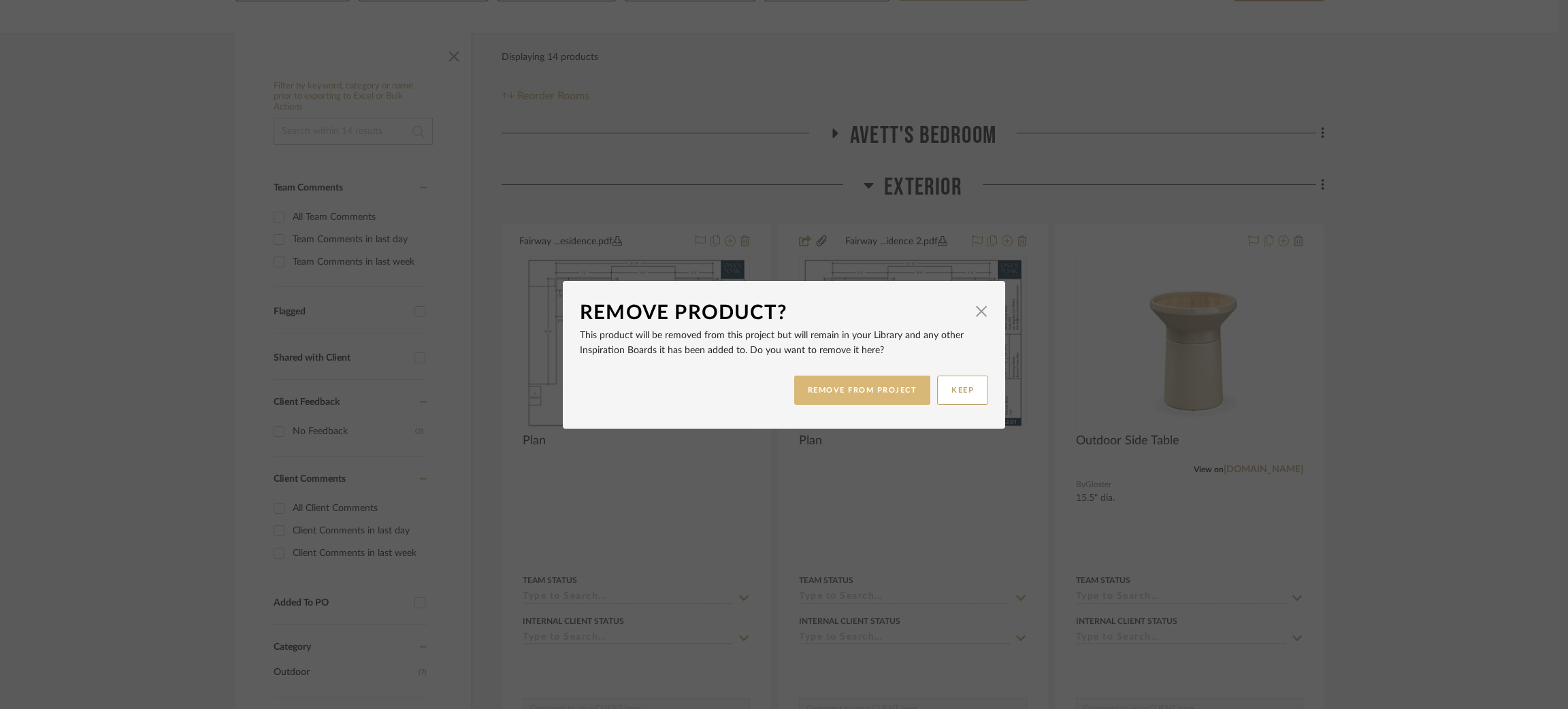
click at [847, 383] on button "REMOVE FROM PROJECT" at bounding box center [862, 389] width 136 height 29
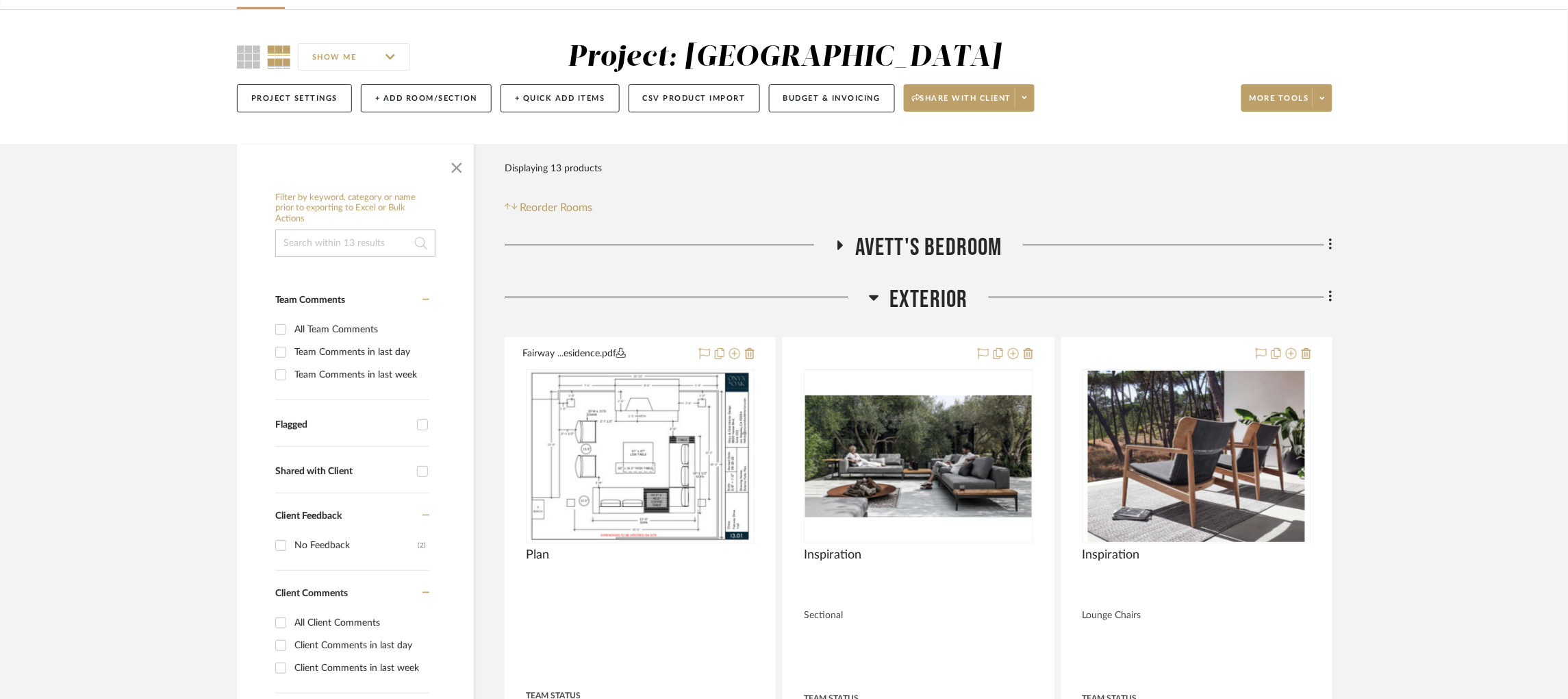
scroll to position [87, 0]
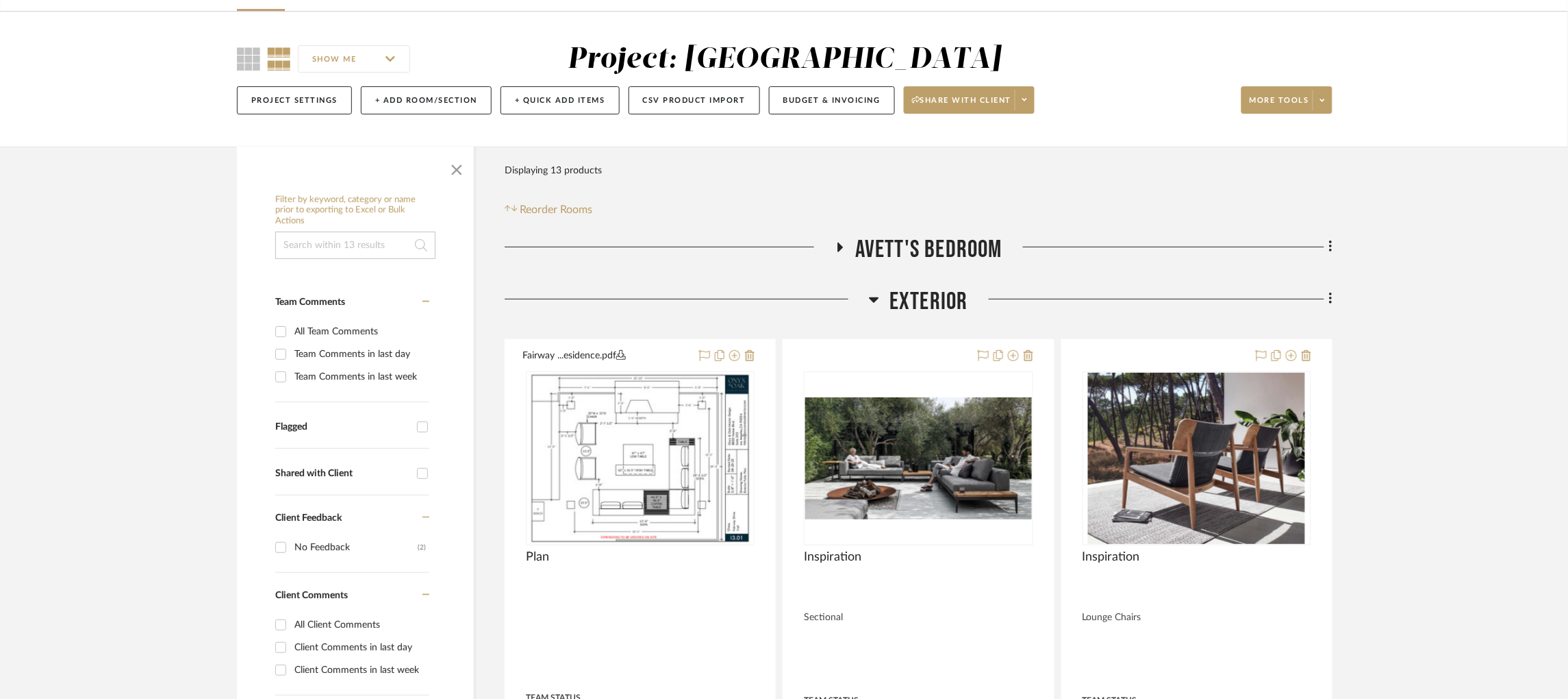
click at [878, 300] on icon at bounding box center [875, 300] width 10 height 6
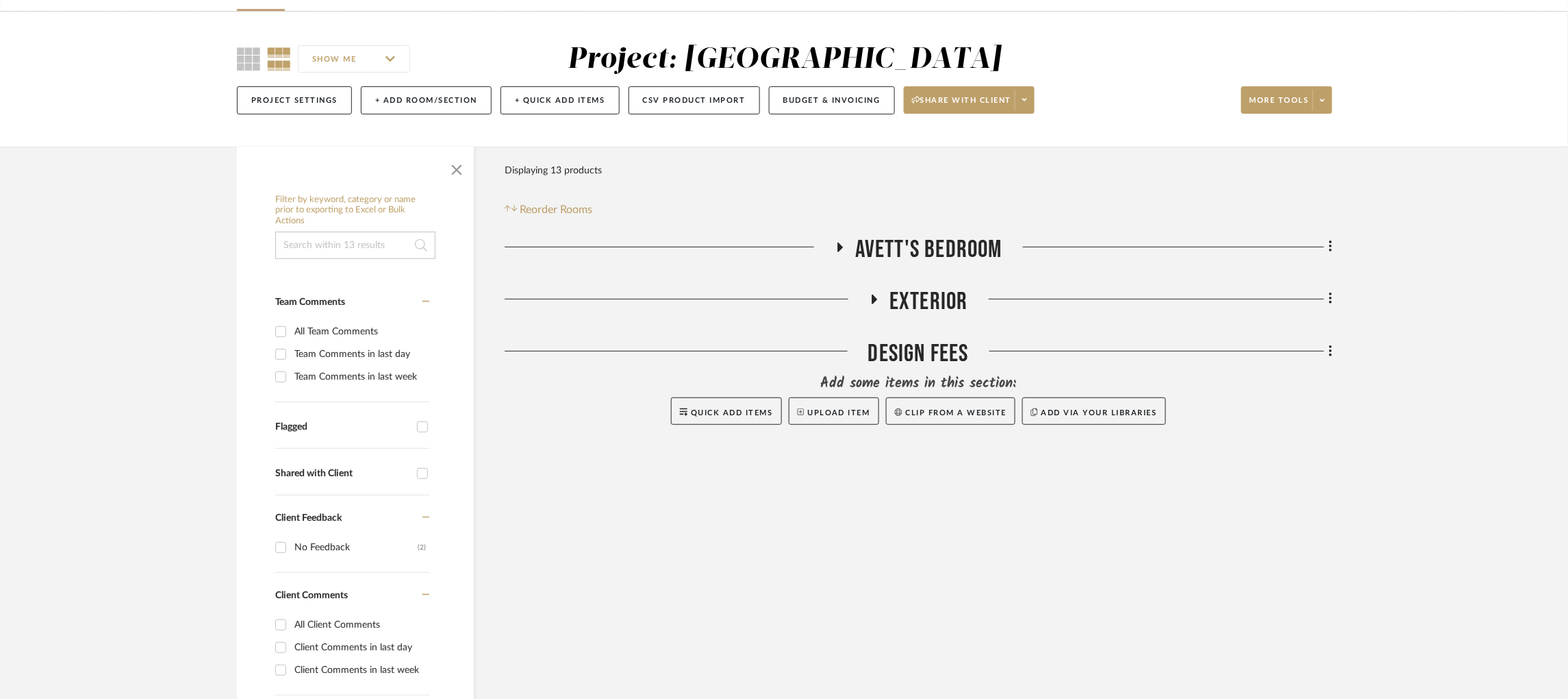
click at [841, 250] on icon at bounding box center [840, 247] width 17 height 10
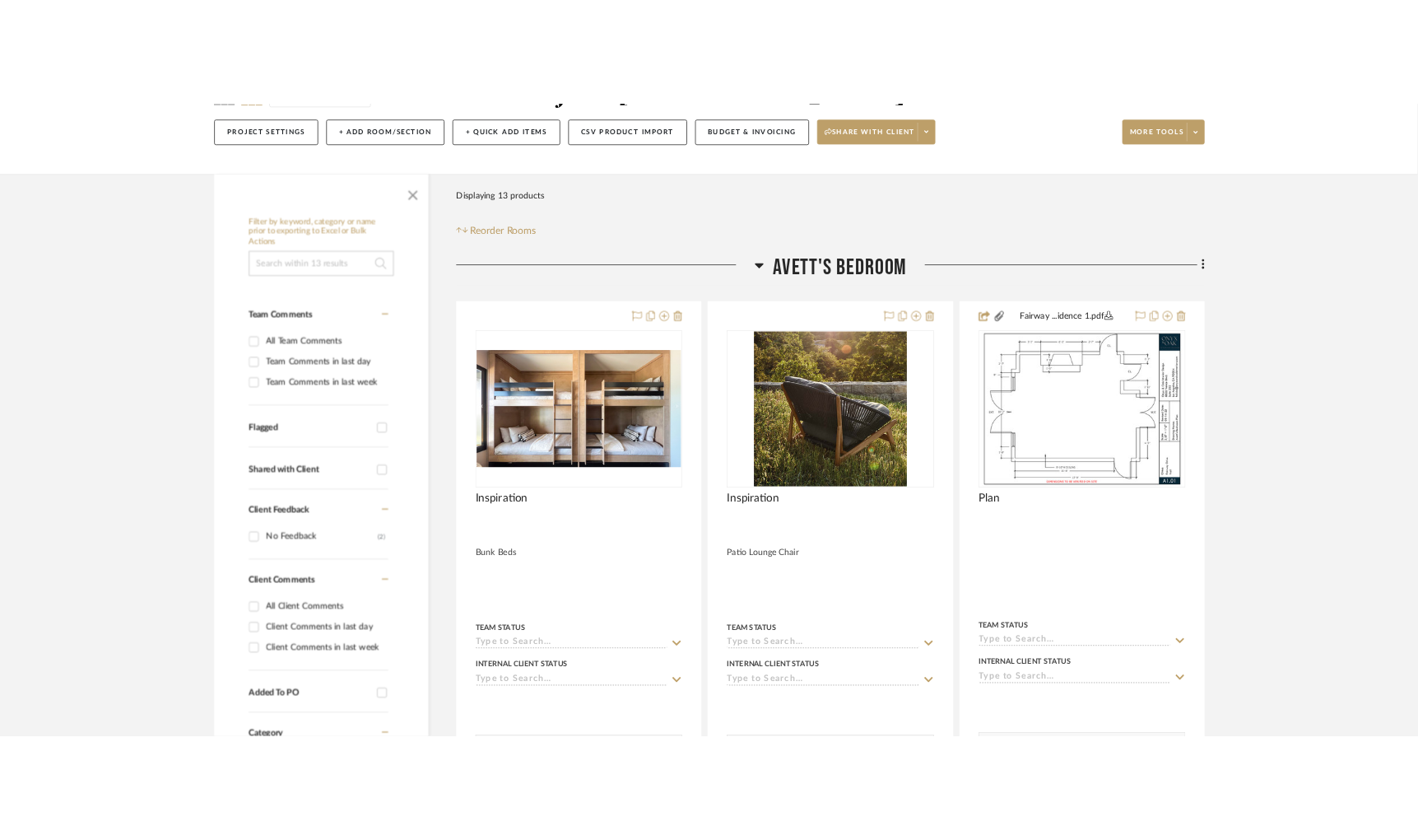
scroll to position [228, 0]
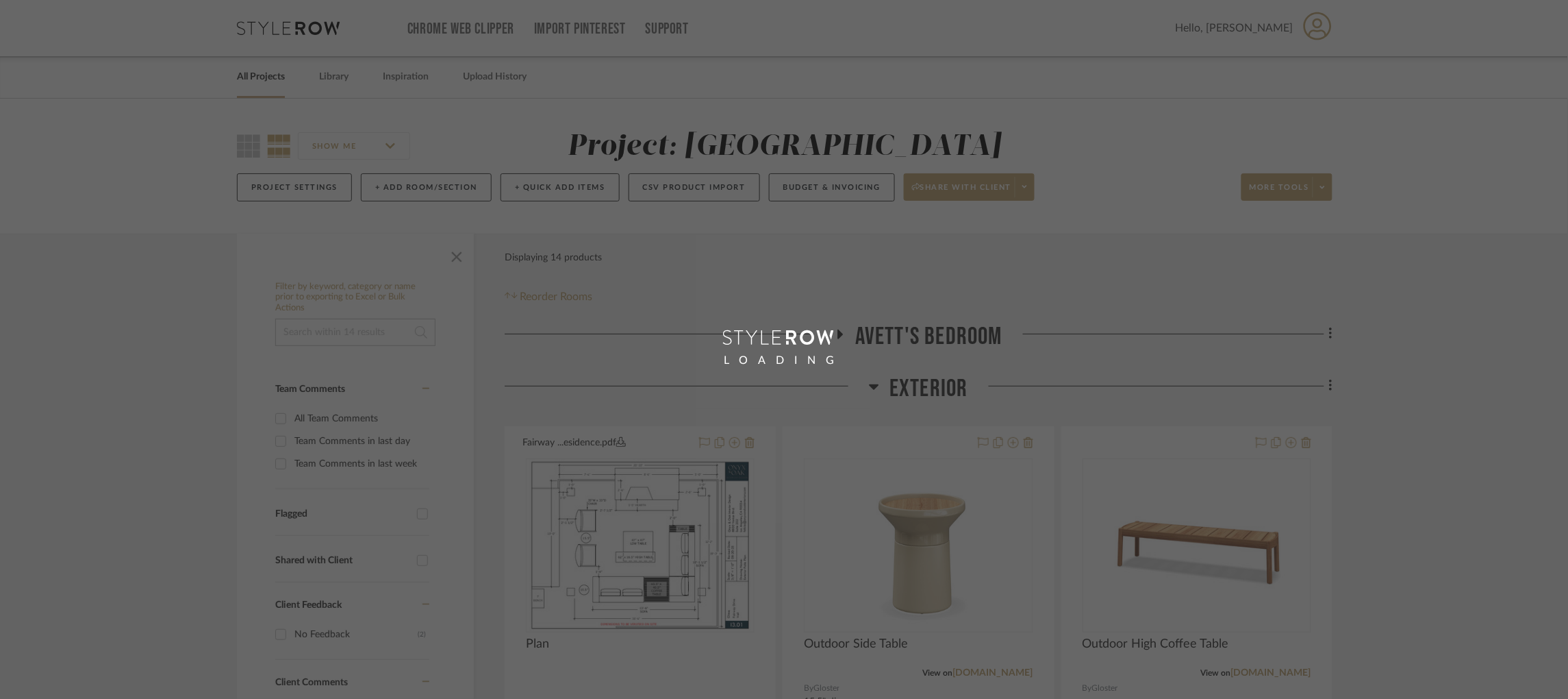
scroll to position [303, 0]
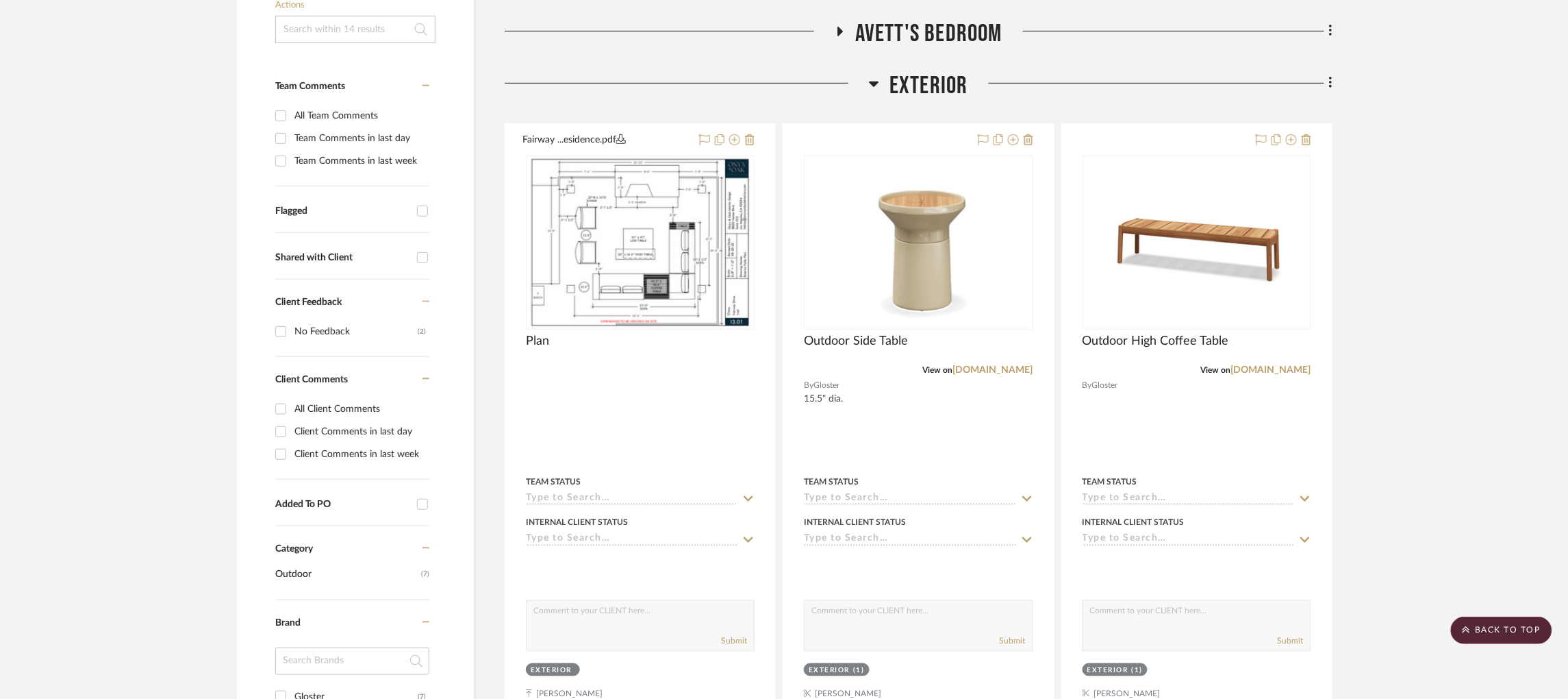
click at [873, 87] on icon at bounding box center [874, 84] width 10 height 17
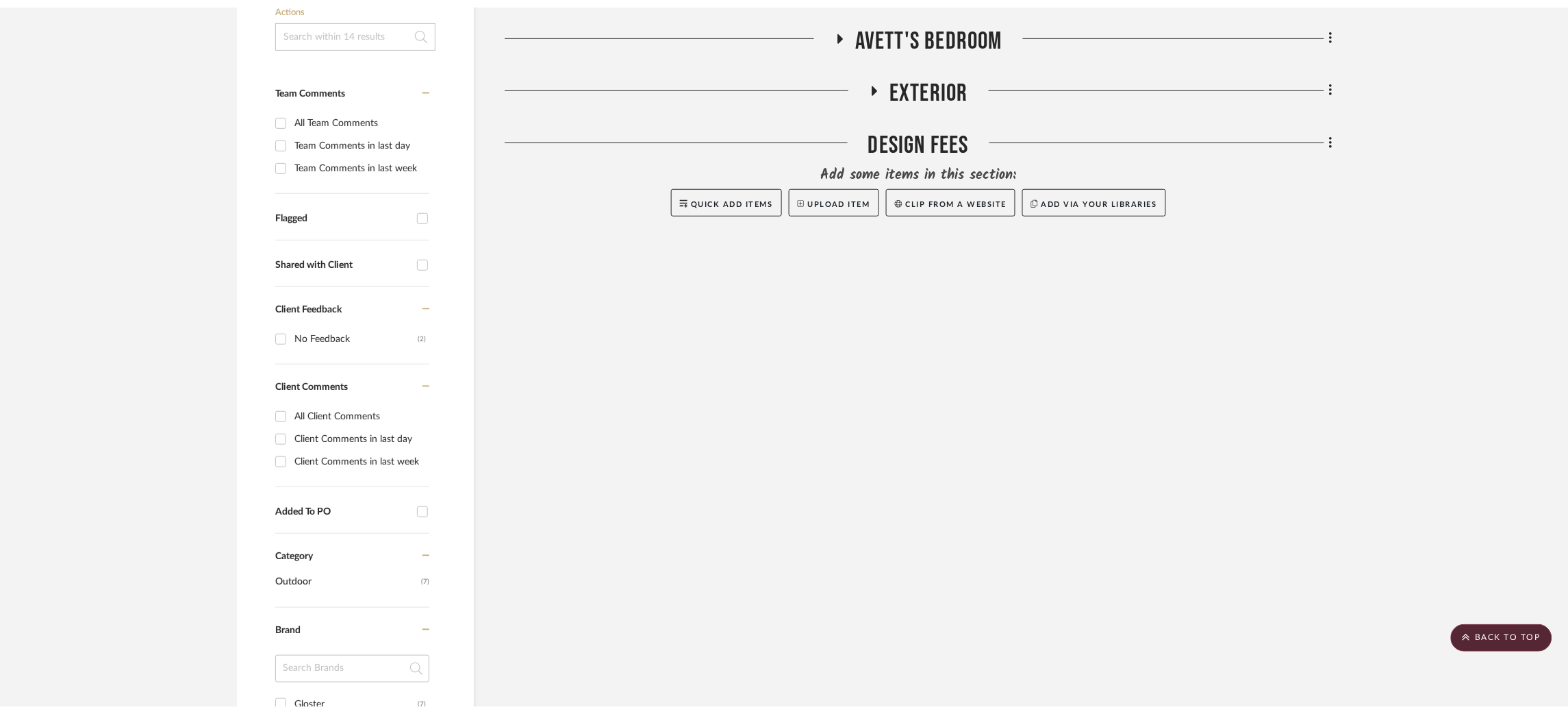
scroll to position [0, 0]
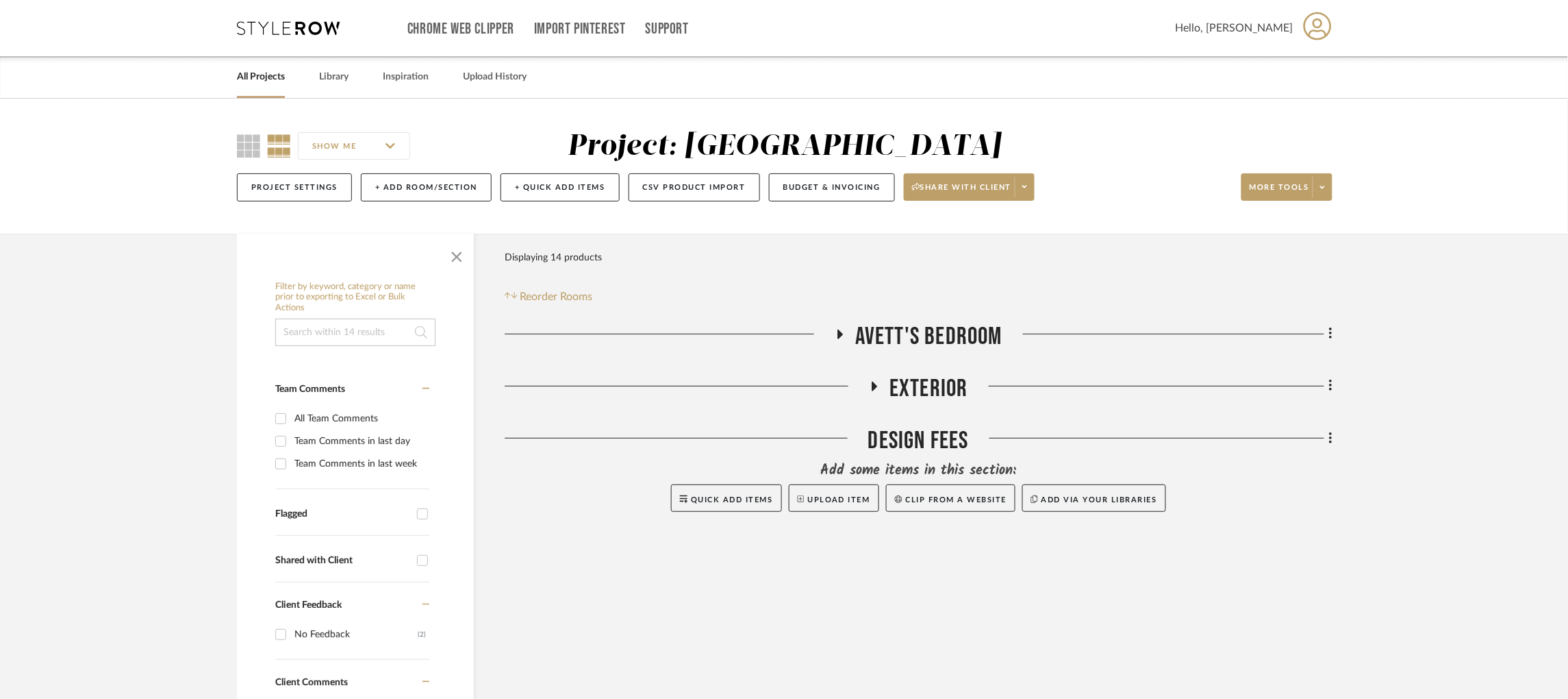
click at [264, 17] on div "Chrome Web Clipper Import Pinterest Support All Projects Library Inspiration Up…" at bounding box center [784, 28] width 1096 height 57
click at [260, 35] on div "Chrome Web Clipper Import Pinterest Support All Projects Library Inspiration Up…" at bounding box center [784, 28] width 1096 height 57
click at [261, 27] on icon at bounding box center [288, 28] width 102 height 13
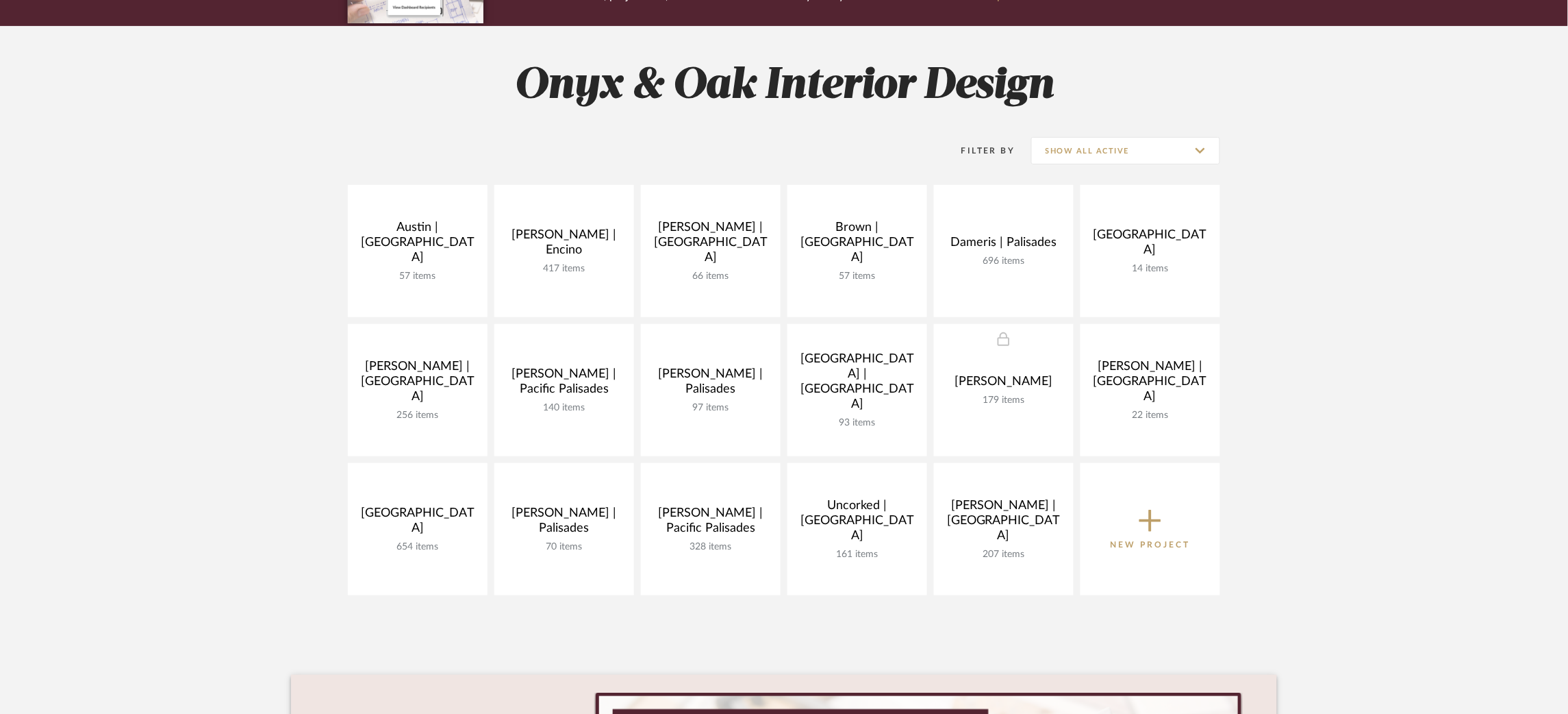
scroll to position [207, 0]
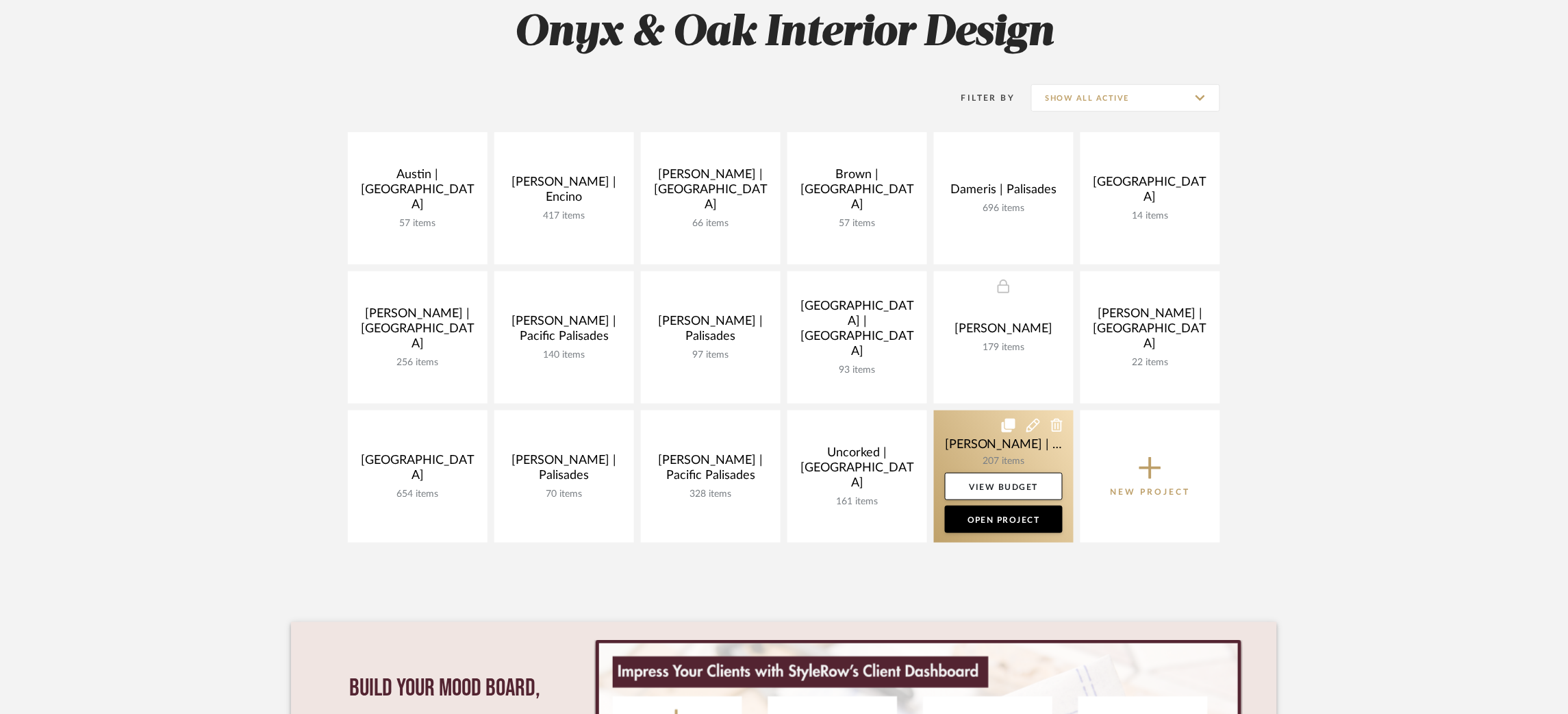
click at [950, 441] on link at bounding box center [1004, 476] width 140 height 132
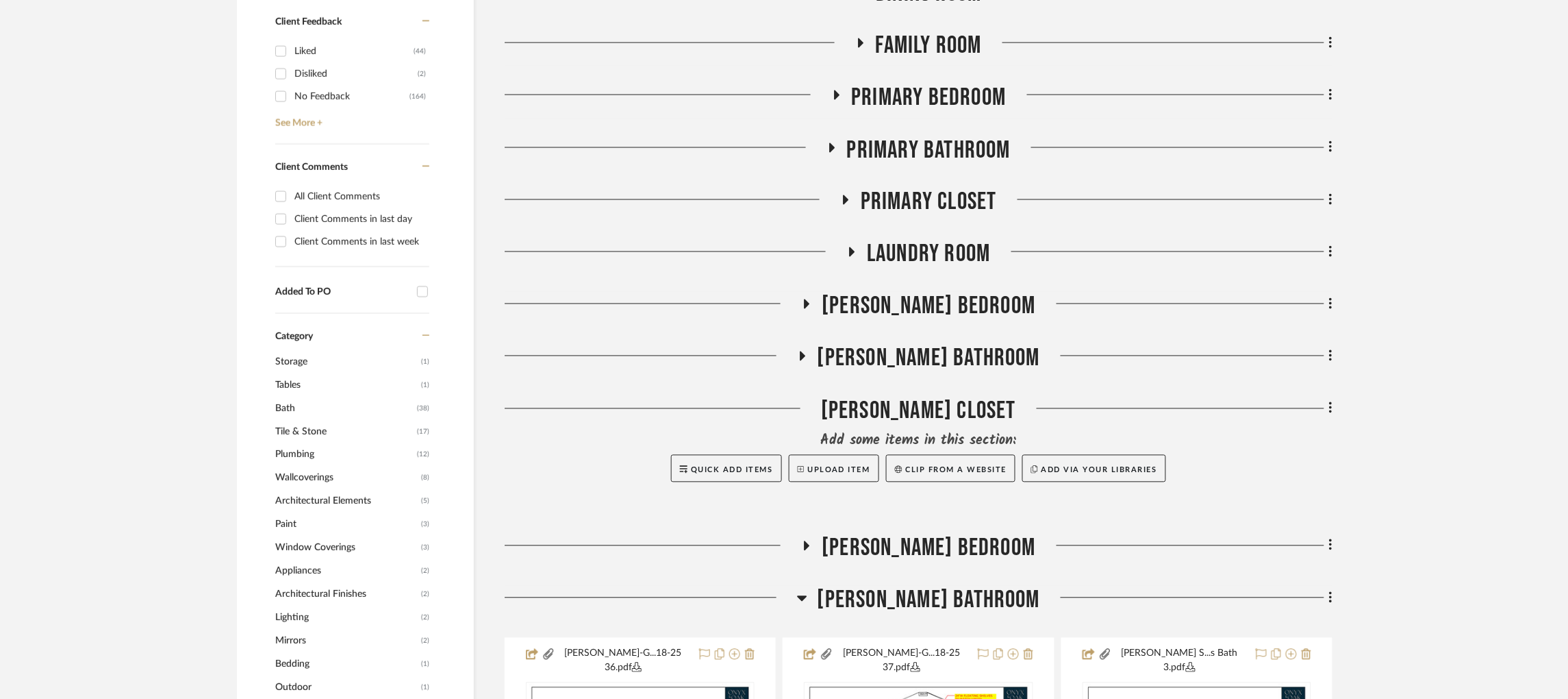
scroll to position [808, 0]
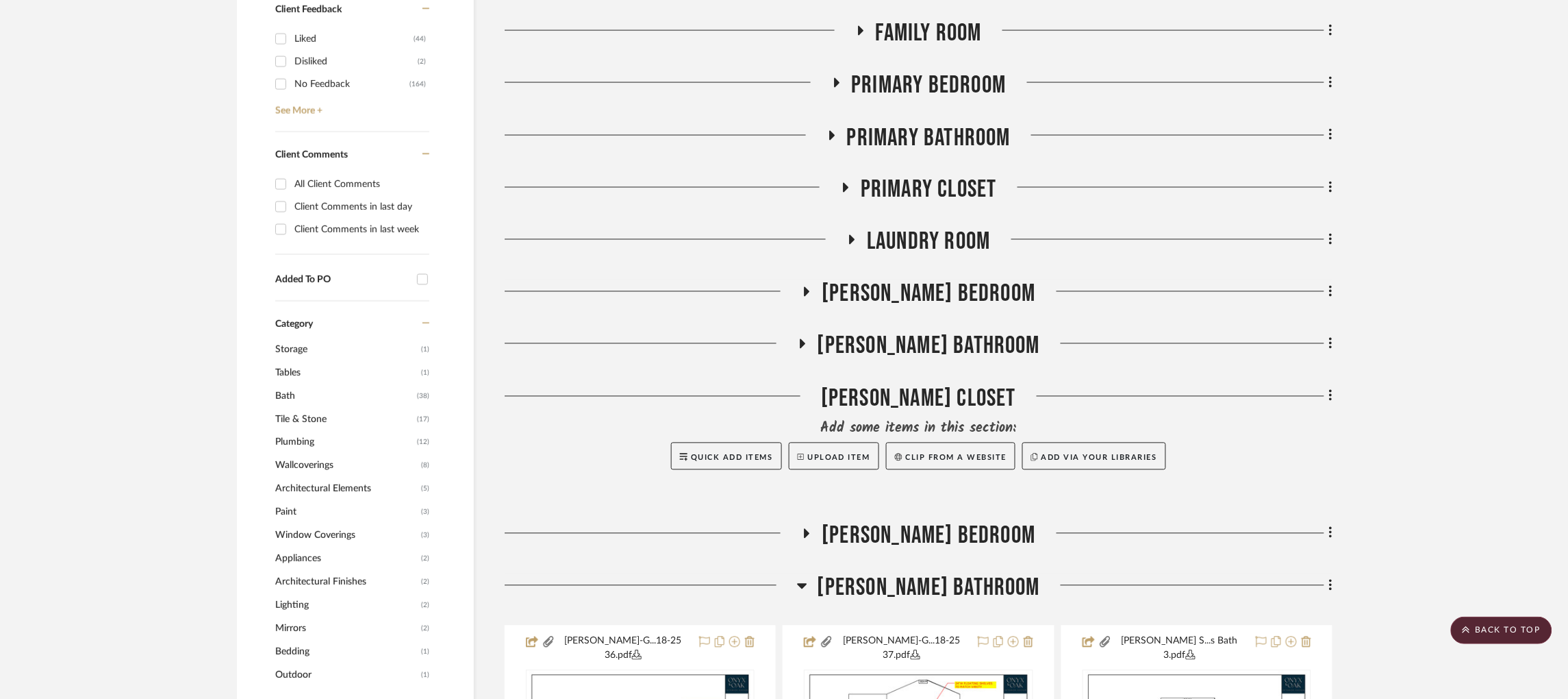
click at [807, 583] on icon at bounding box center [802, 586] width 10 height 6
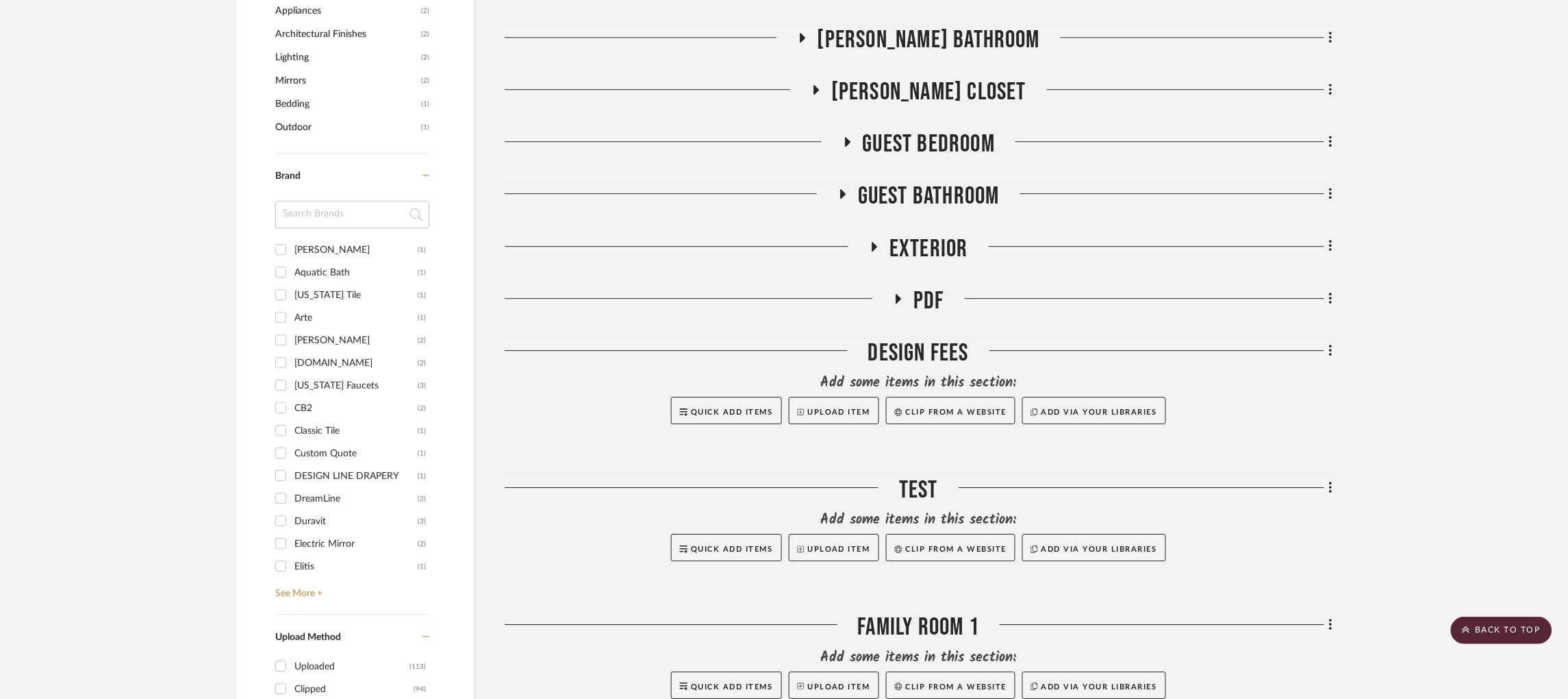
scroll to position [1355, 0]
click at [894, 294] on icon at bounding box center [898, 299] width 17 height 10
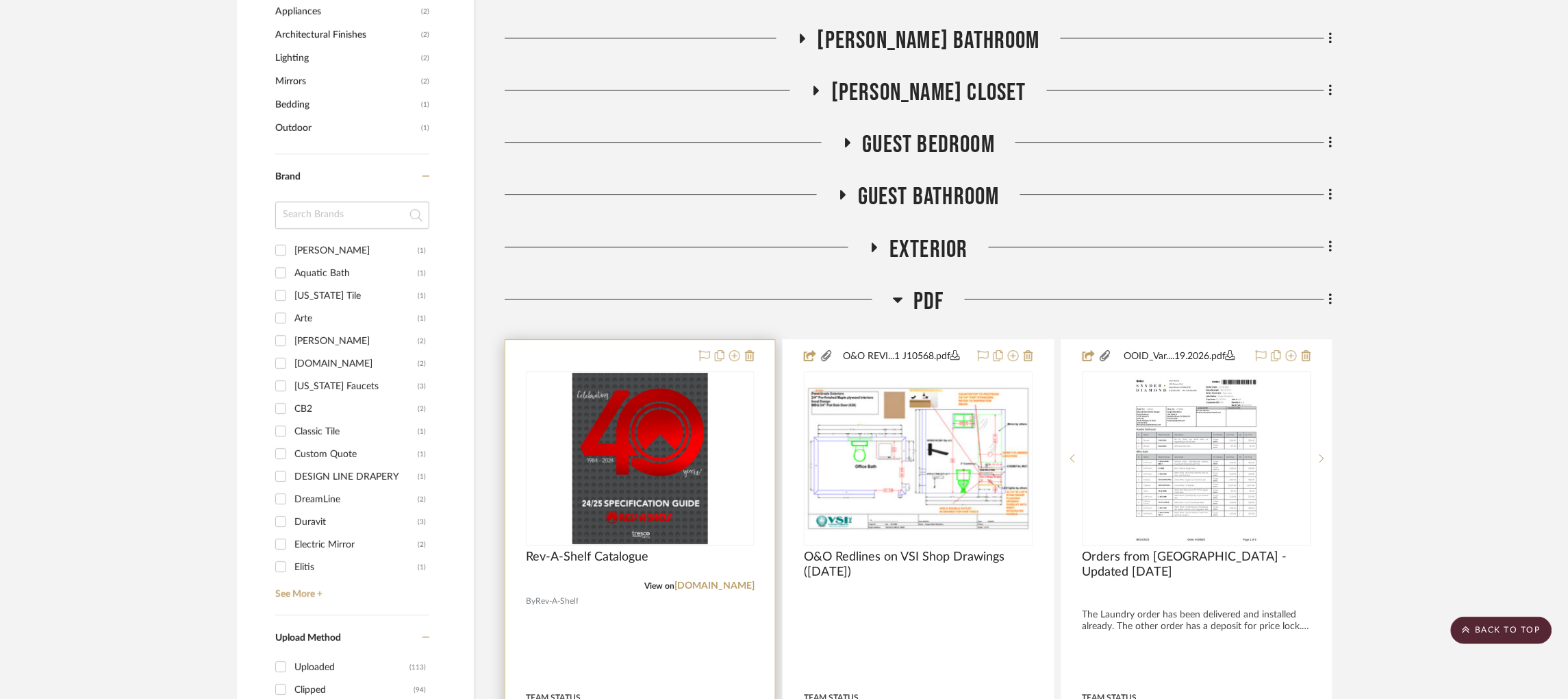
click at [648, 389] on div "0" at bounding box center [640, 458] width 227 height 172
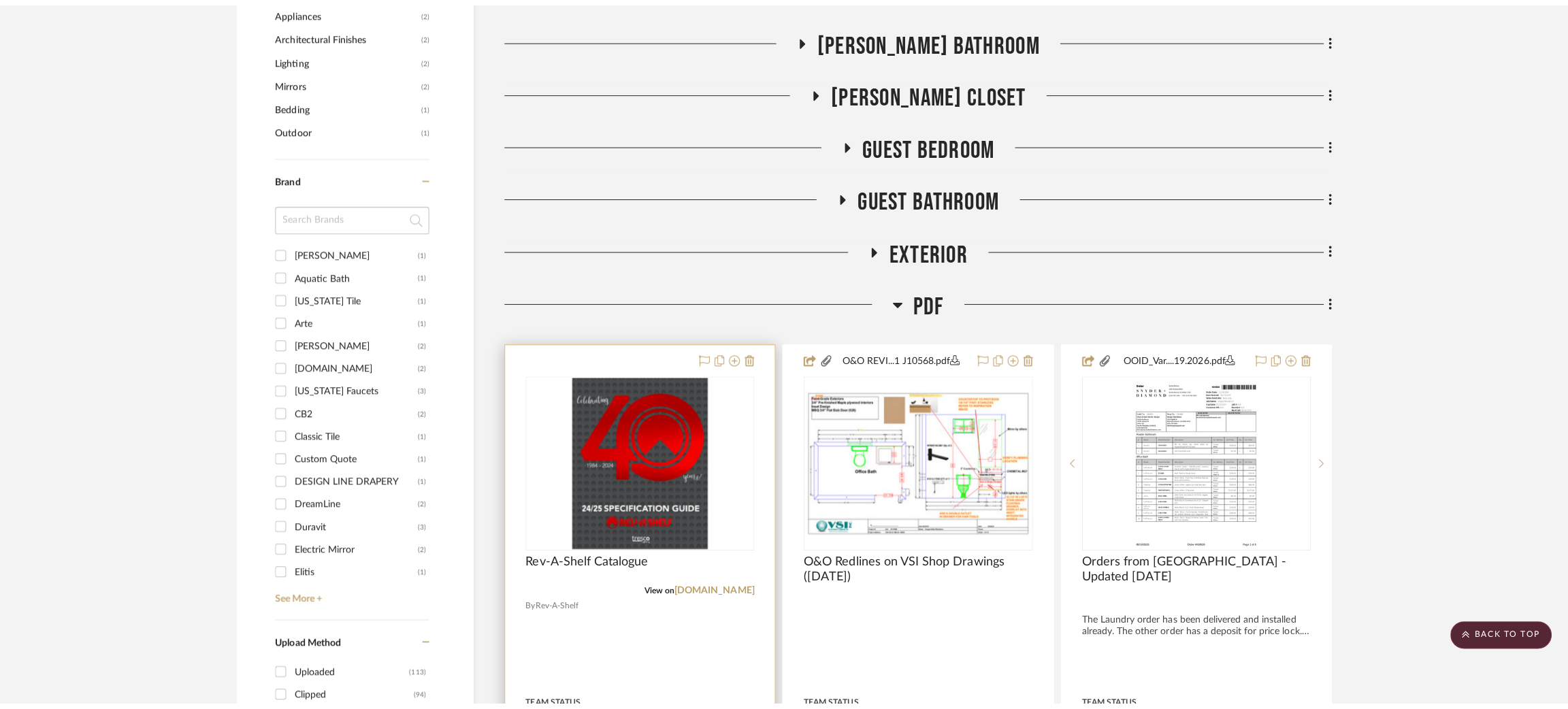
scroll to position [0, 0]
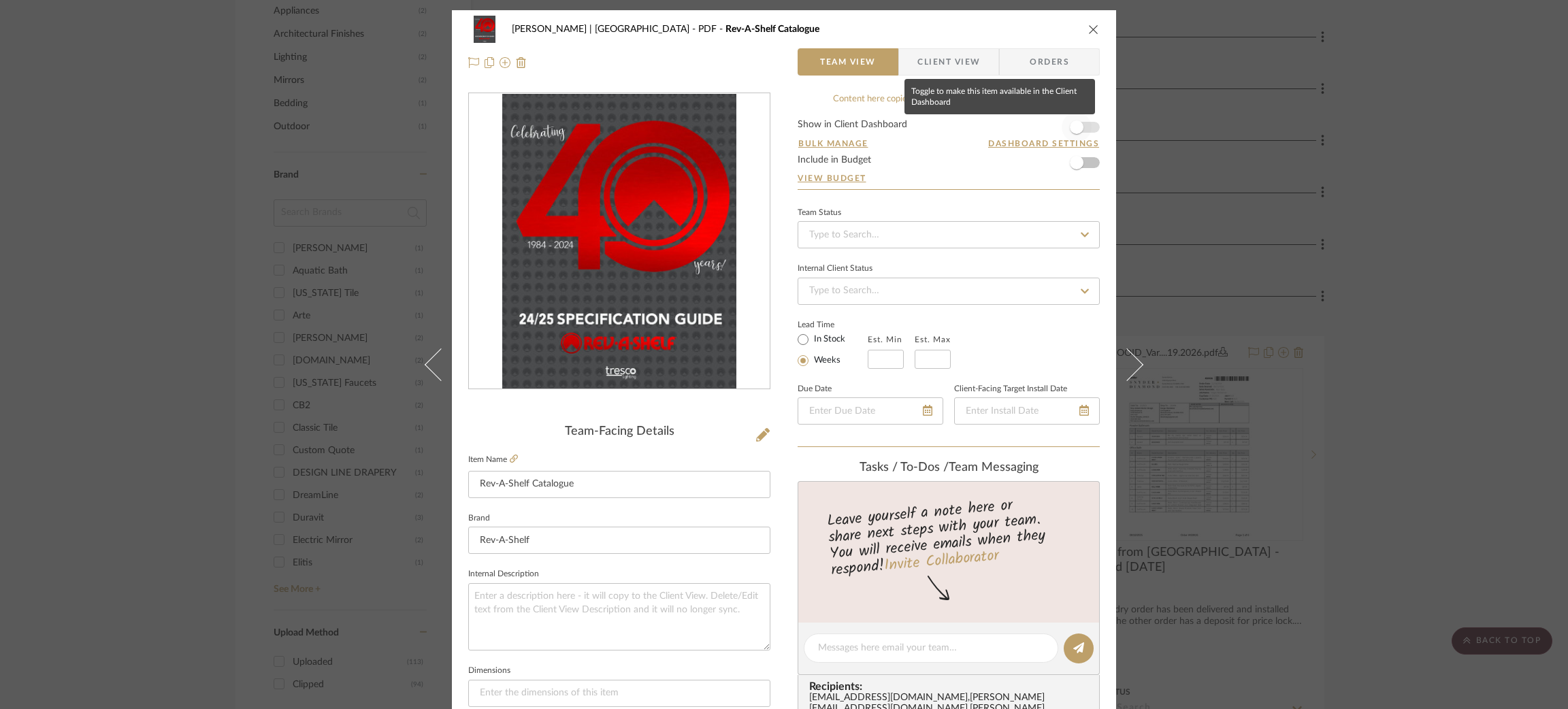
click at [1080, 117] on span "button" at bounding box center [1076, 127] width 30 height 30
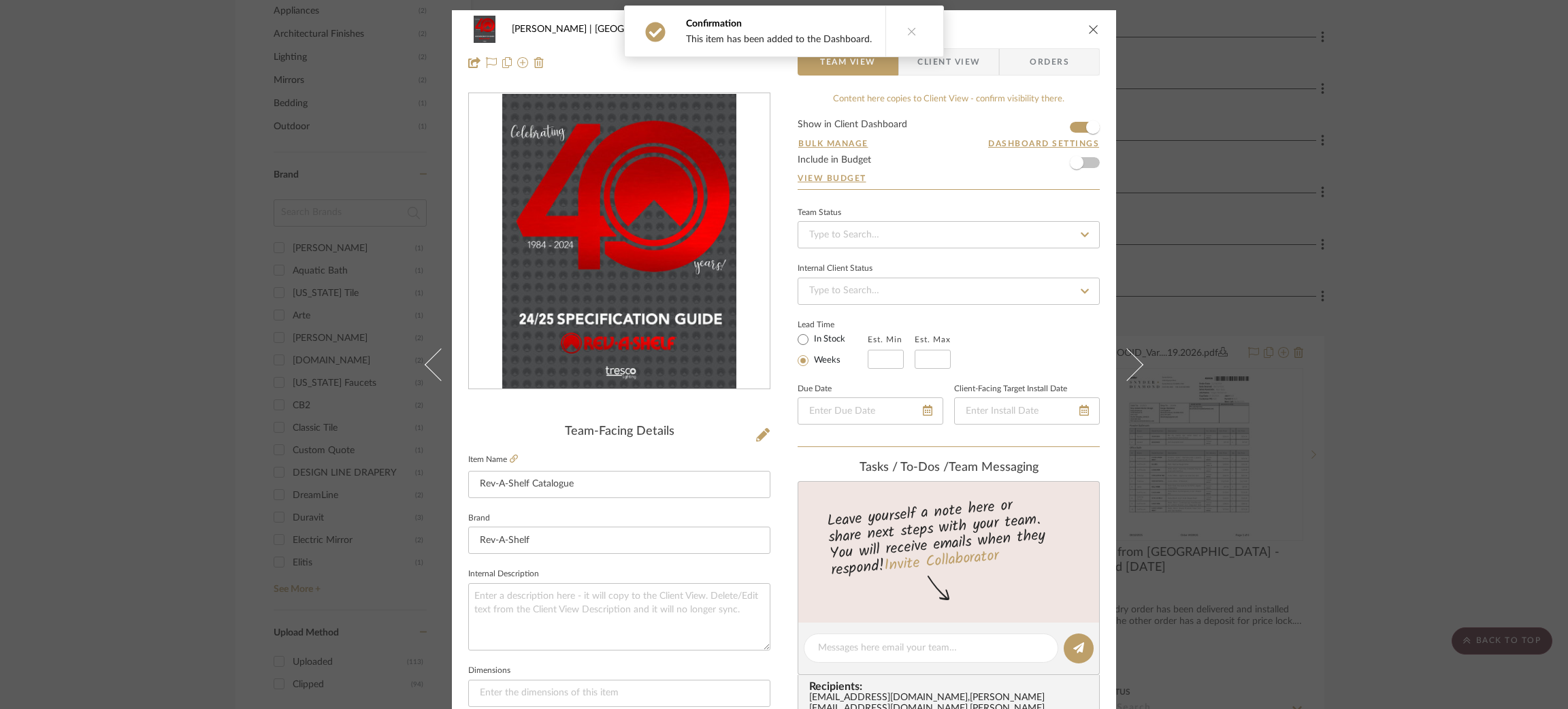
click at [1237, 182] on div "Vargas-Gable | Manhattan Beach PDF Rev-A-Shelf Catalogue Team View Client View …" at bounding box center [784, 354] width 1568 height 709
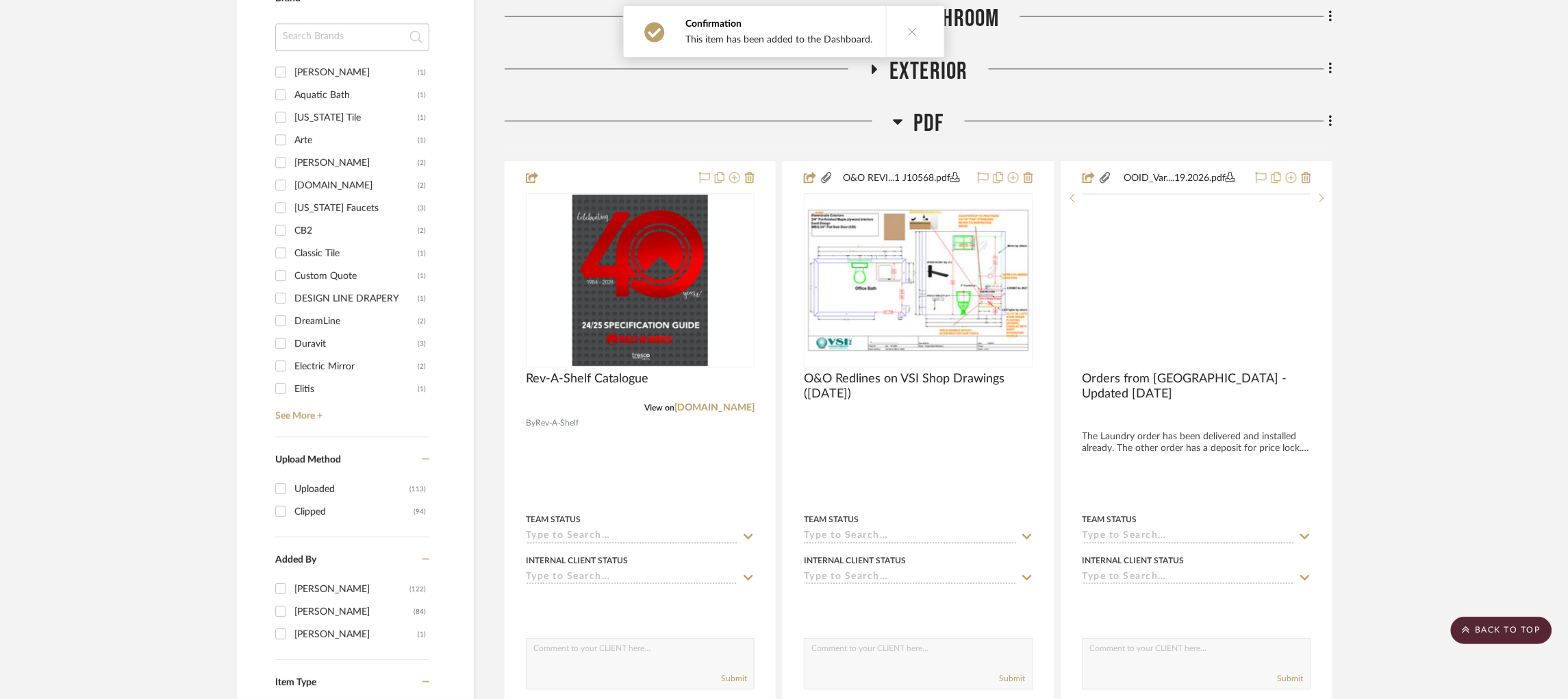
scroll to position [1532, 0]
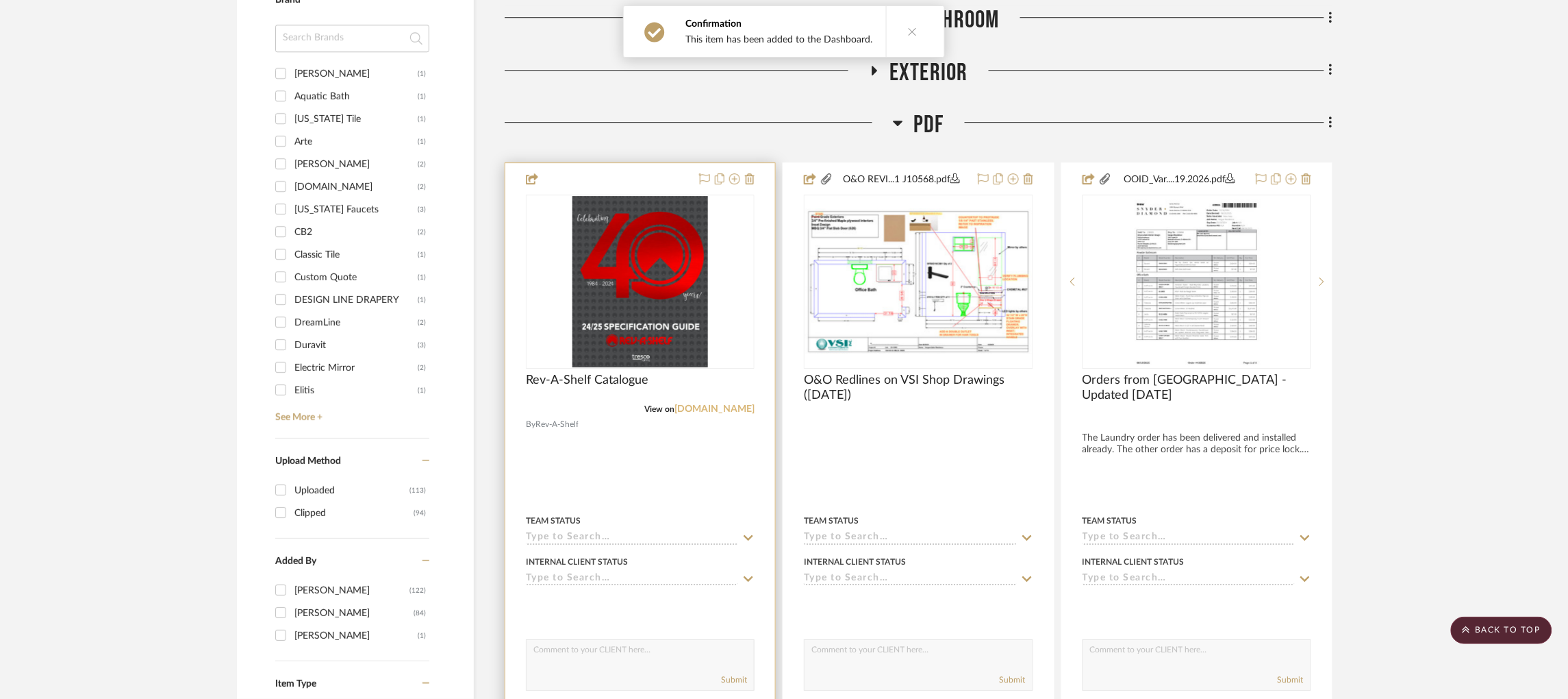
click at [714, 404] on link "rev-a-shelf.com" at bounding box center [715, 409] width 80 height 10
click at [668, 220] on img "0" at bounding box center [640, 281] width 136 height 171
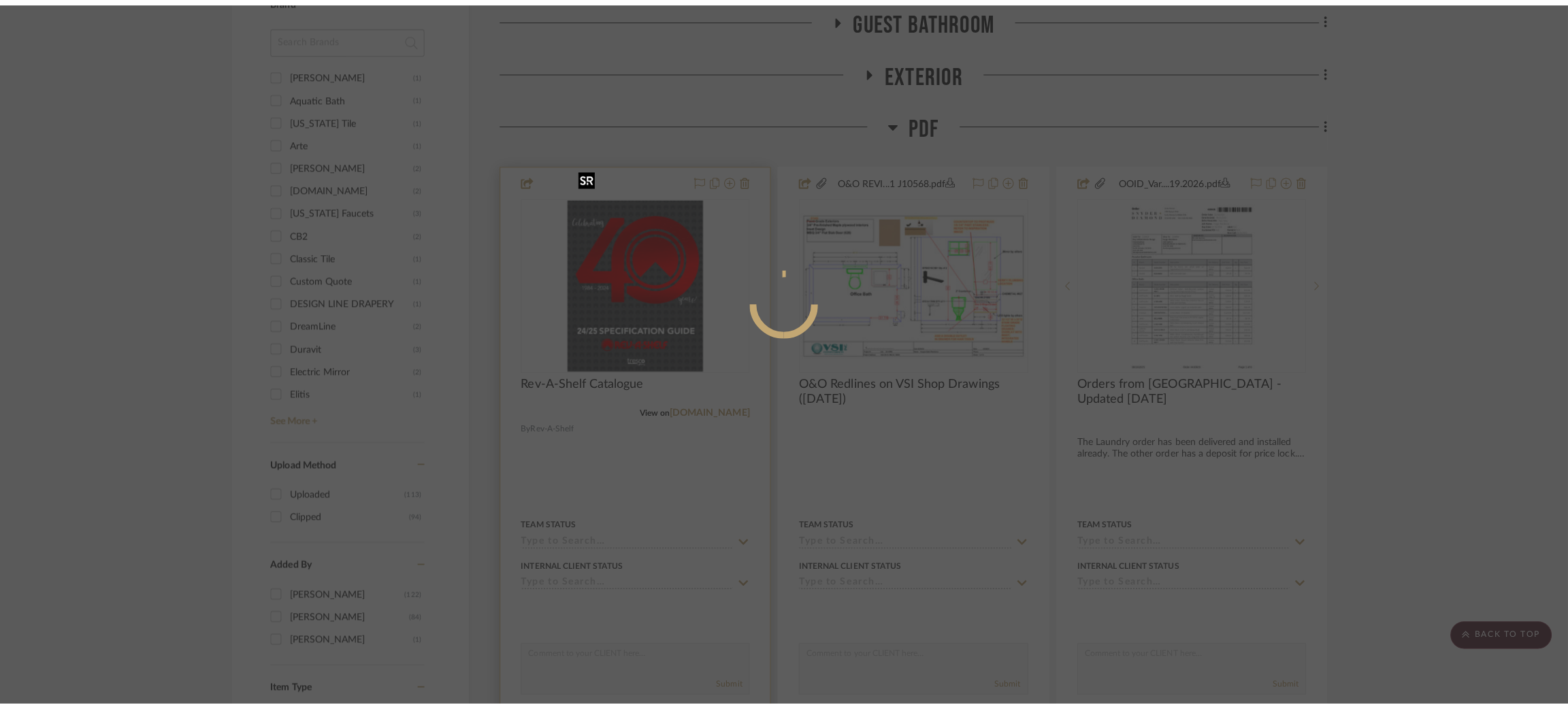
scroll to position [0, 0]
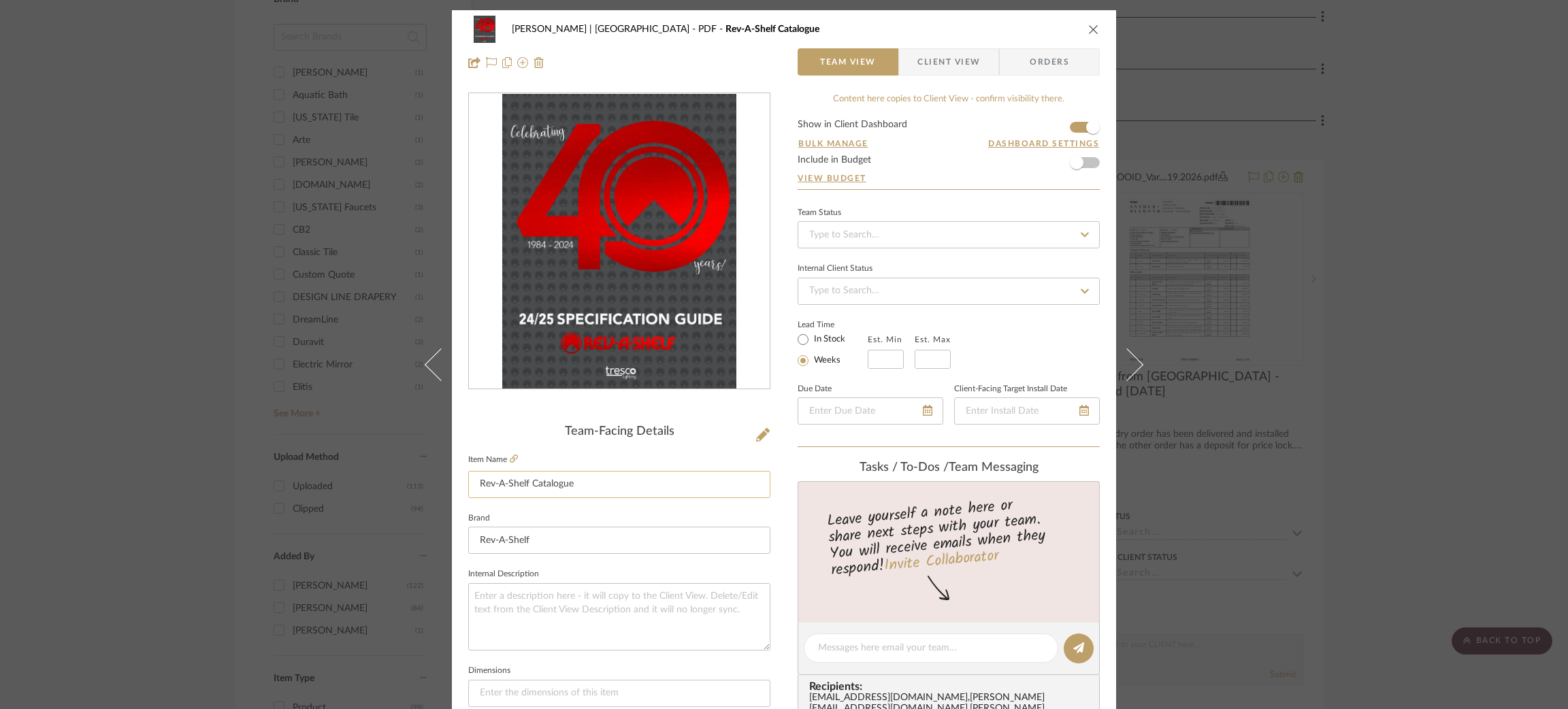
click at [603, 486] on input "Rev-A-Shelf Catalogue" at bounding box center [619, 484] width 303 height 27
type input "Rev-A-Shelf Catalogue"
click at [557, 621] on textarea at bounding box center [619, 617] width 303 height 68
type textarea "Provided by VSI's Rev-A-Shelf rep"
drag, startPoint x: 642, startPoint y: 590, endPoint x: 362, endPoint y: 578, distance: 280.3
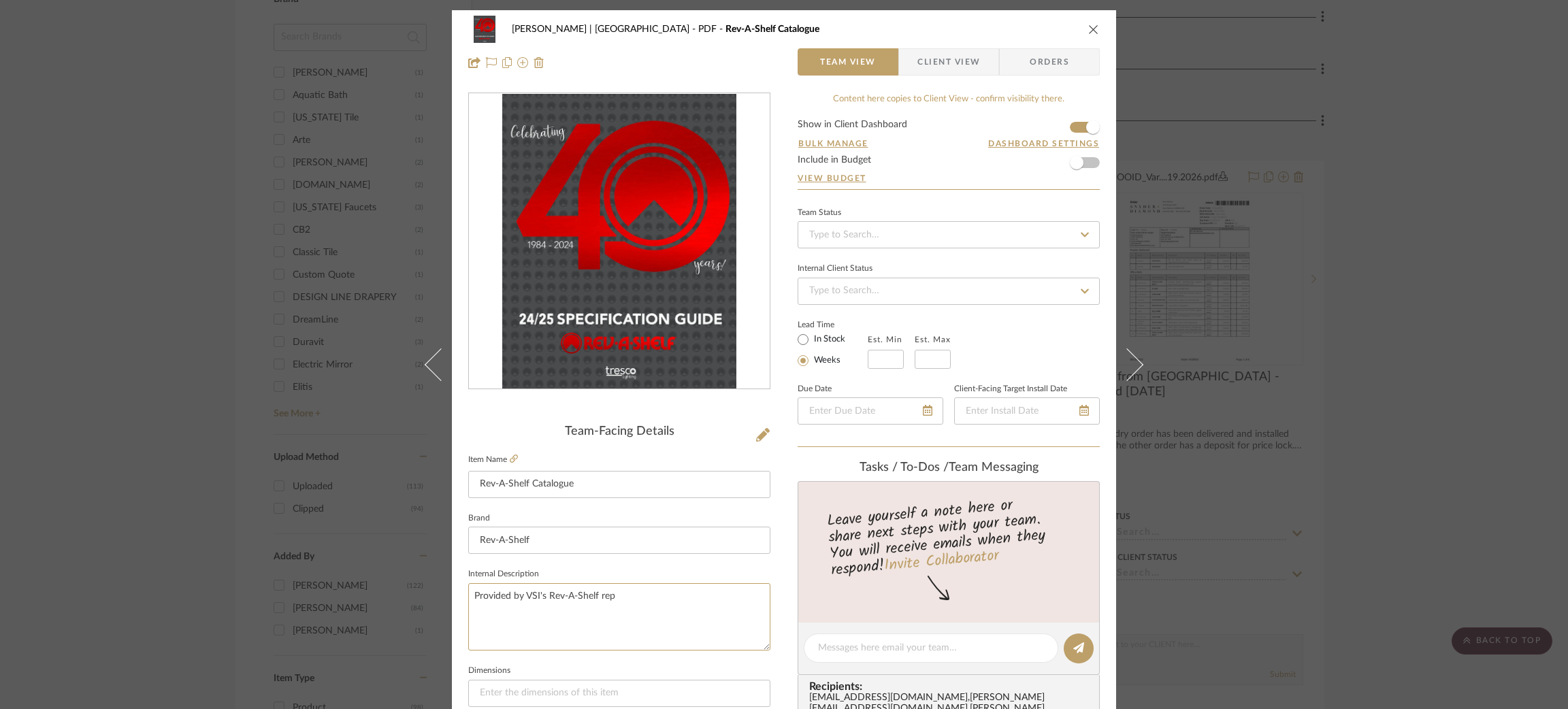
click at [362, 578] on div "Vargas-Gable | Manhattan Beach PDF Rev-A-Shelf Catalogue Team View Client View …" at bounding box center [784, 354] width 1568 height 709
click at [167, 447] on div "Vargas-Gable | Manhattan Beach PDF Rev-A-Shelf Catalogue Team View Client View …" at bounding box center [784, 354] width 1568 height 709
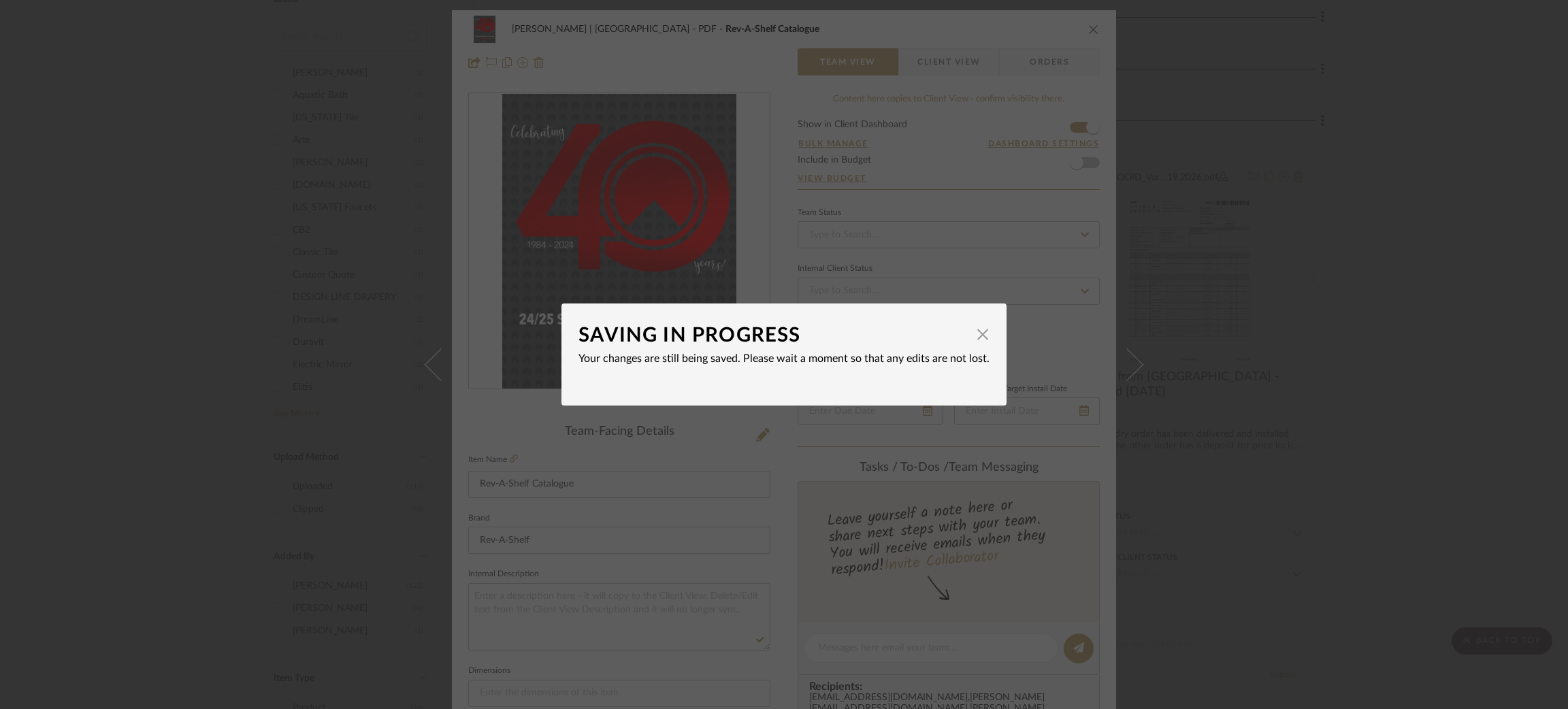
click at [188, 387] on div "SAVING IN PROGRESS × Your changes are still being saved. Please wait a moment s…" at bounding box center [784, 354] width 1568 height 709
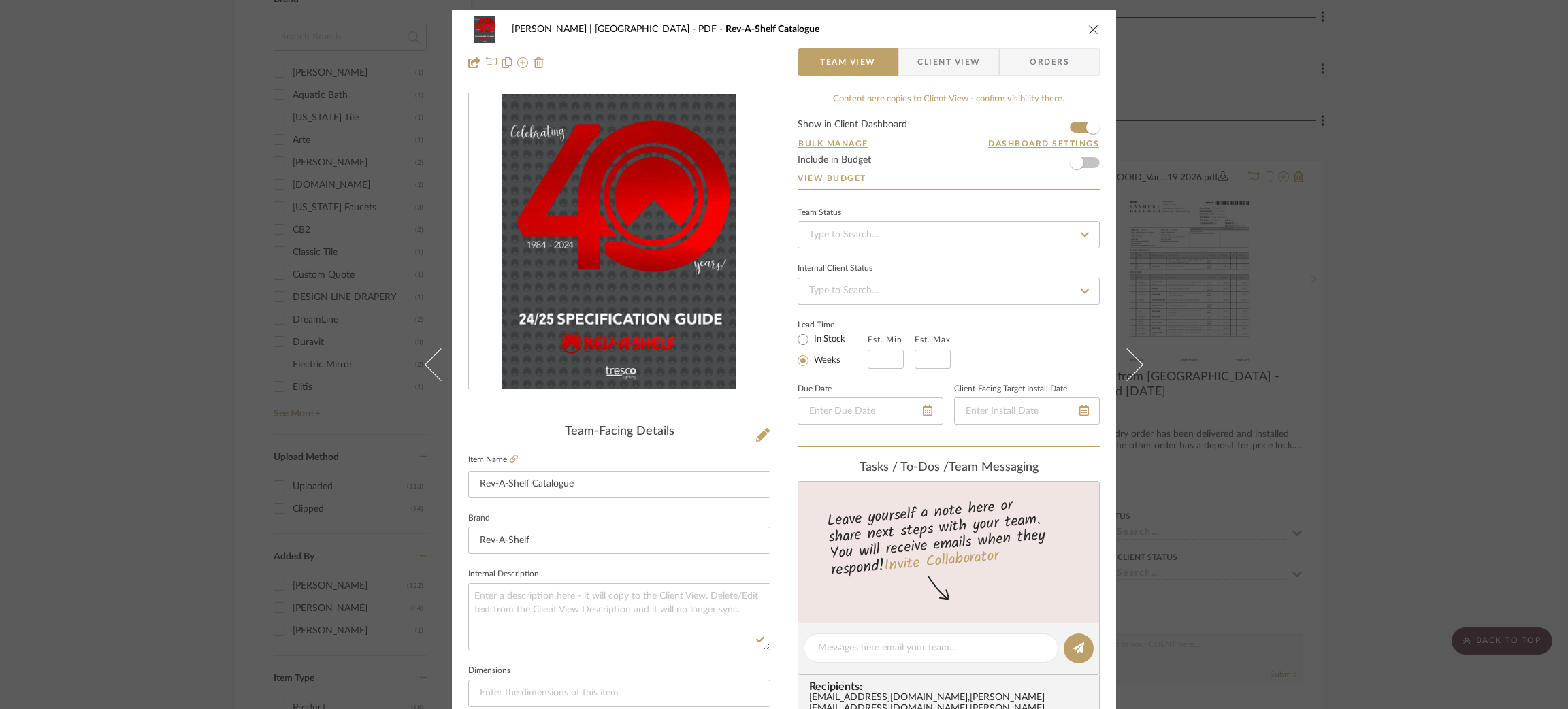
click at [187, 347] on div "Vargas-Gable | Manhattan Beach PDF Rev-A-Shelf Catalogue Team View Client View …" at bounding box center [784, 354] width 1568 height 709
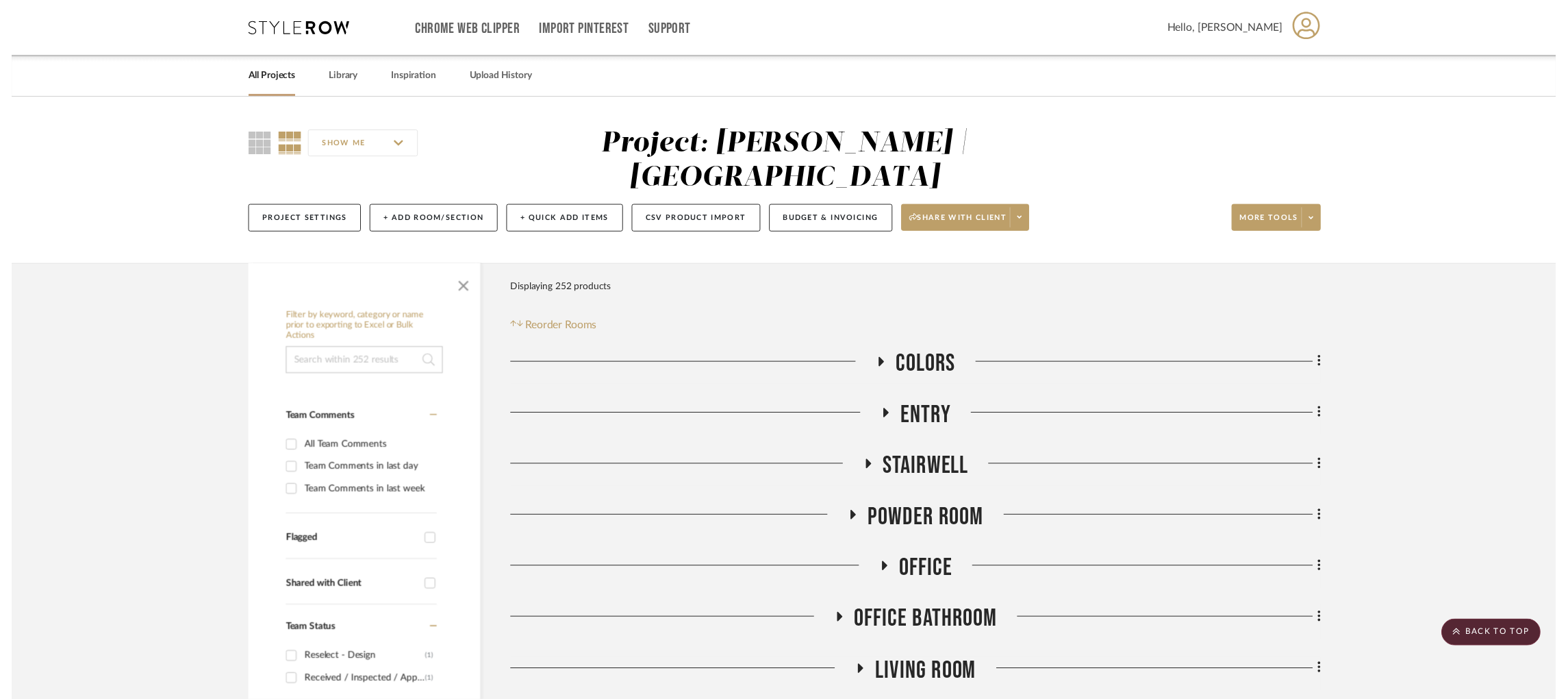
scroll to position [1532, 0]
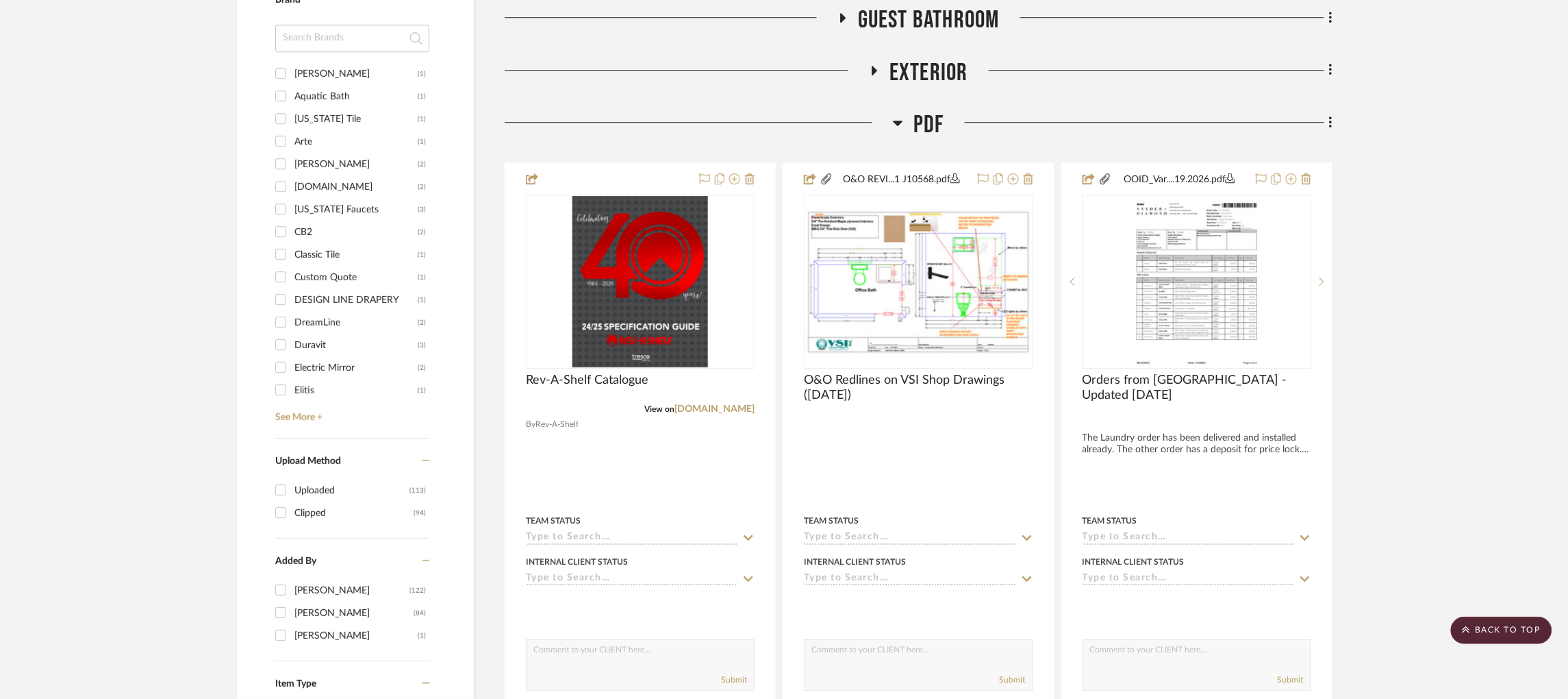
click at [188, 350] on project-details-page "SHOW ME Project: Vargas-Gable | Manhattan Beach Project Settings + Add Room/Sec…" at bounding box center [784, 235] width 1568 height 3335
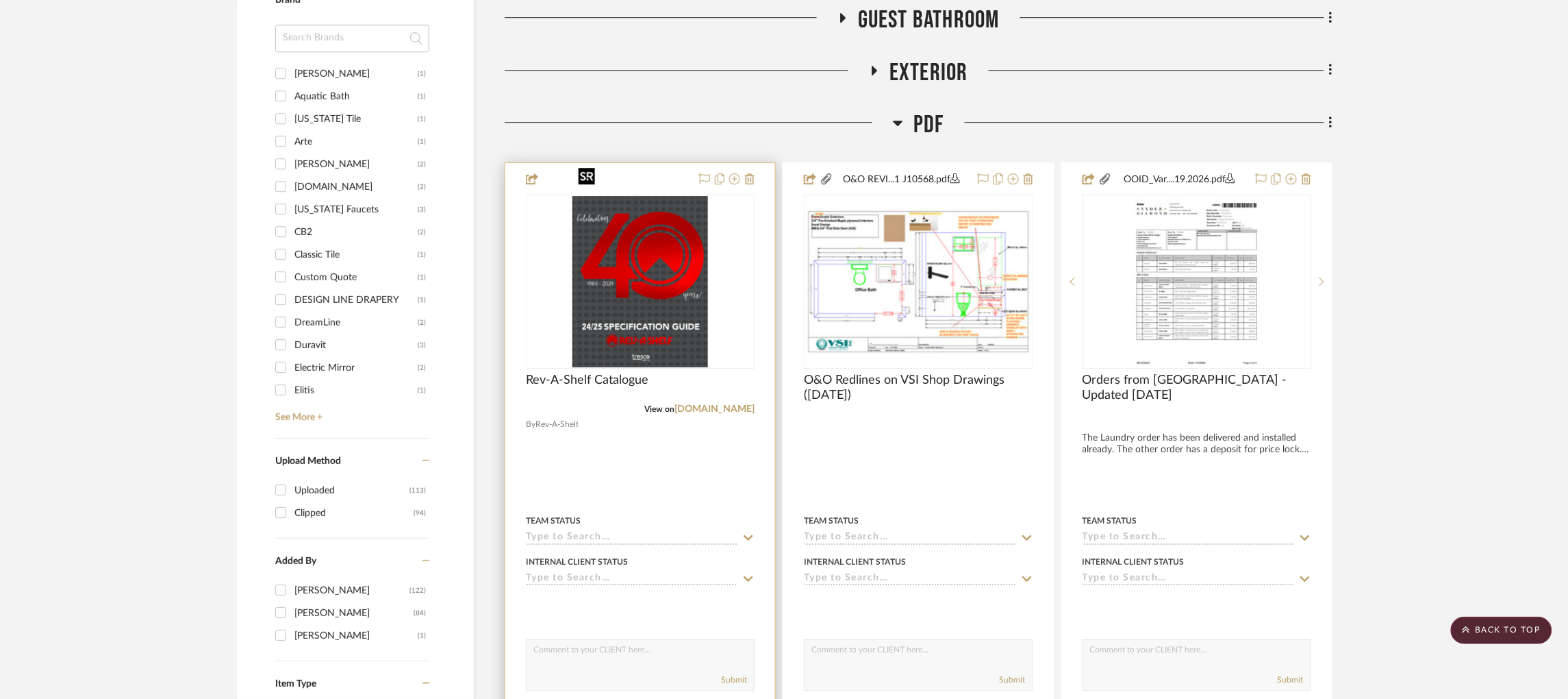
click at [636, 196] on img "0" at bounding box center [640, 281] width 136 height 171
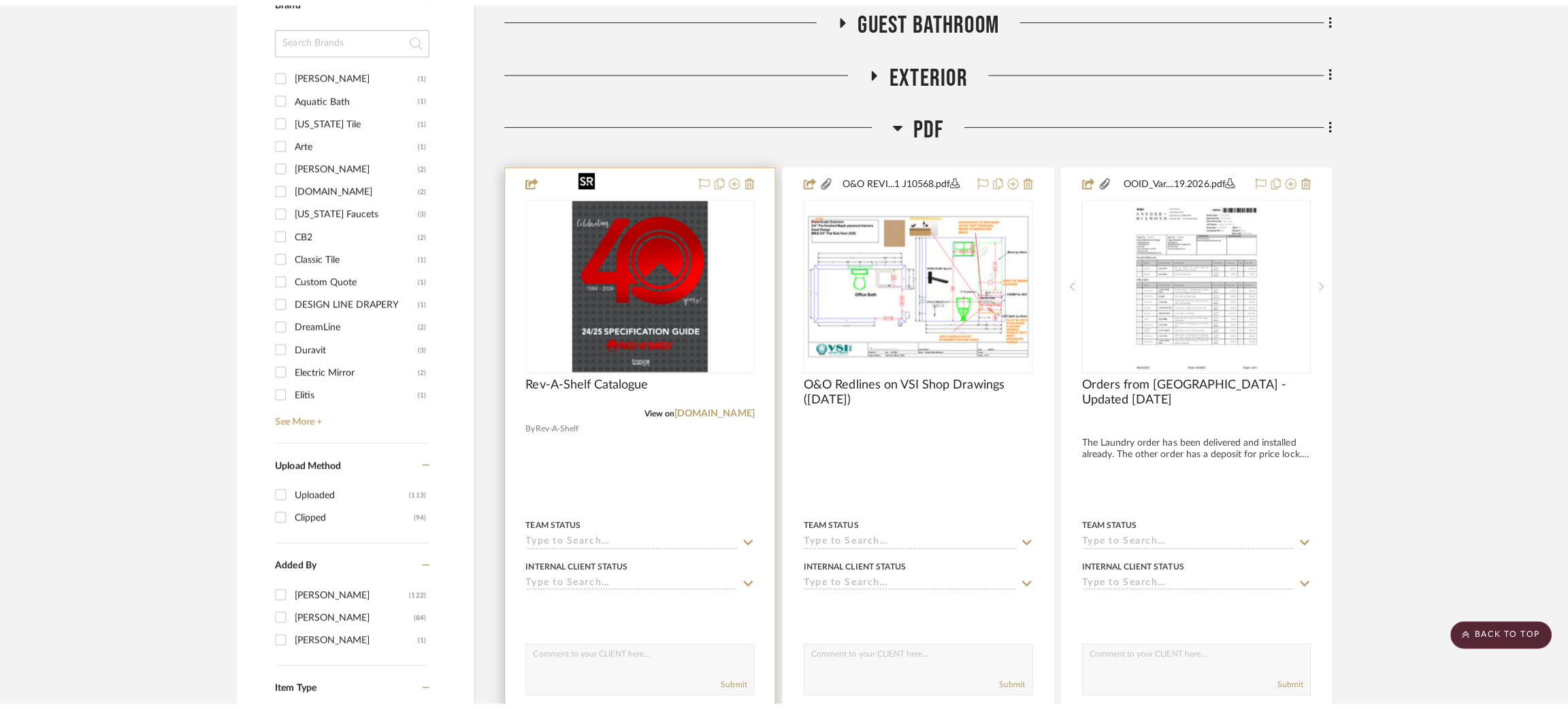
scroll to position [0, 0]
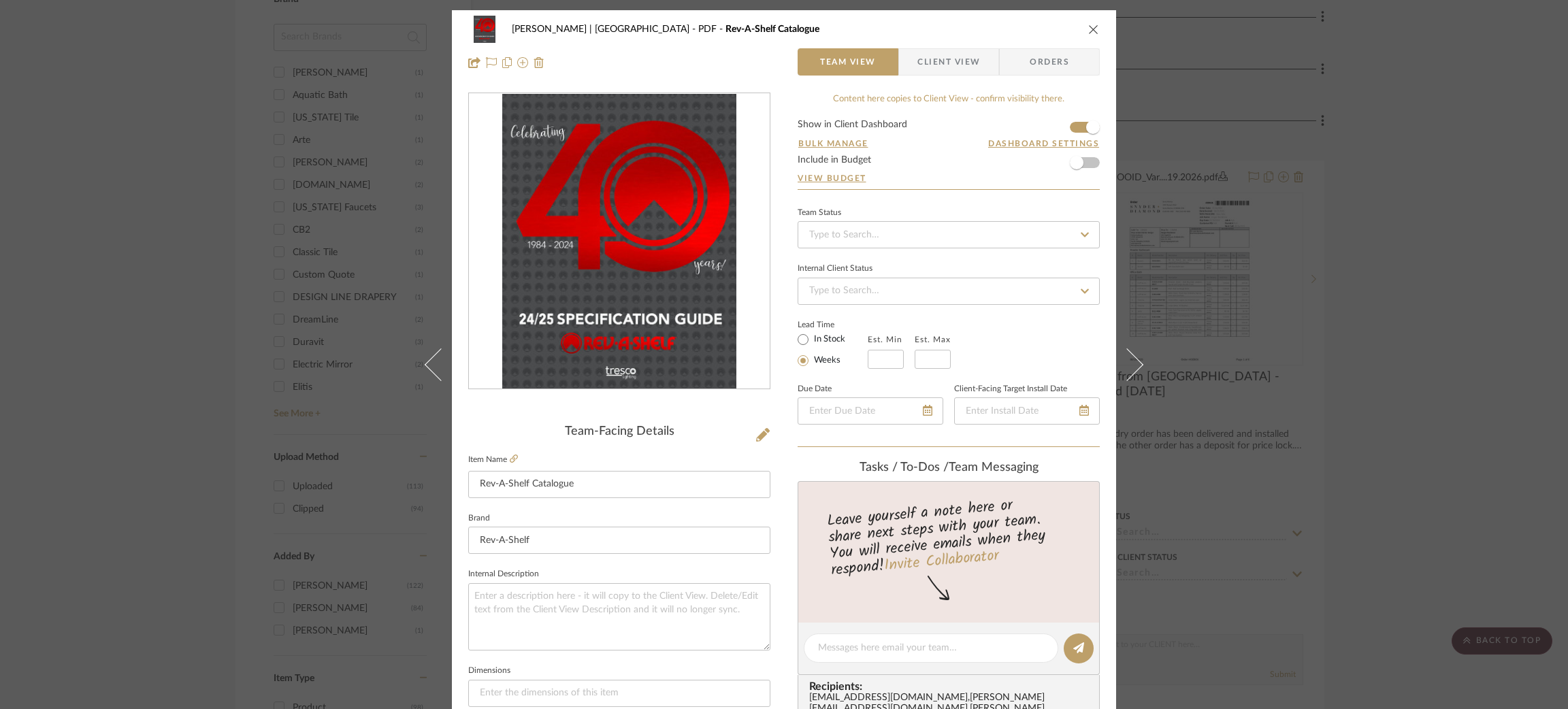
click at [1473, 165] on div "Vargas-Gable | Manhattan Beach PDF Rev-A-Shelf Catalogue Team View Client View …" at bounding box center [784, 354] width 1568 height 709
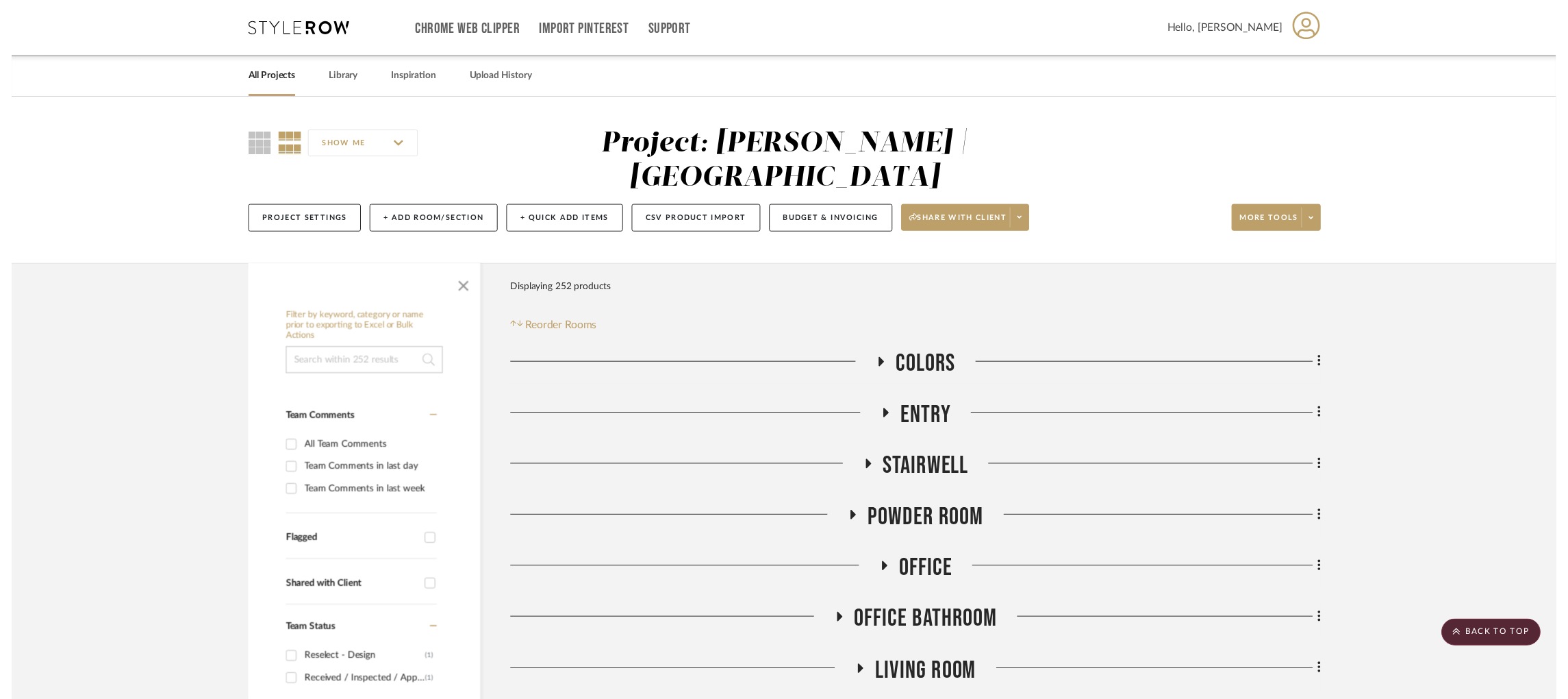
scroll to position [1532, 0]
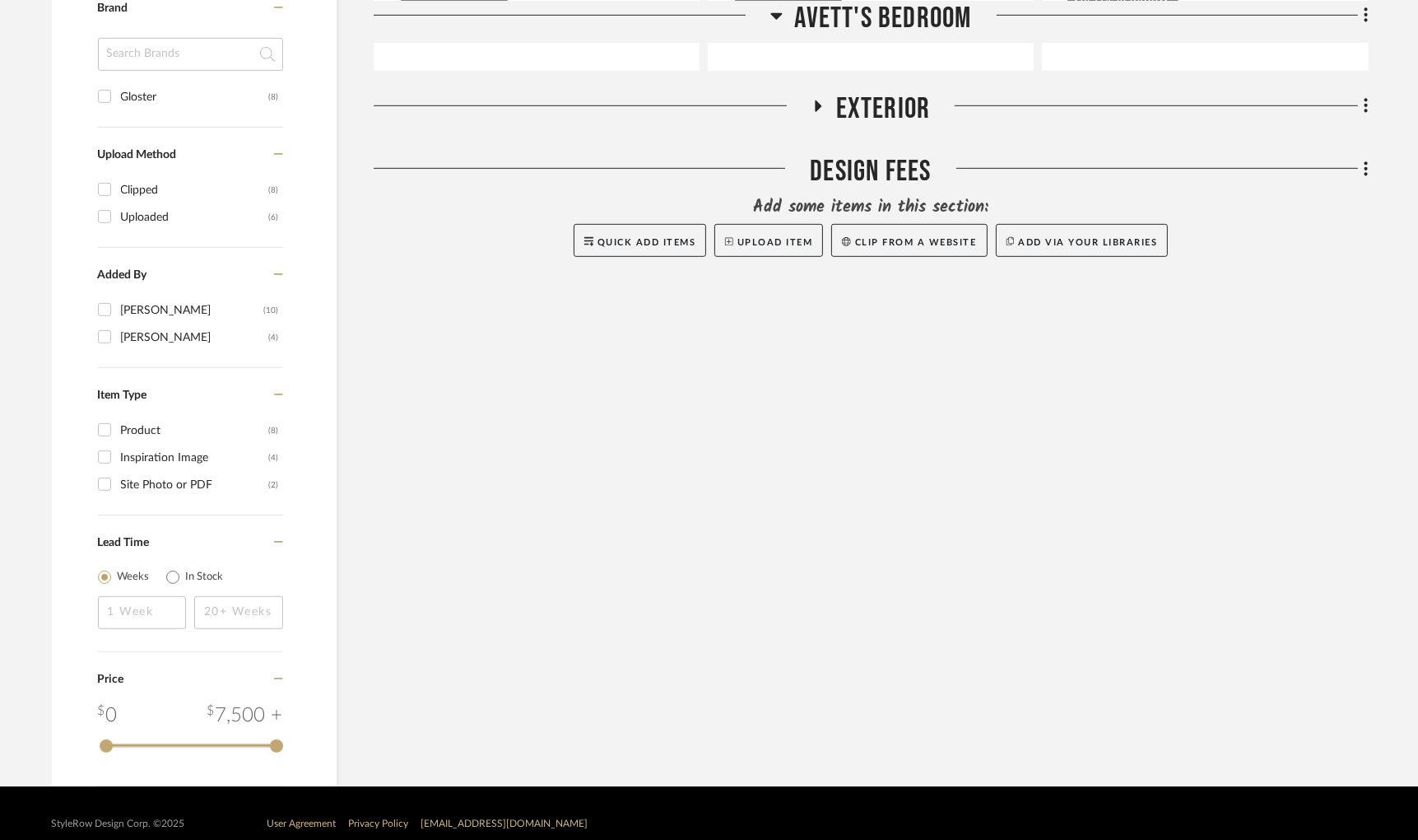
scroll to position [988, 0]
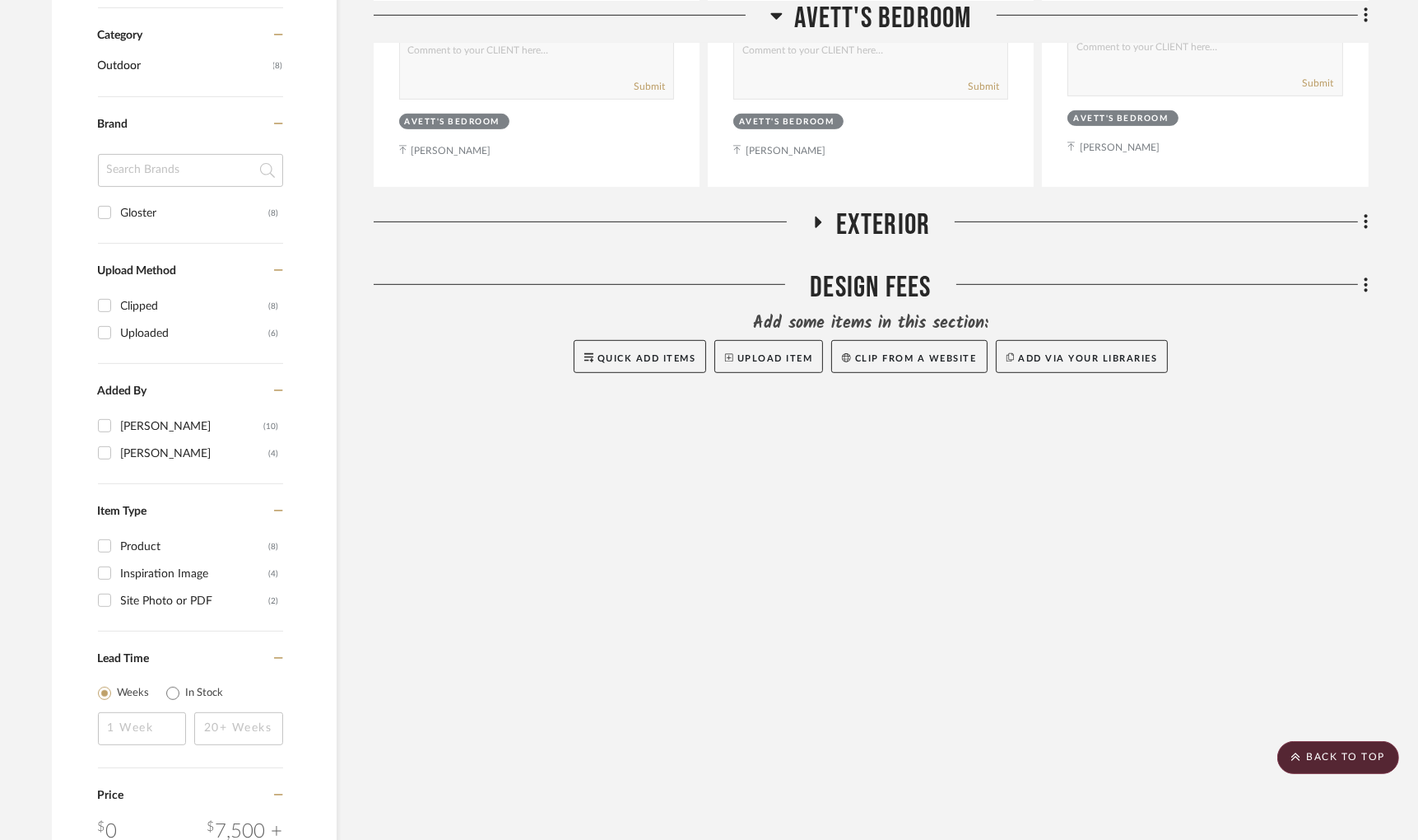
click at [823, 226] on icon at bounding box center [818, 222] width 20 height 12
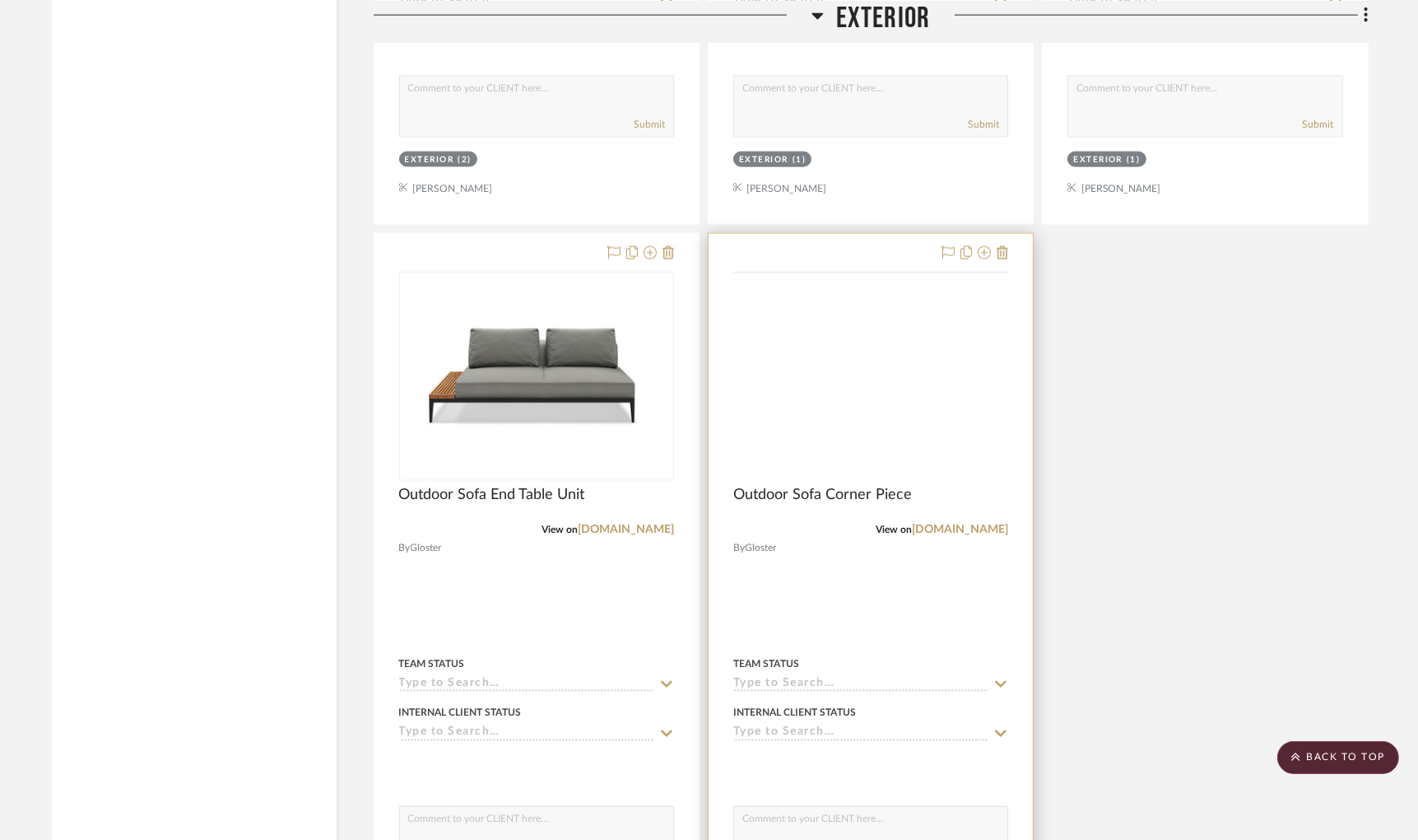
scroll to position [2839, 0]
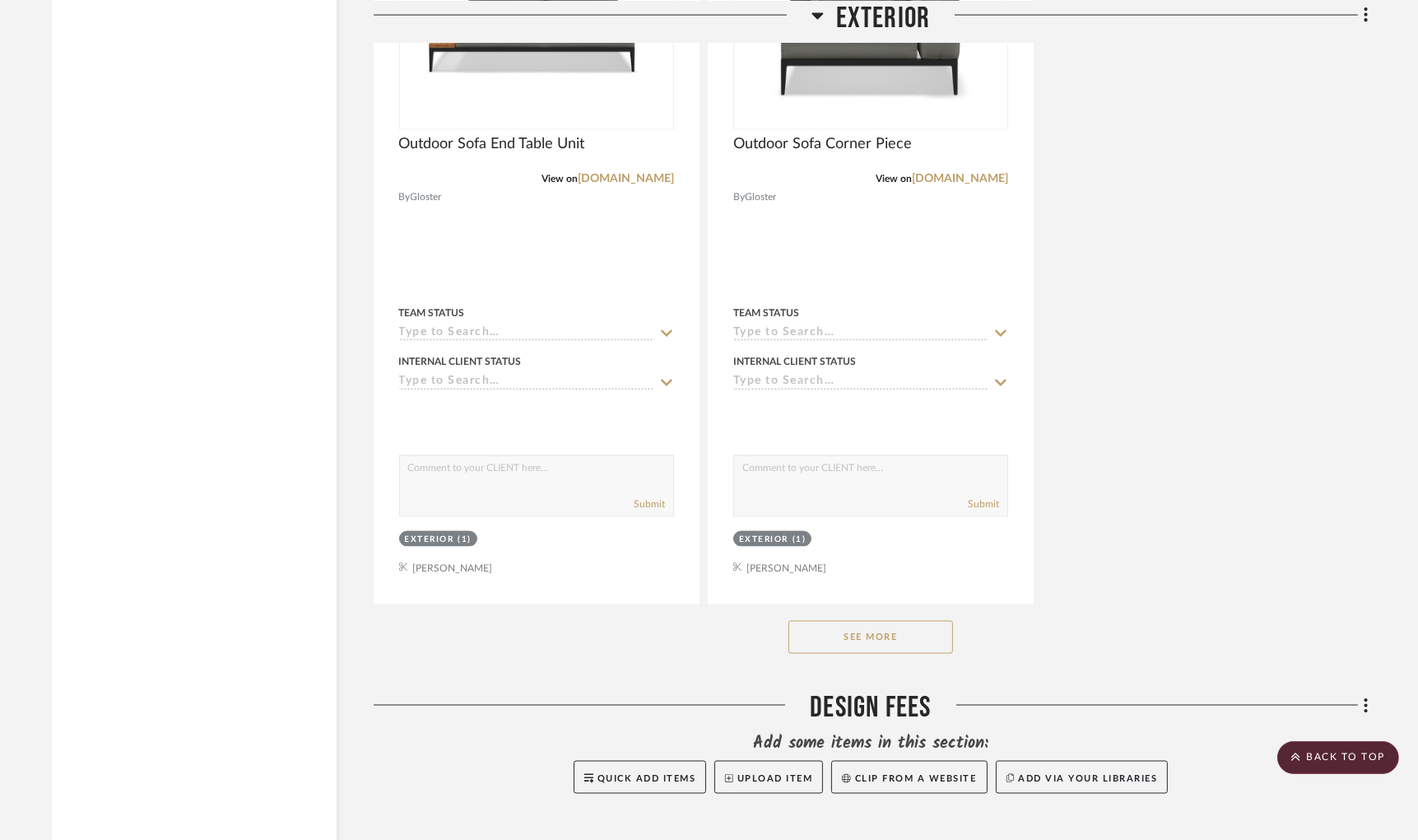
click at [892, 654] on button "See More" at bounding box center [871, 637] width 165 height 33
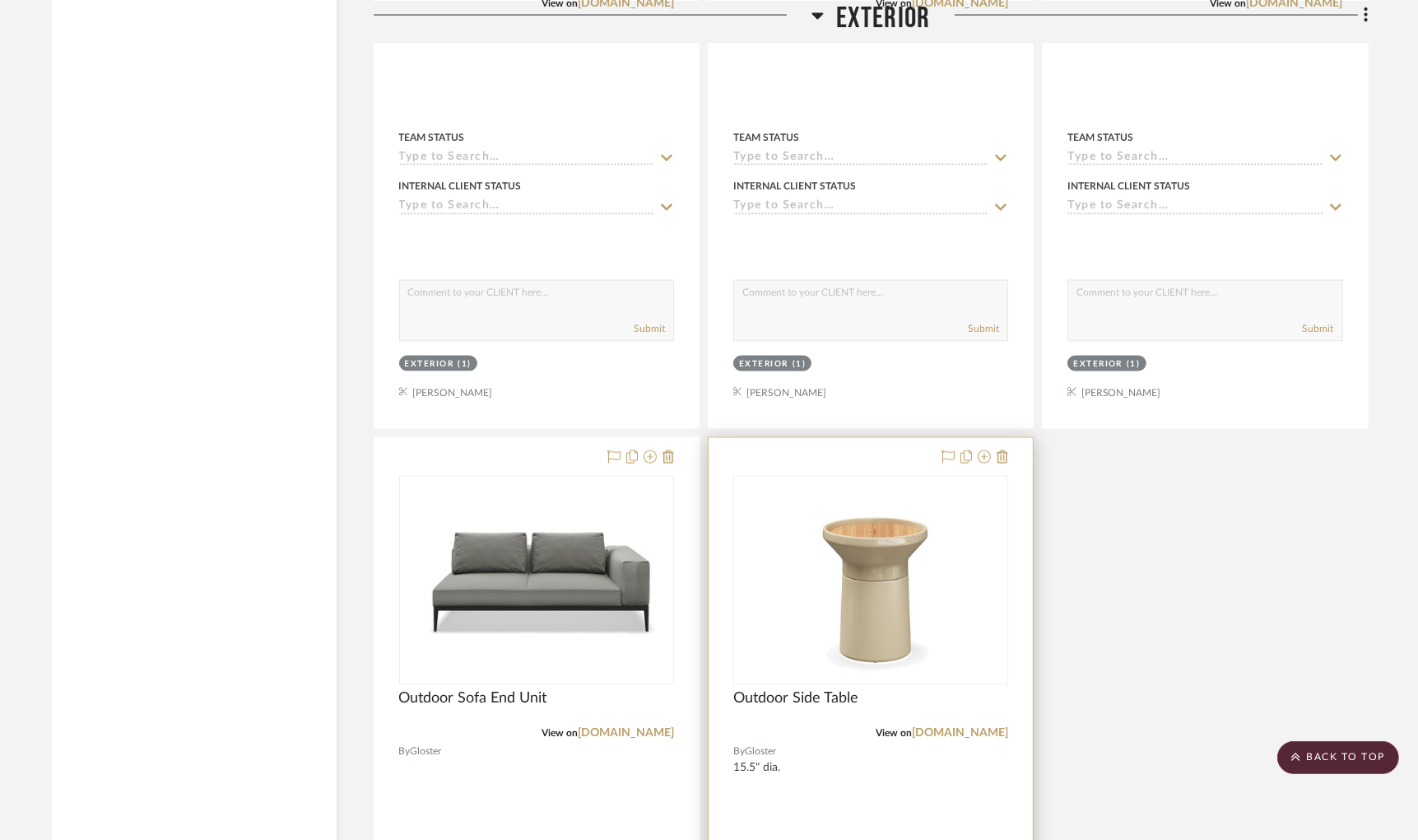
scroll to position [3210, 0]
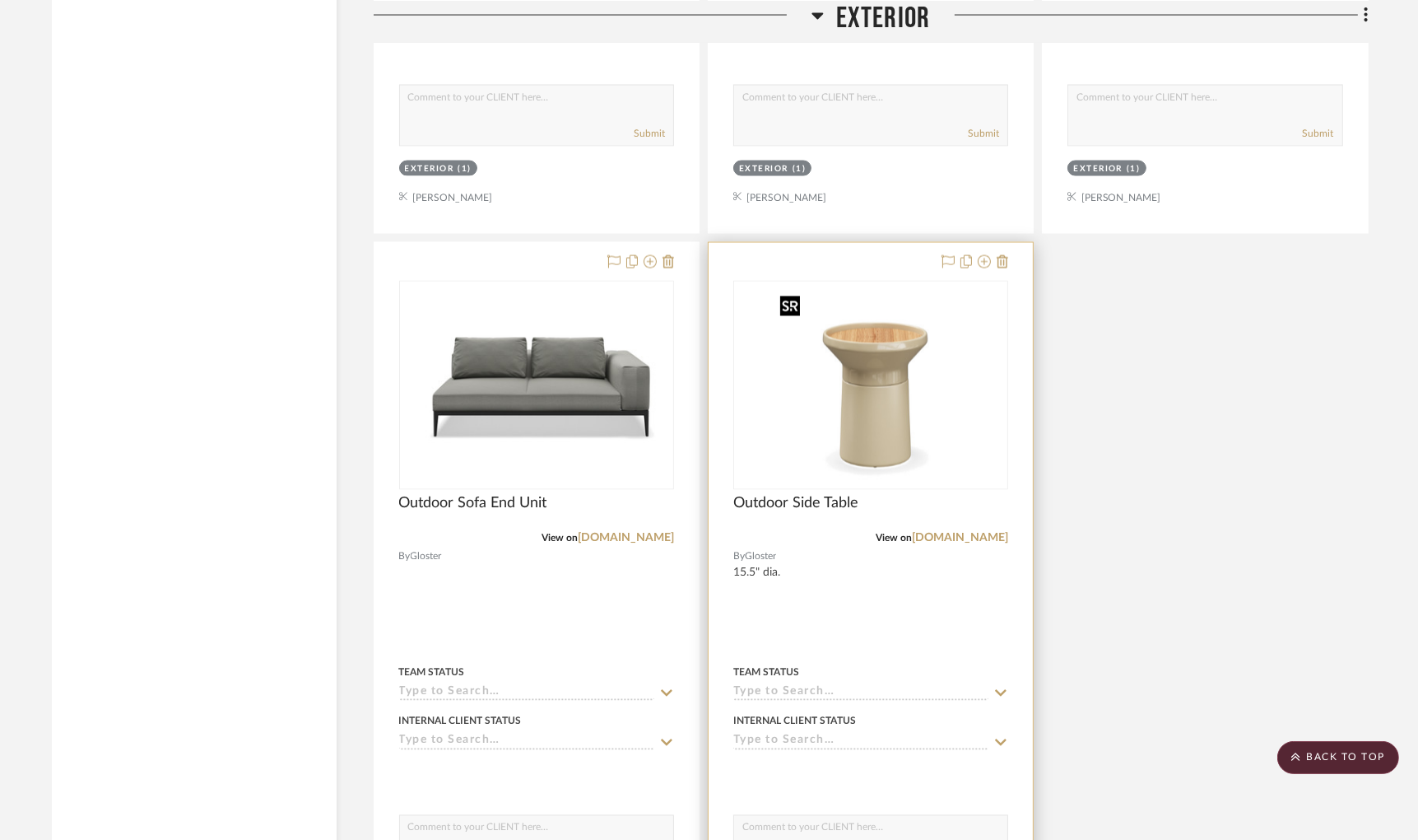
click at [0, 0] on img at bounding box center [0, 0] width 0 height 0
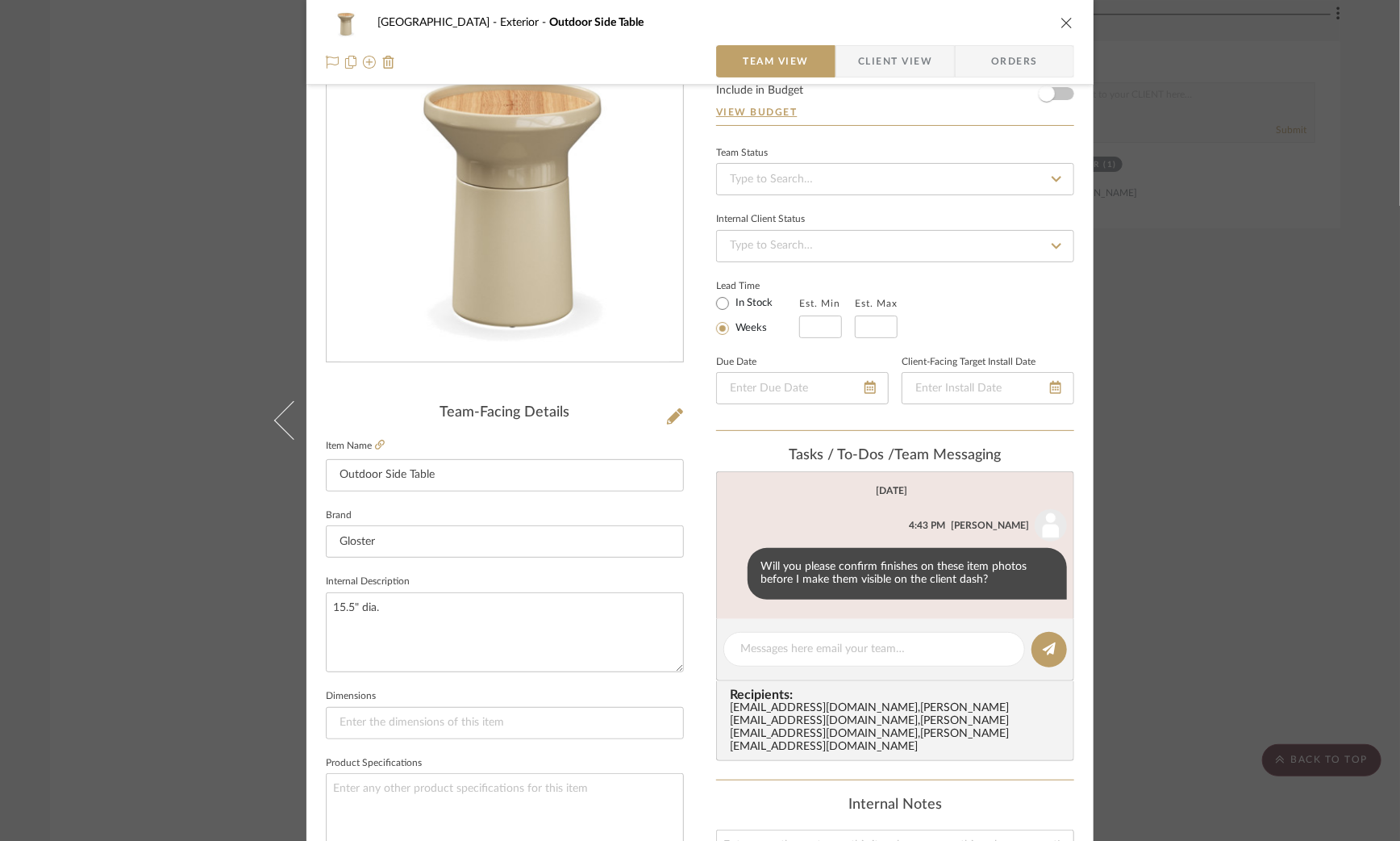
scroll to position [605, 0]
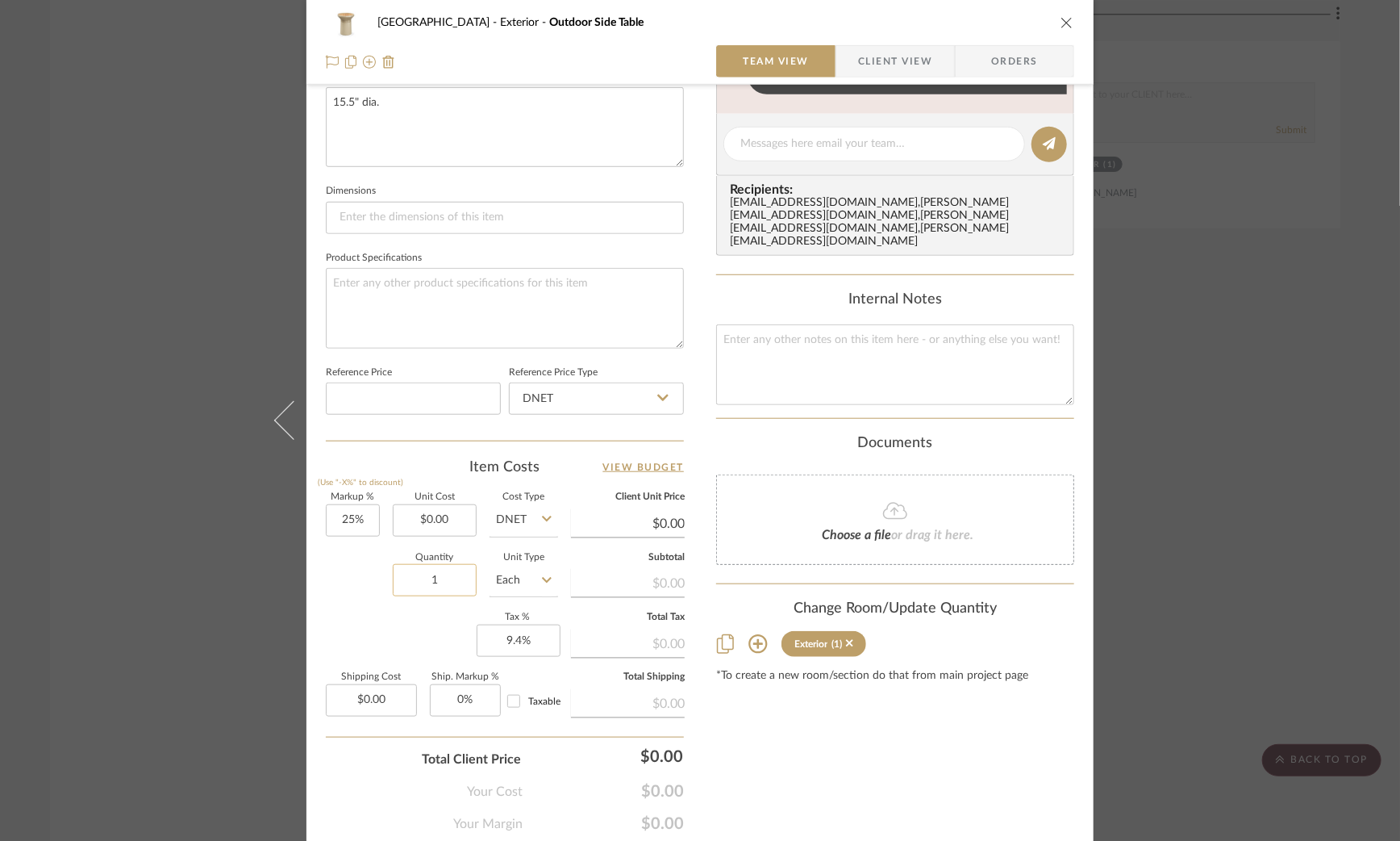
click at [405, 574] on input "1" at bounding box center [435, 579] width 84 height 32
type input "2"
click at [441, 293] on textarea at bounding box center [506, 308] width 359 height 80
click at [81, 226] on div "Fairway Drive Exterior Outdoor Side Table Team View Client View Orders Team-Fac…" at bounding box center [700, 420] width 1400 height 841
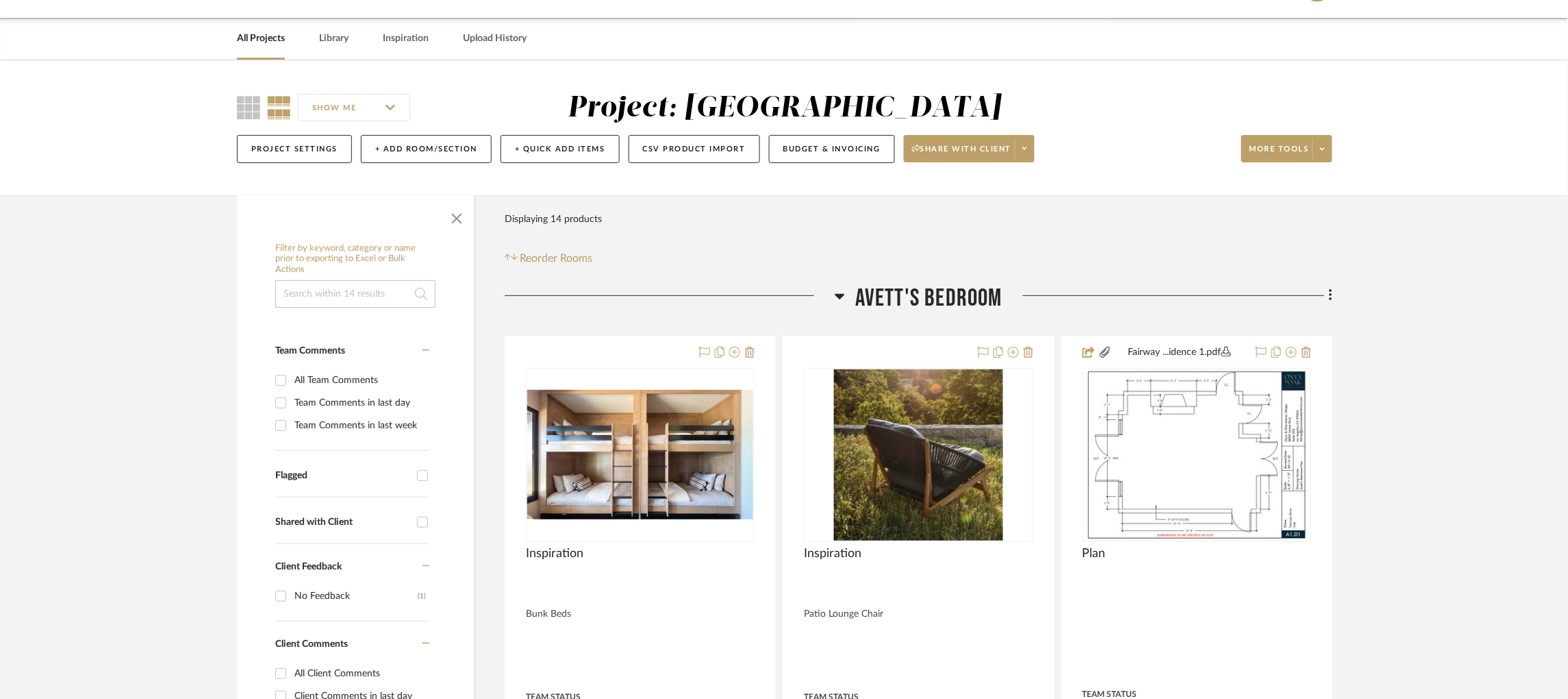
scroll to position [102, 0]
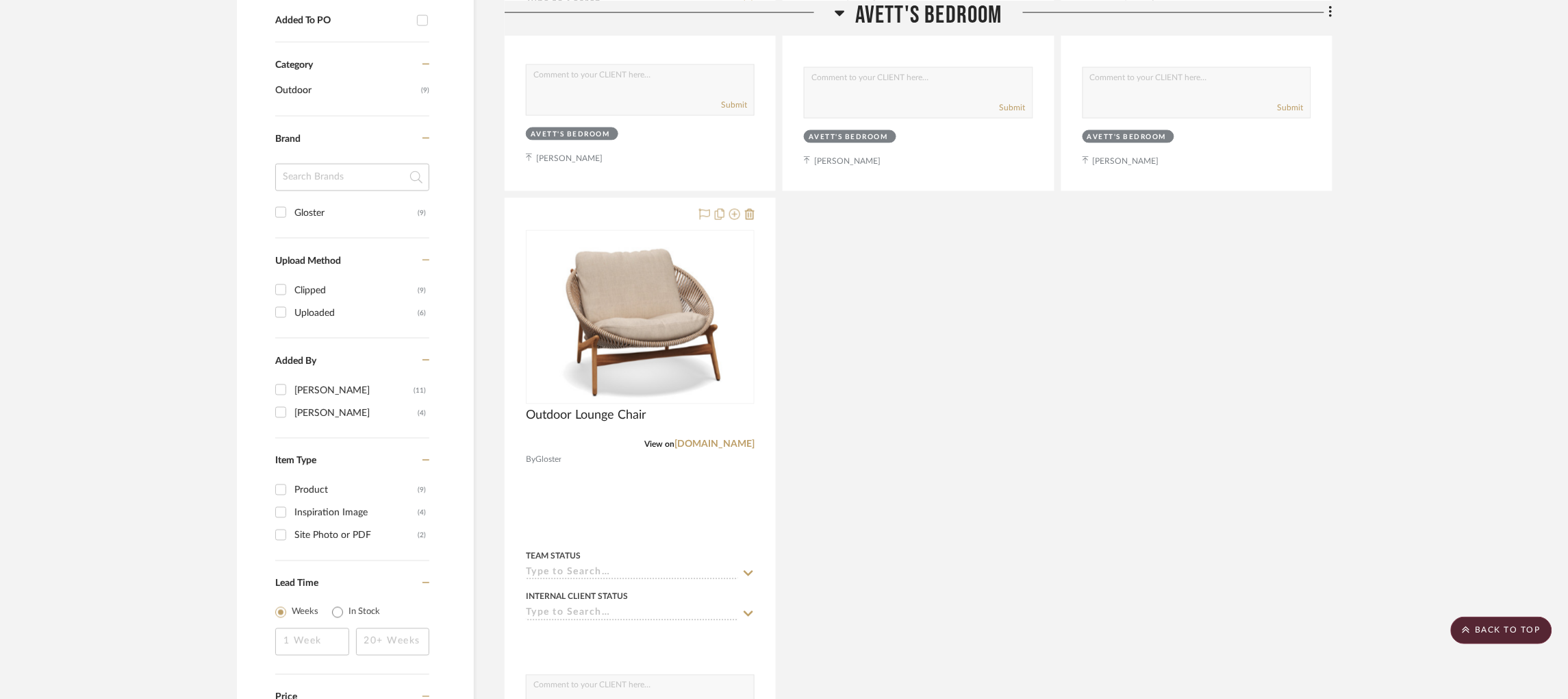
scroll to position [816, 0]
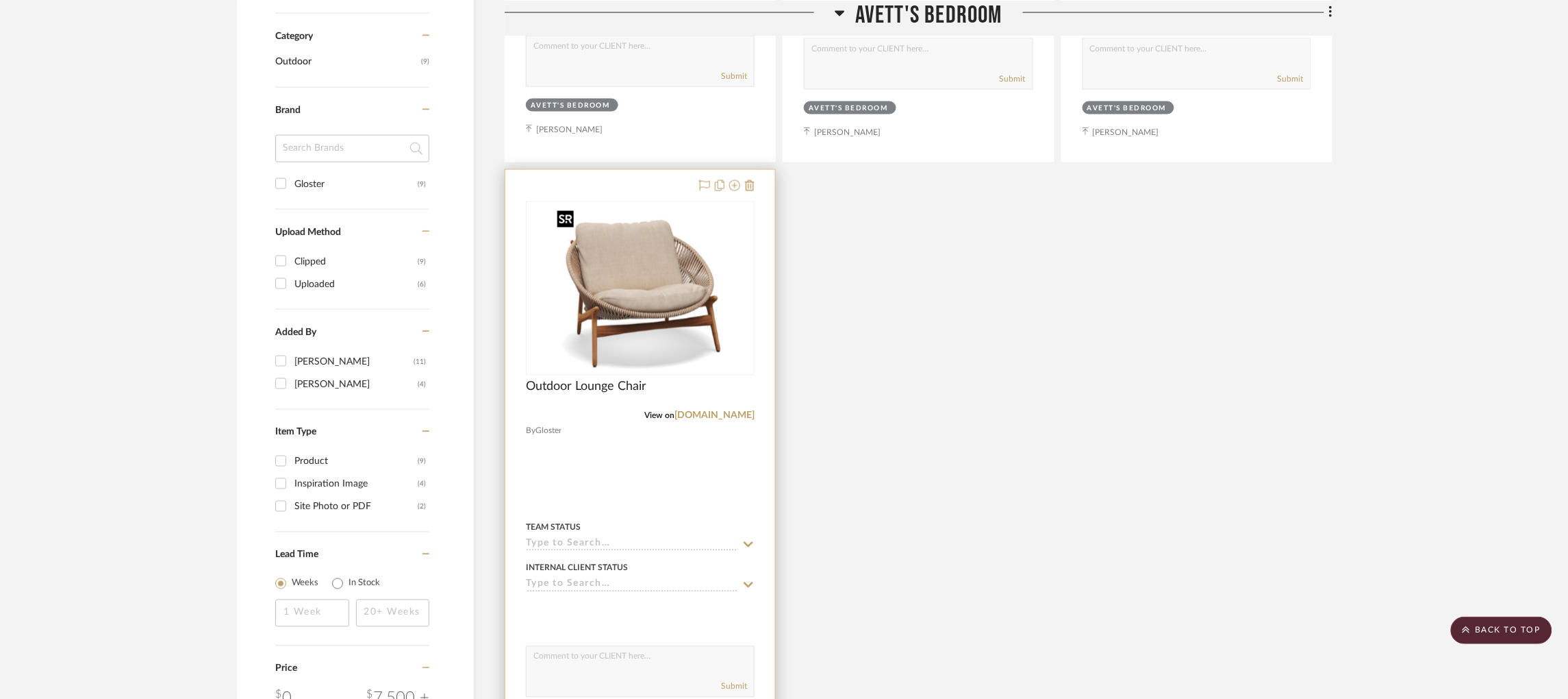
click at [624, 277] on img "0" at bounding box center [641, 289] width 178 height 171
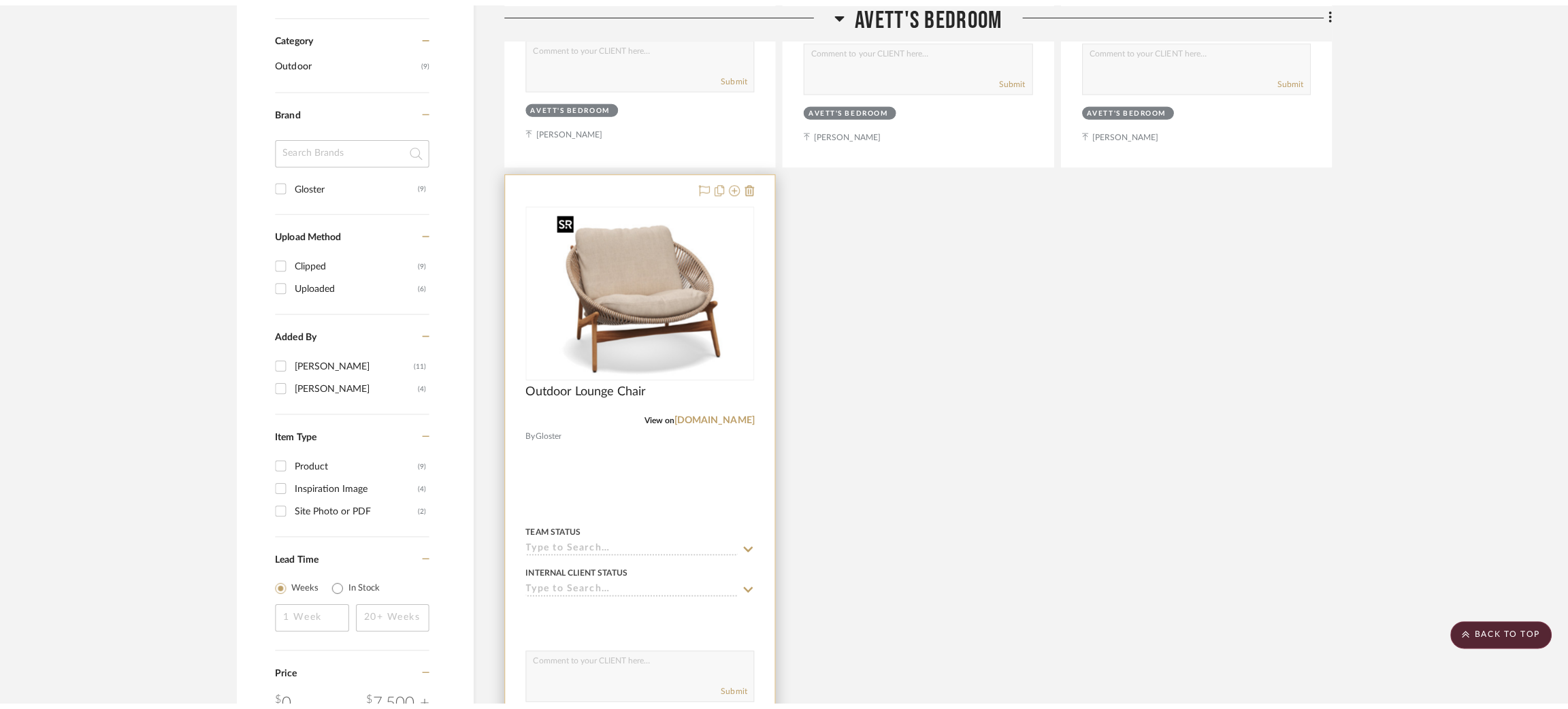
scroll to position [0, 0]
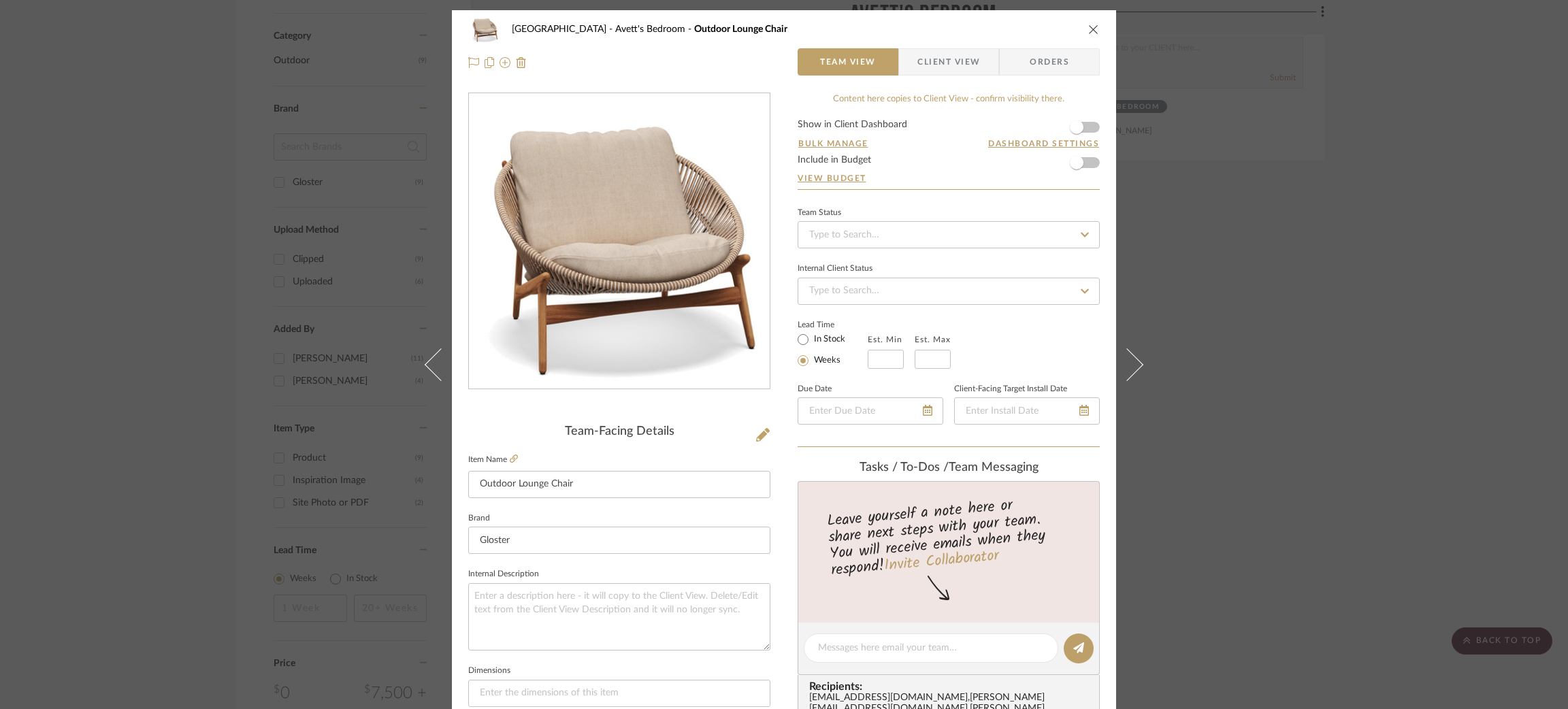
click at [1294, 233] on div "Fairway Drive Avett's Bedroom Outdoor Lounge Chair Team View Client View Orders…" at bounding box center [784, 354] width 1568 height 709
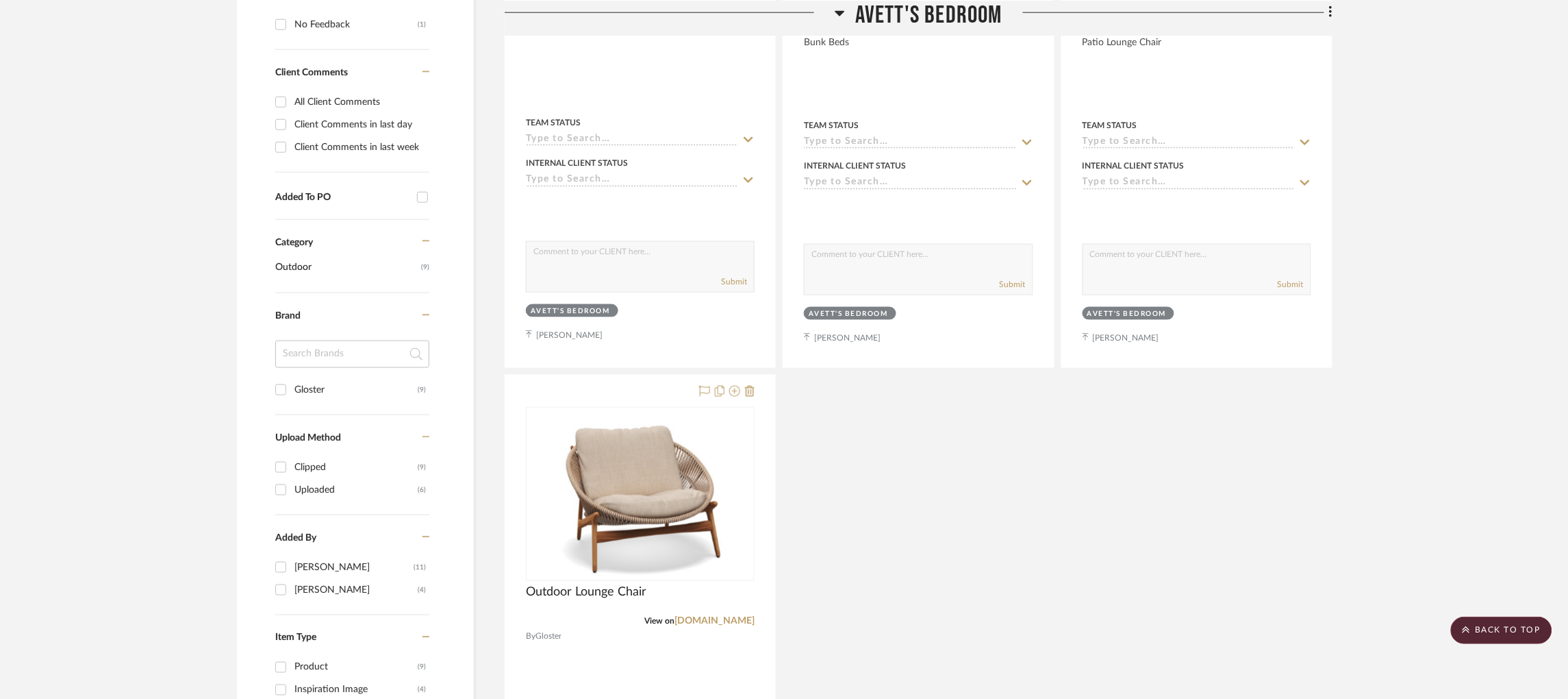
scroll to position [199, 0]
